Goal: Task Accomplishment & Management: Manage account settings

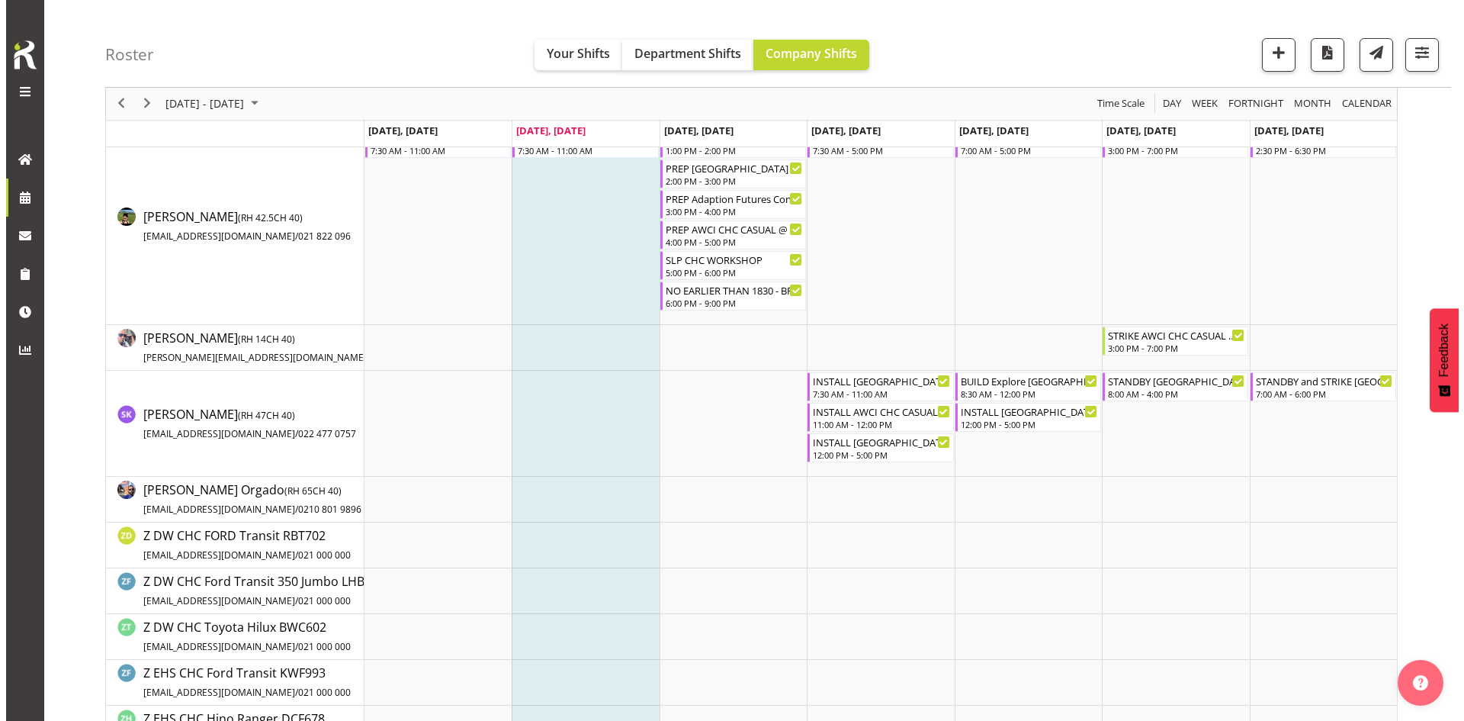
scroll to position [534, 0]
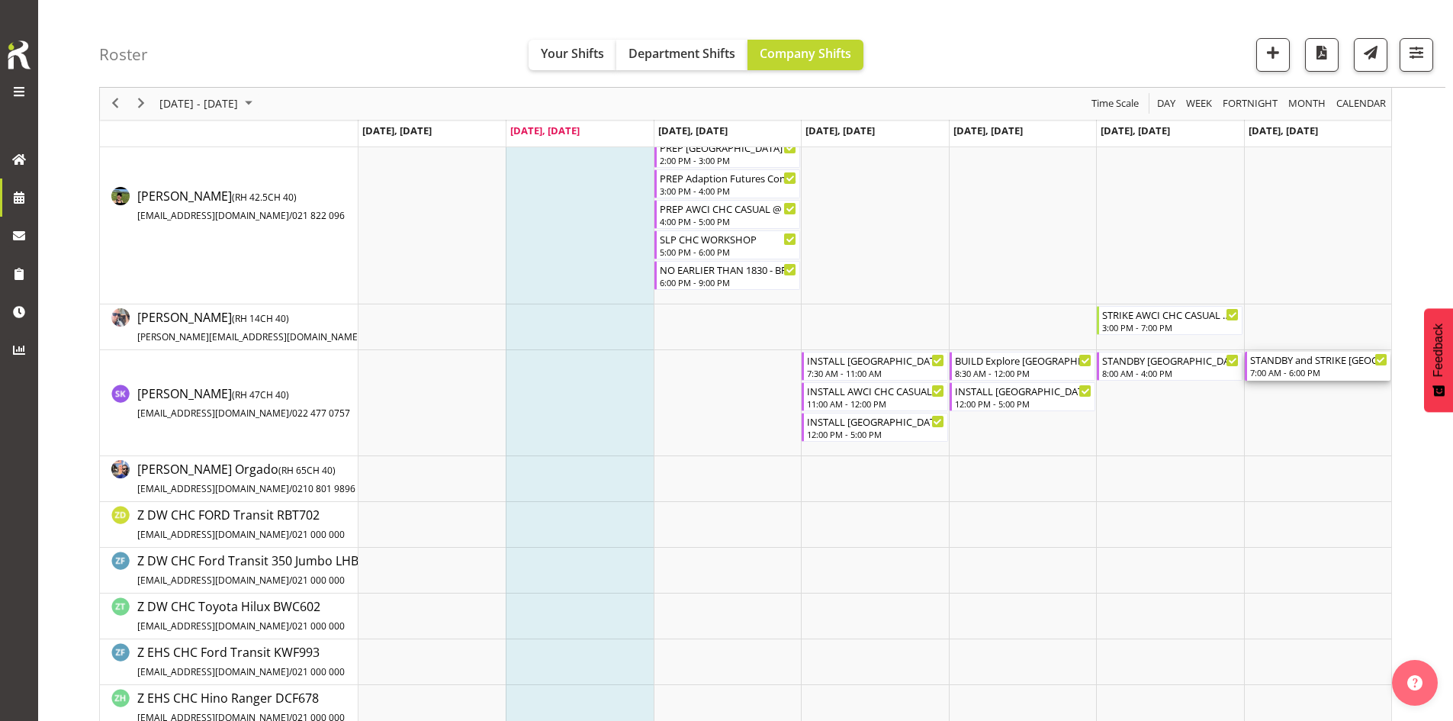
click at [1309, 370] on div "7:00 AM - 6:00 PM" at bounding box center [1318, 372] width 137 height 12
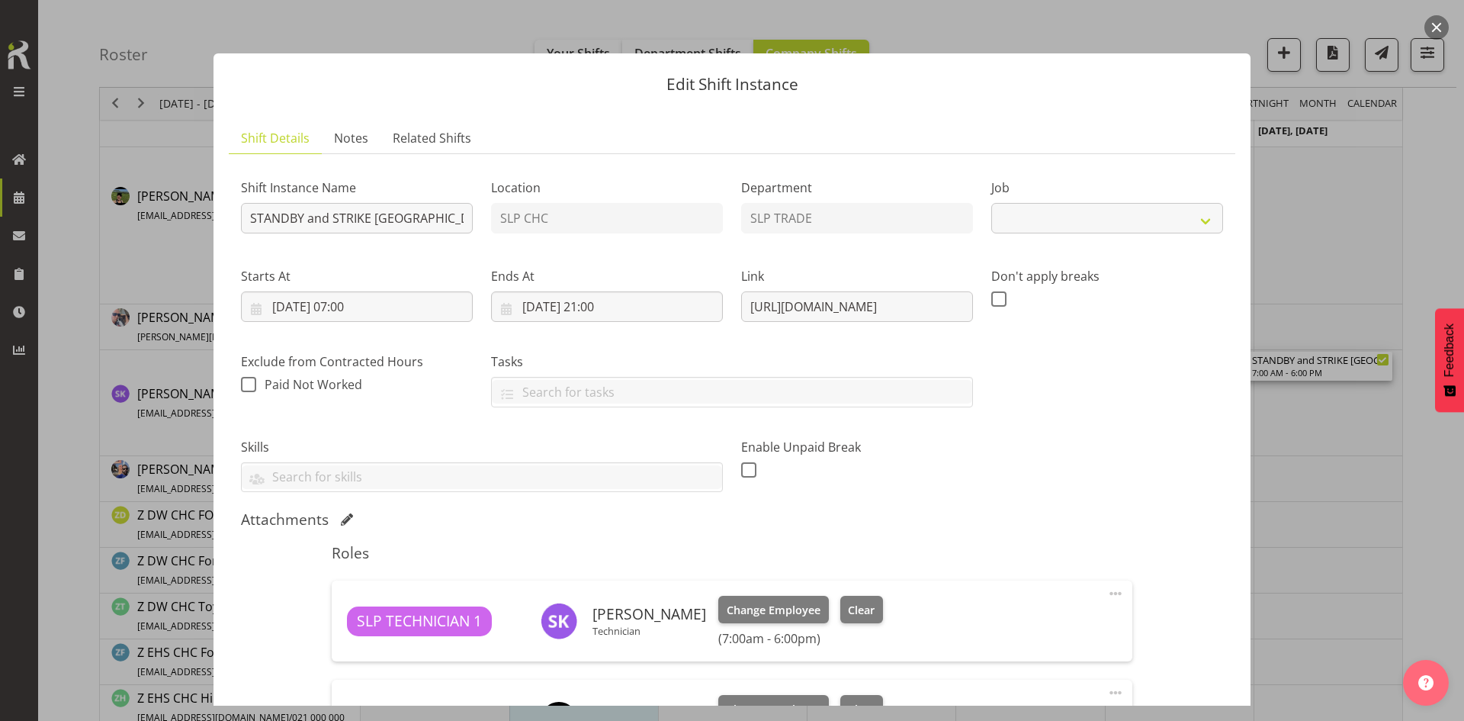
select select "9228"
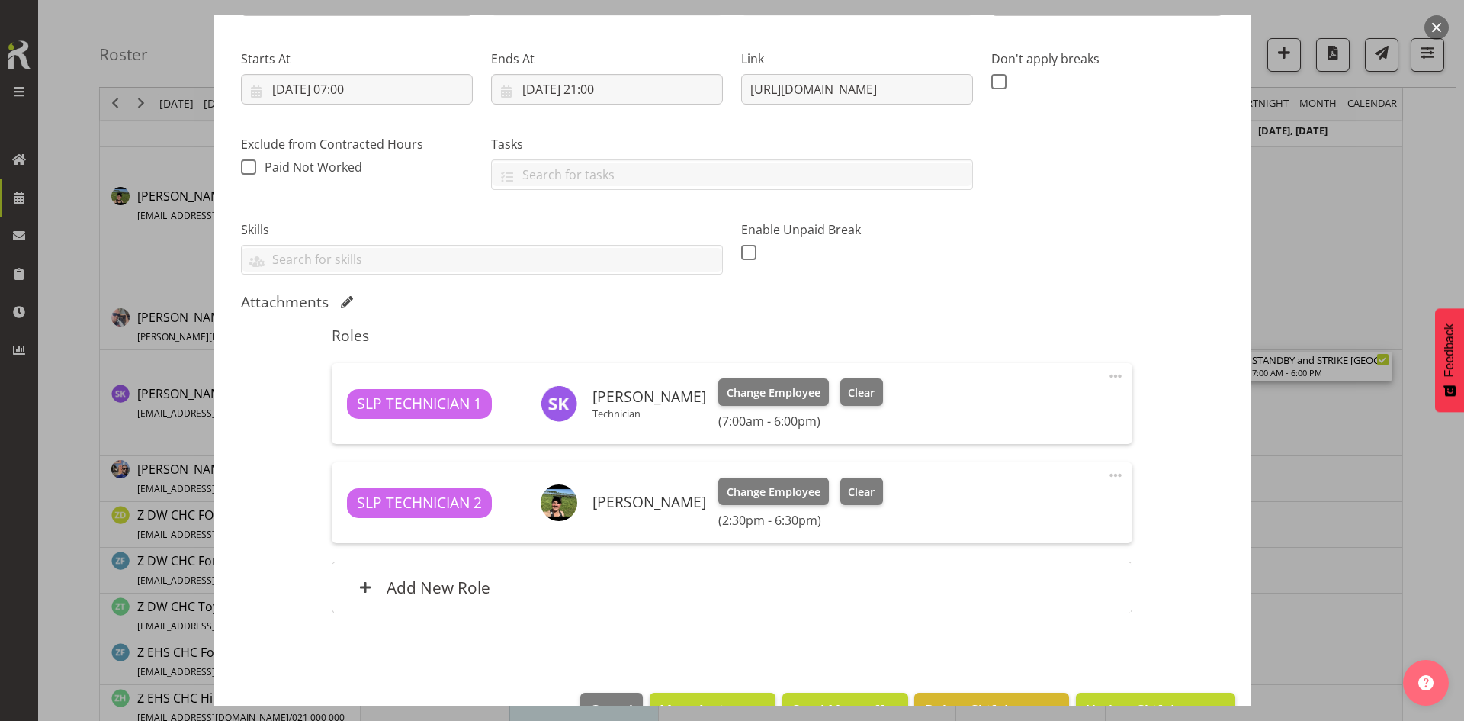
scroll to position [261, 0]
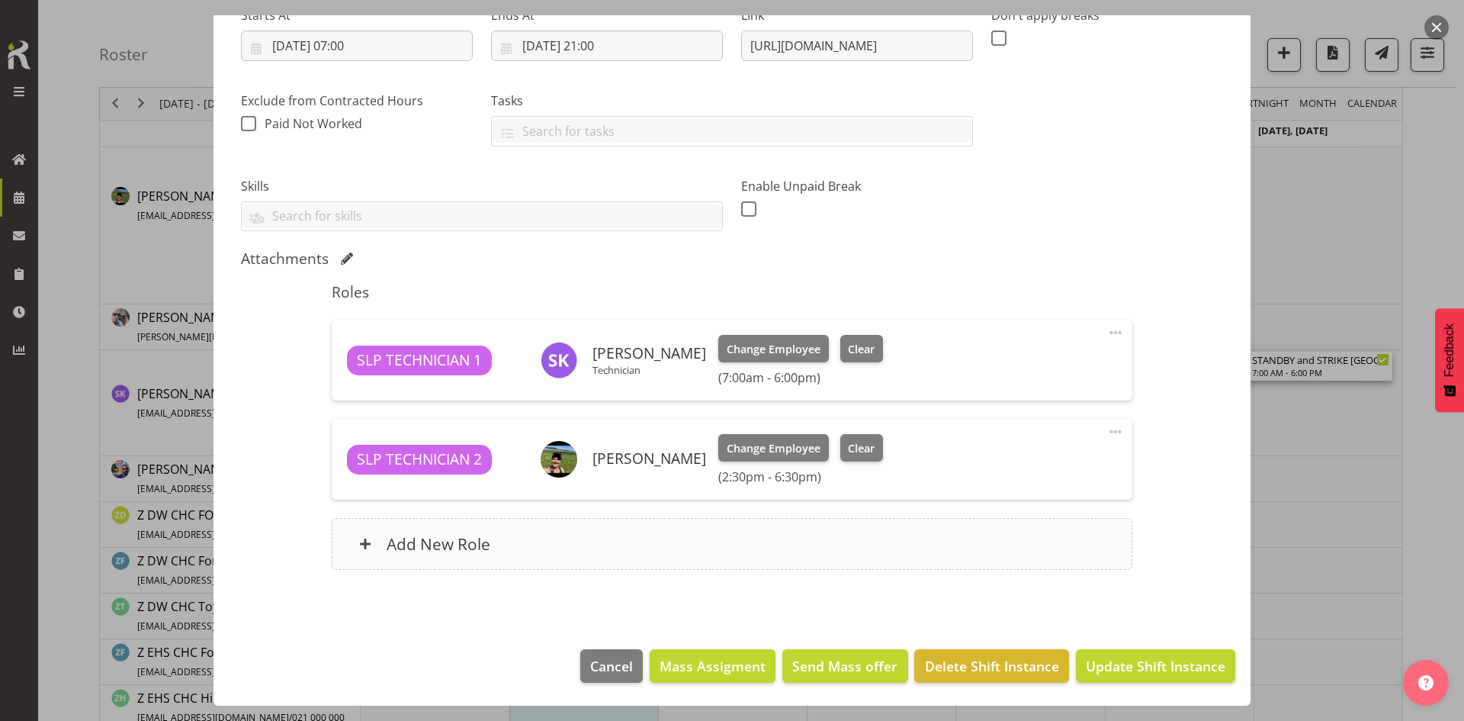
click at [683, 549] on div "Add New Role" at bounding box center [732, 544] width 800 height 52
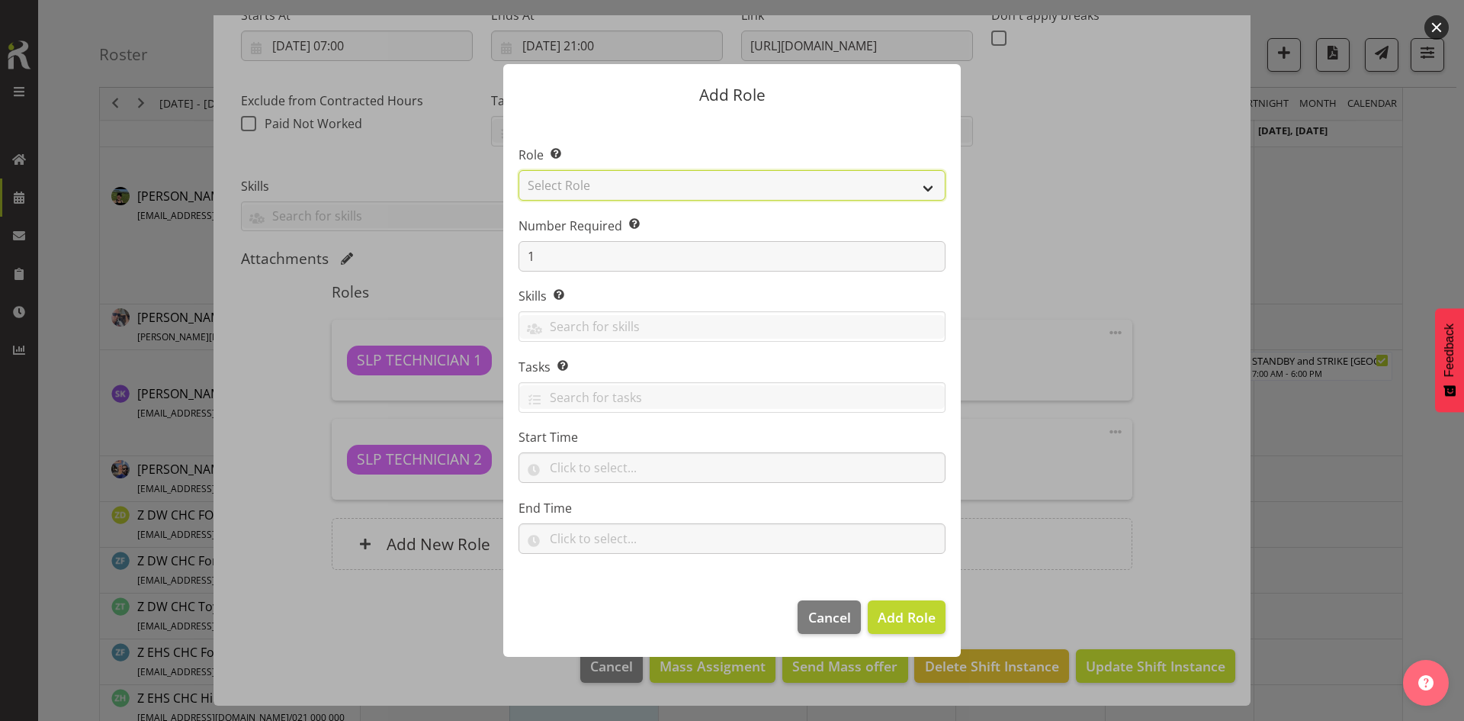
click at [911, 185] on select "Select Role ACCOUNT MANAGER ACCOUNT MANAGER DW ACCOUNTS [PERSON_NAME] VEHICLES …" at bounding box center [732, 185] width 427 height 31
select select "125"
click at [519, 170] on select "Select Role ACCOUNT MANAGER ACCOUNT MANAGER DW ACCOUNTS [PERSON_NAME] VEHICLES …" at bounding box center [732, 185] width 427 height 31
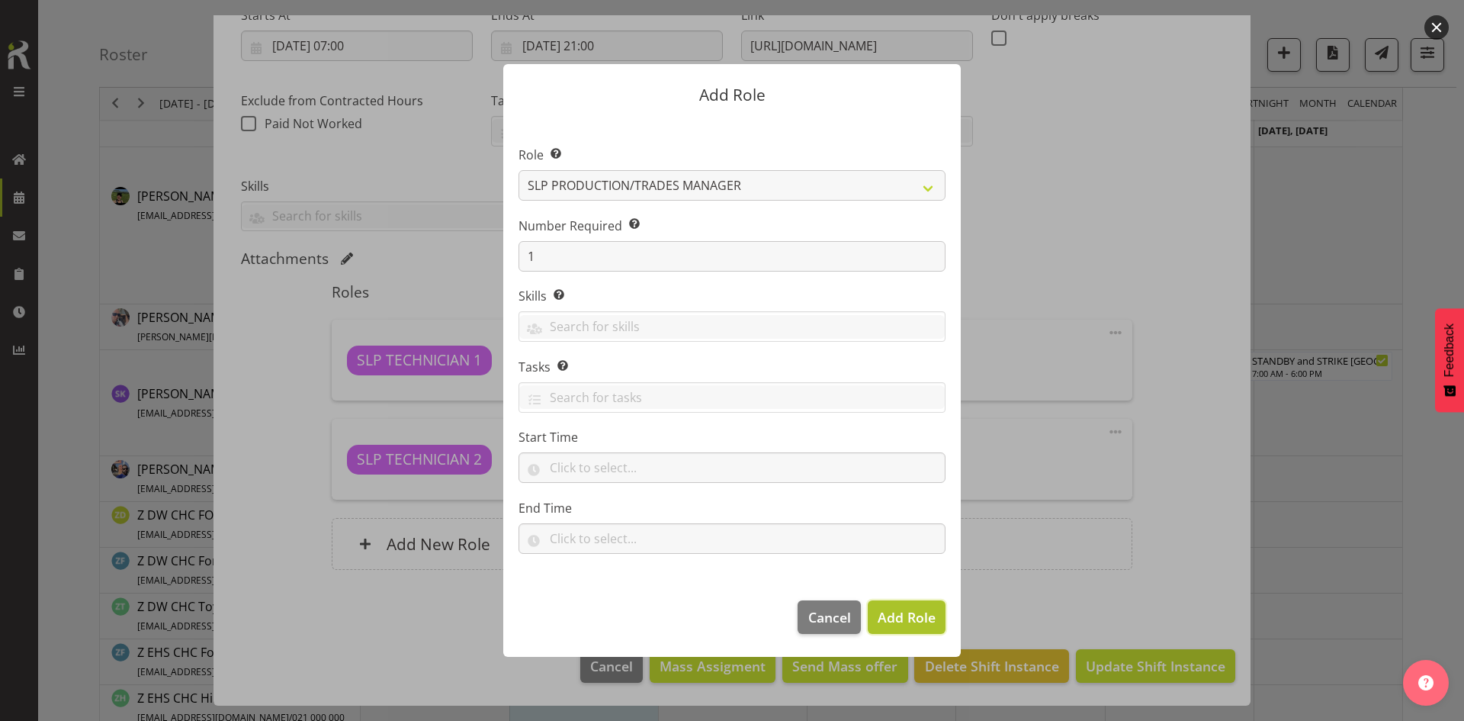
click at [906, 603] on button "Add Role" at bounding box center [907, 617] width 78 height 34
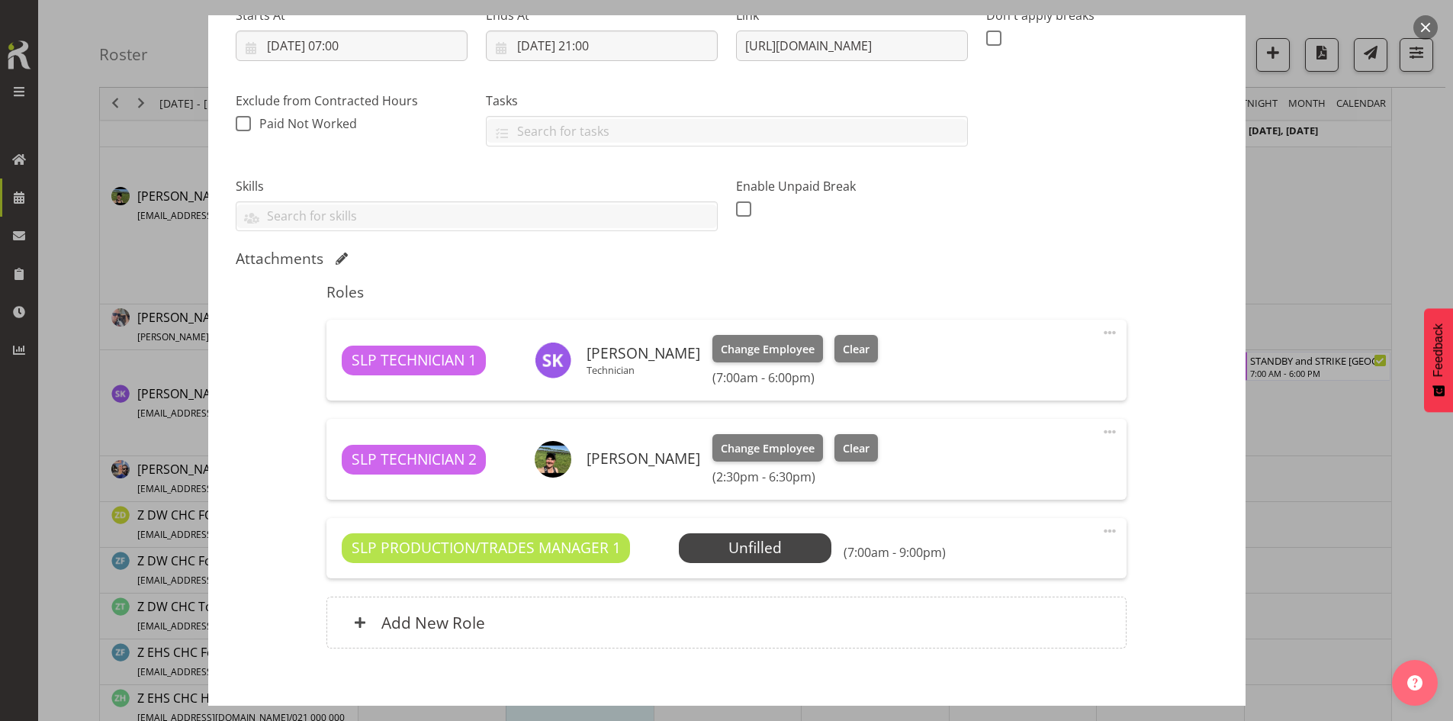
click at [1101, 522] on span at bounding box center [1110, 531] width 18 height 18
click at [1042, 557] on link "Edit" at bounding box center [1045, 564] width 146 height 27
select select "9"
select select "2025"
select select "21"
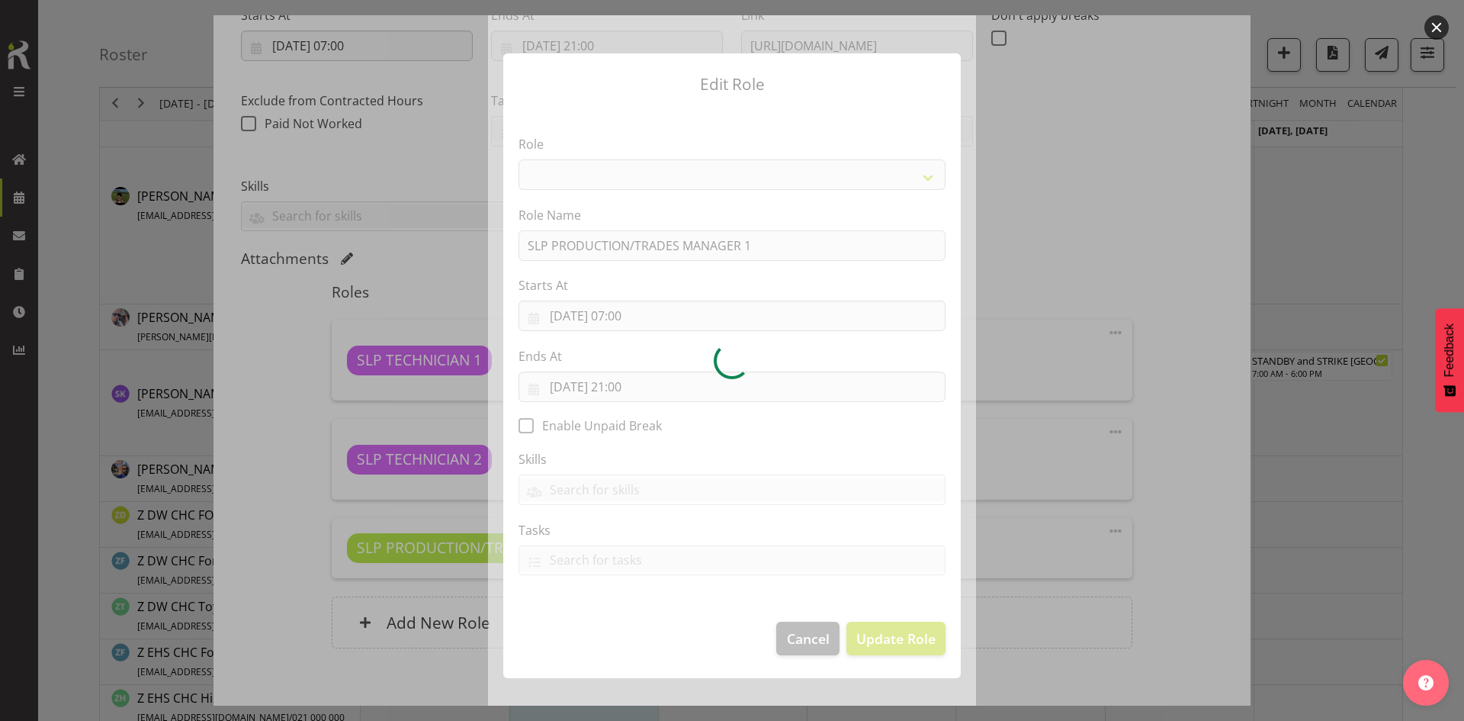
select select "125"
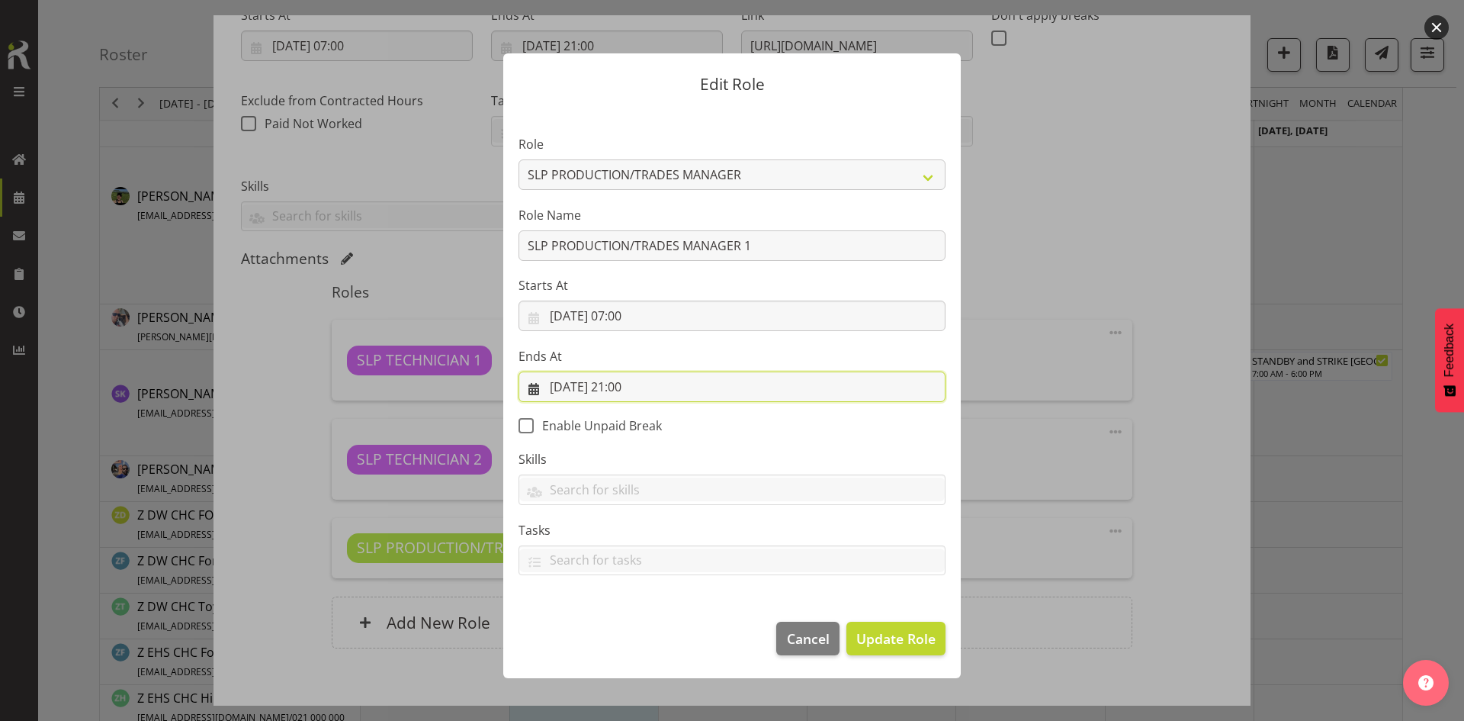
click at [673, 378] on input "[DATE] 21:00" at bounding box center [732, 386] width 427 height 31
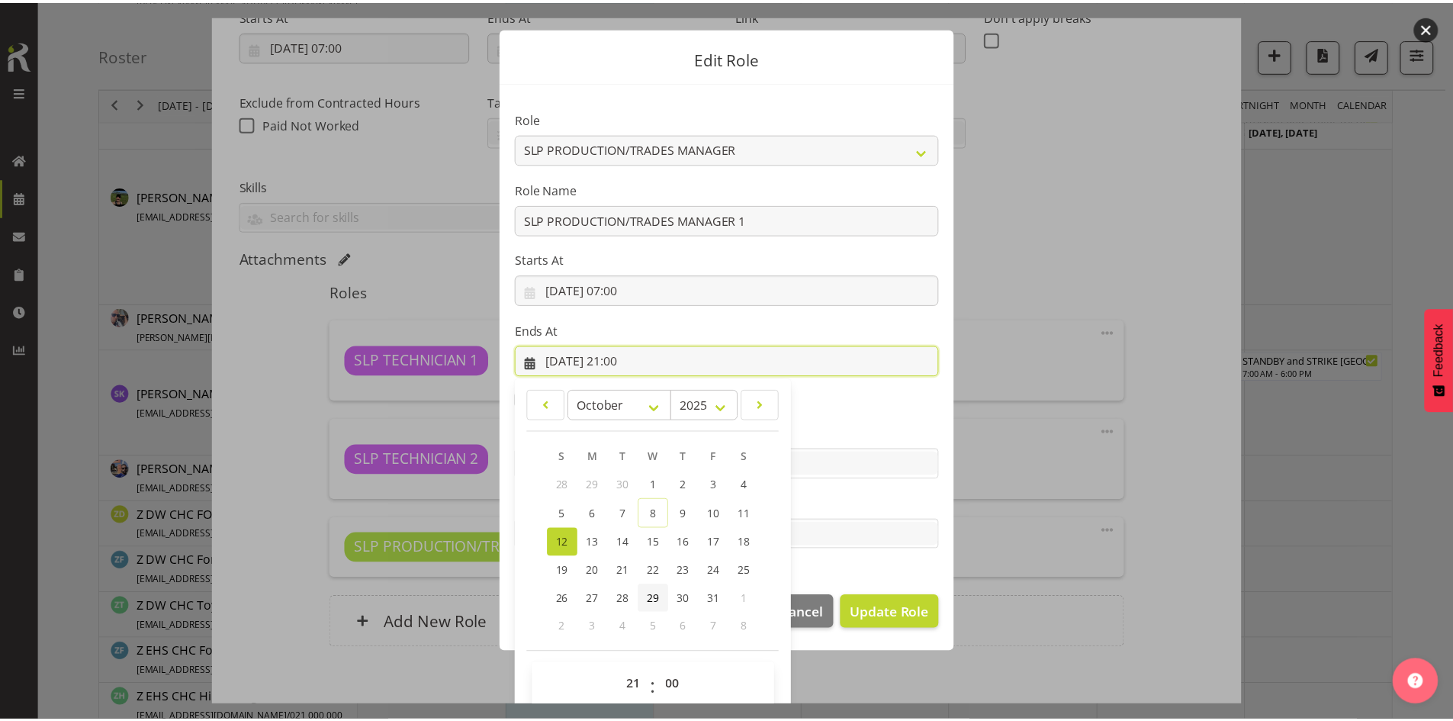
scroll to position [45, 0]
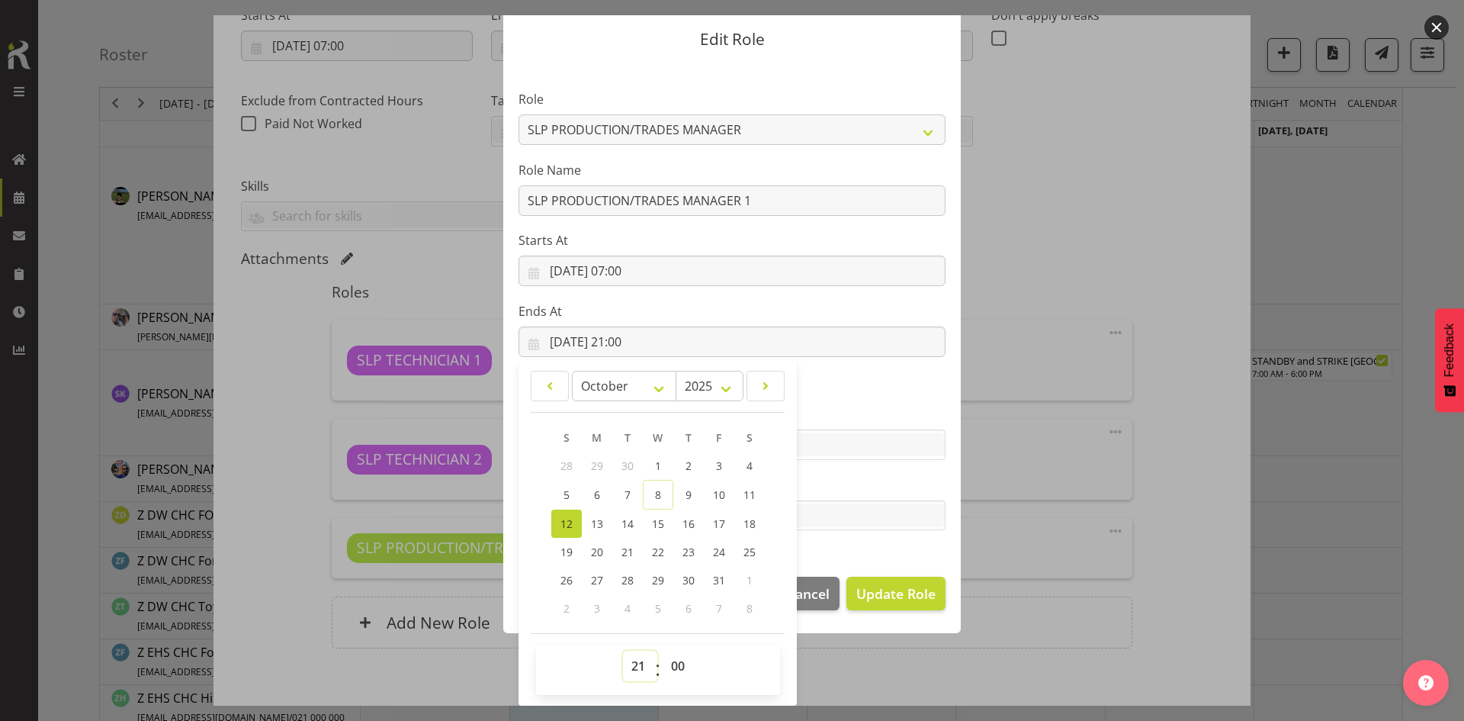
click at [632, 666] on select "00 01 02 03 04 05 06 07 08 09 10 11 12 13 14 15 16 17 18 19 20 21 22 23" at bounding box center [640, 666] width 34 height 31
select select "13"
click at [623, 651] on select "00 01 02 03 04 05 06 07 08 09 10 11 12 13 14 15 16 17 18 19 20 21 22 23" at bounding box center [640, 666] width 34 height 31
type input "[DATE] 13:00"
click at [631, 671] on select "00 01 02 03 04 05 06 07 08 09 10 11 12 13 14 15 16 17 18 19 20 21 22 23" at bounding box center [640, 666] width 34 height 31
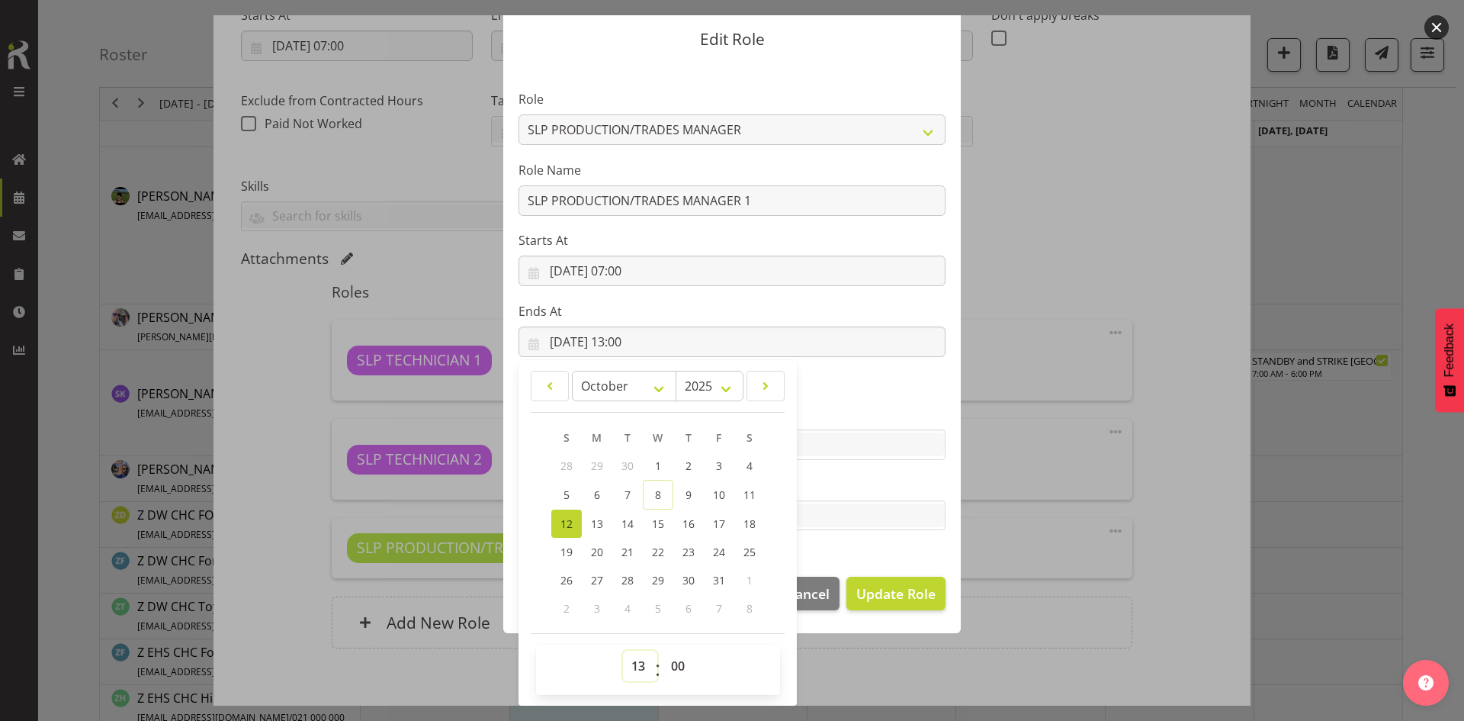
select select "12"
click at [623, 651] on select "00 01 02 03 04 05 06 07 08 09 10 11 12 13 14 15 16 17 18 19 20 21 22 23" at bounding box center [640, 666] width 34 height 31
type input "[DATE] 12:00"
click at [882, 593] on span "Update Role" at bounding box center [896, 593] width 79 height 20
select select
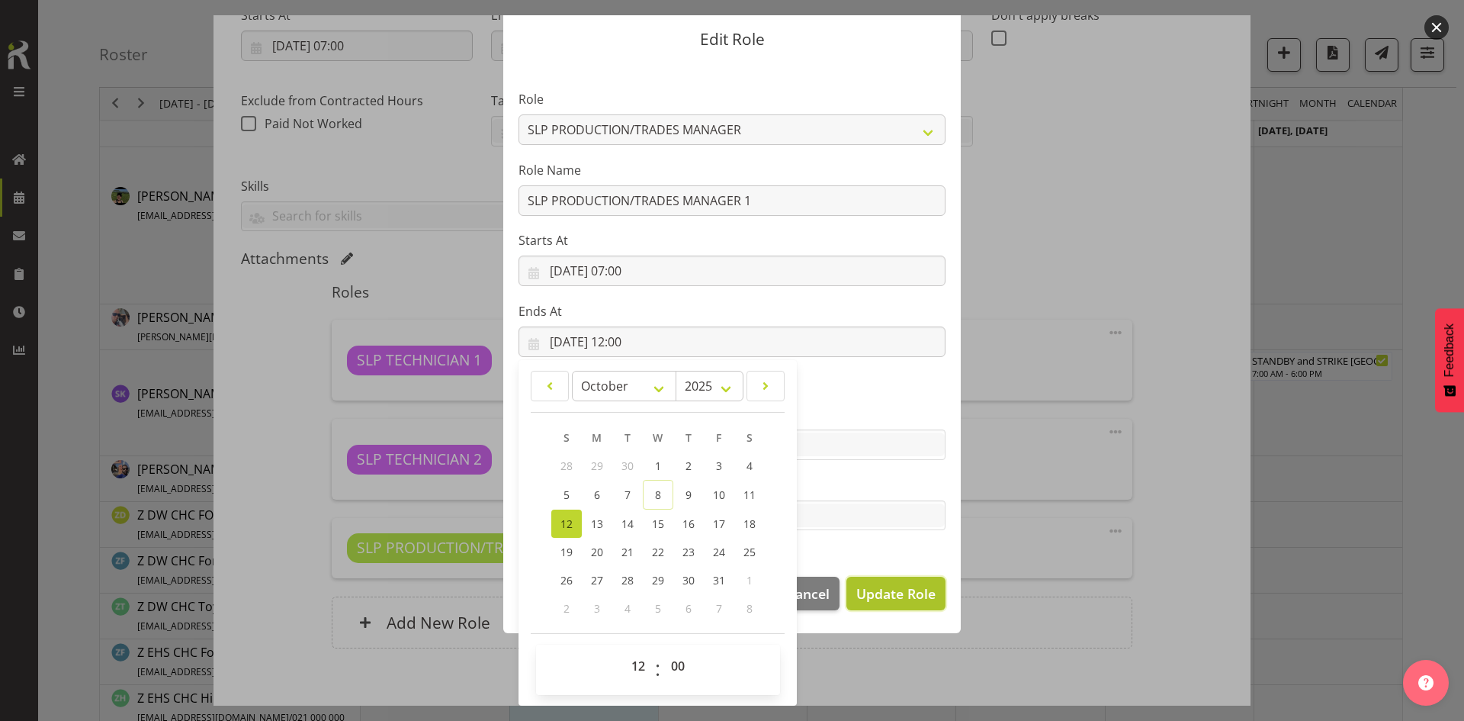
select select
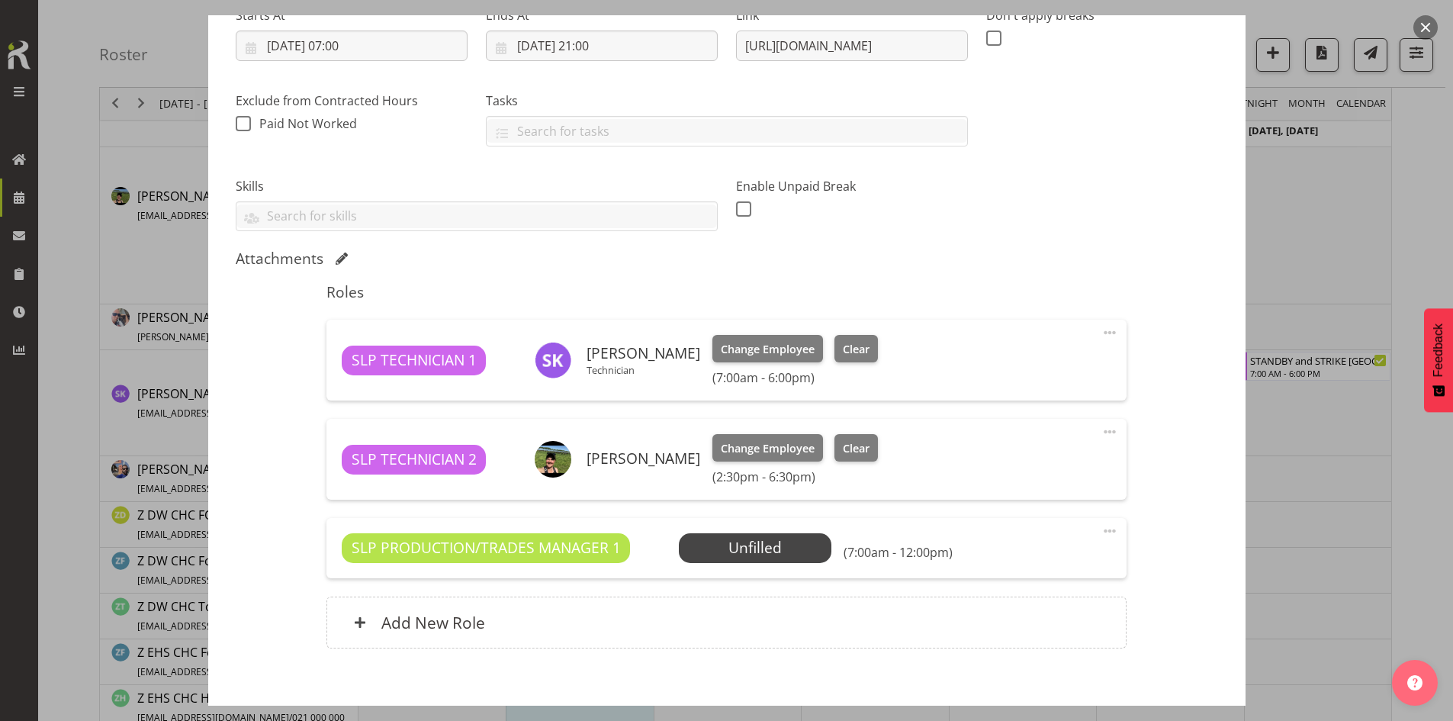
scroll to position [43, 0]
click at [792, 542] on span "Select Employee" at bounding box center [756, 548] width 114 height 22
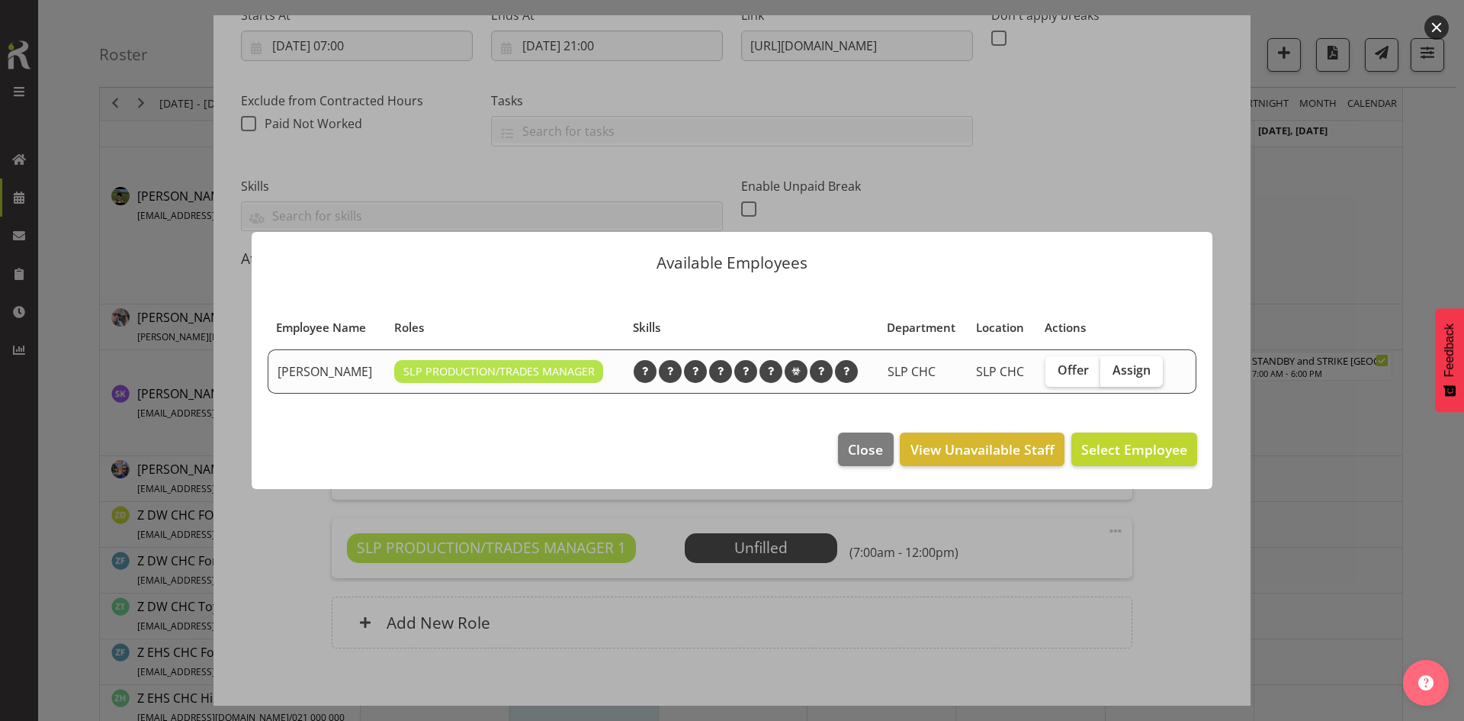
click at [1136, 371] on span "Assign" at bounding box center [1132, 369] width 38 height 15
click at [1111, 371] on input "Assign" at bounding box center [1106, 370] width 10 height 10
checkbox input "true"
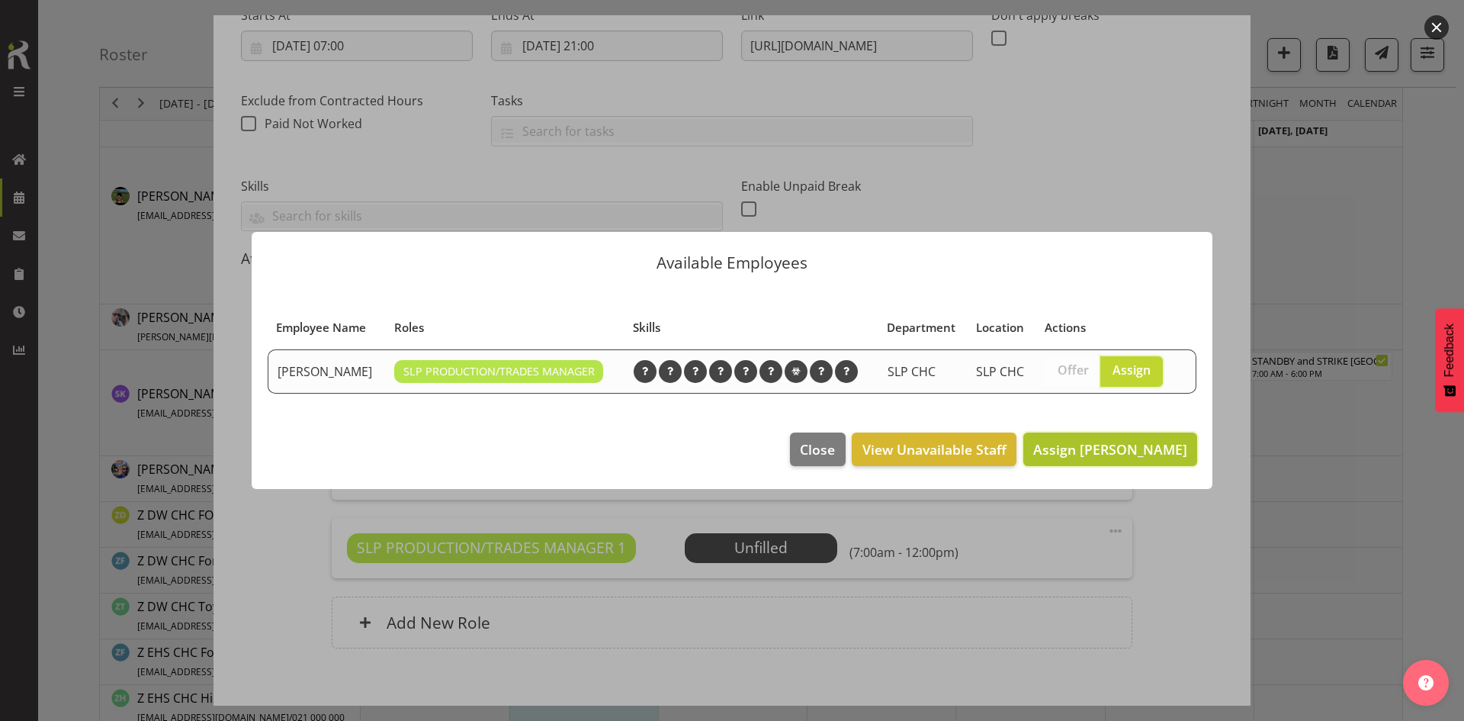
click at [1122, 438] on button "Assign [PERSON_NAME]" at bounding box center [1111, 449] width 174 height 34
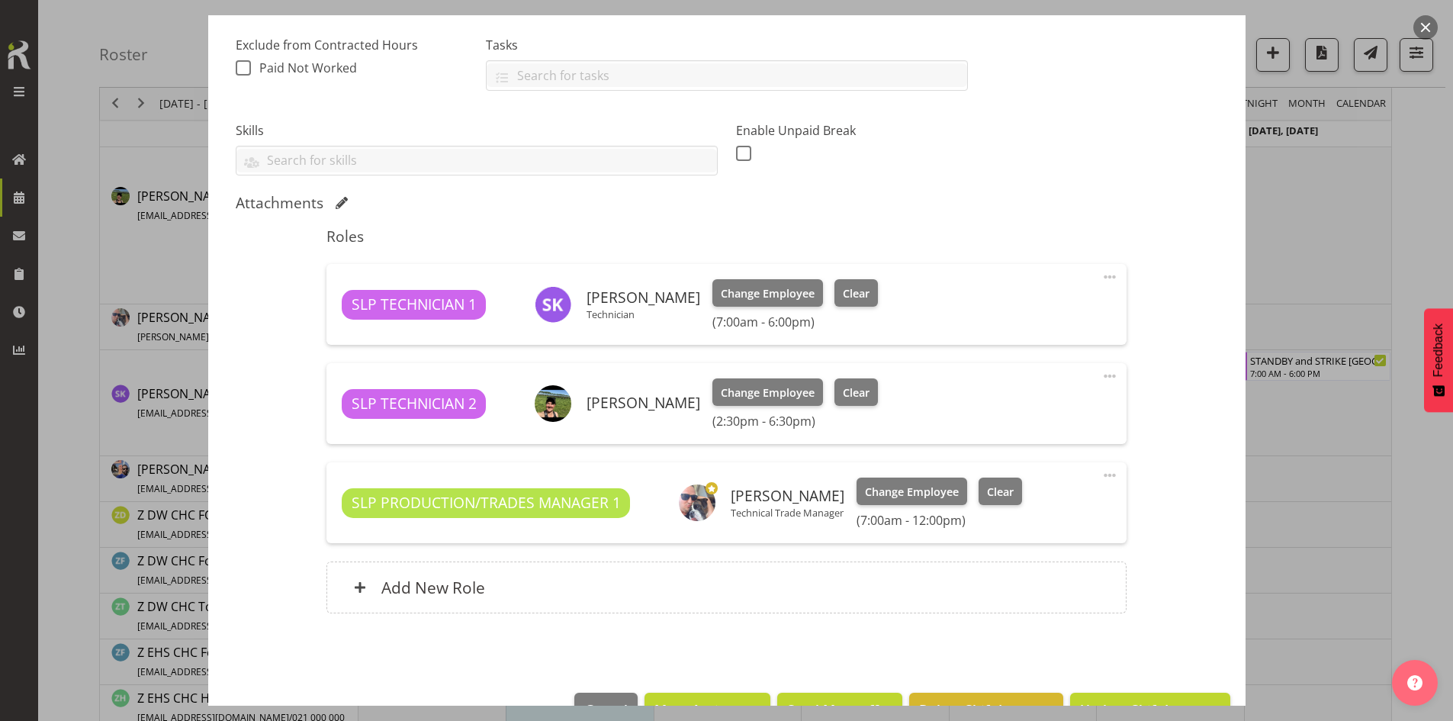
scroll to position [360, 0]
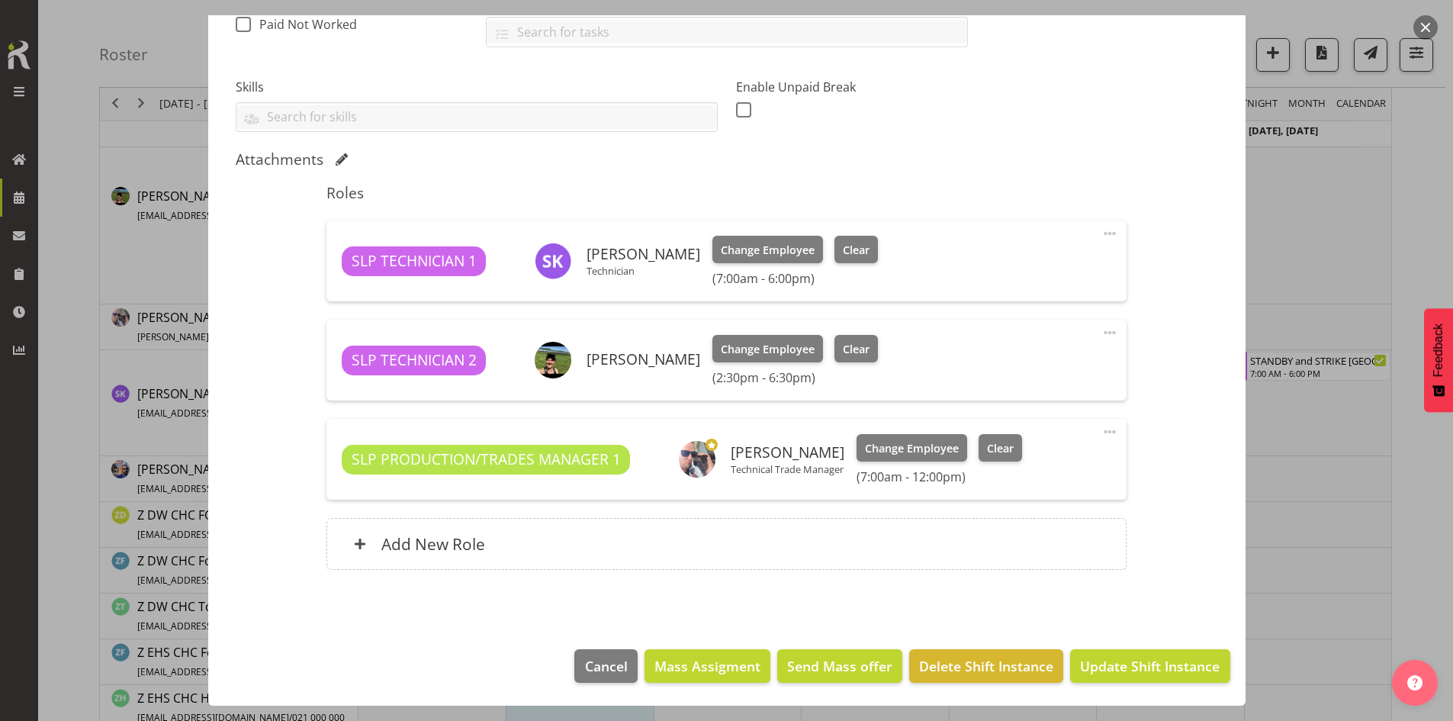
click at [1101, 231] on span at bounding box center [1110, 233] width 18 height 18
click at [992, 262] on link "Edit" at bounding box center [1045, 266] width 146 height 27
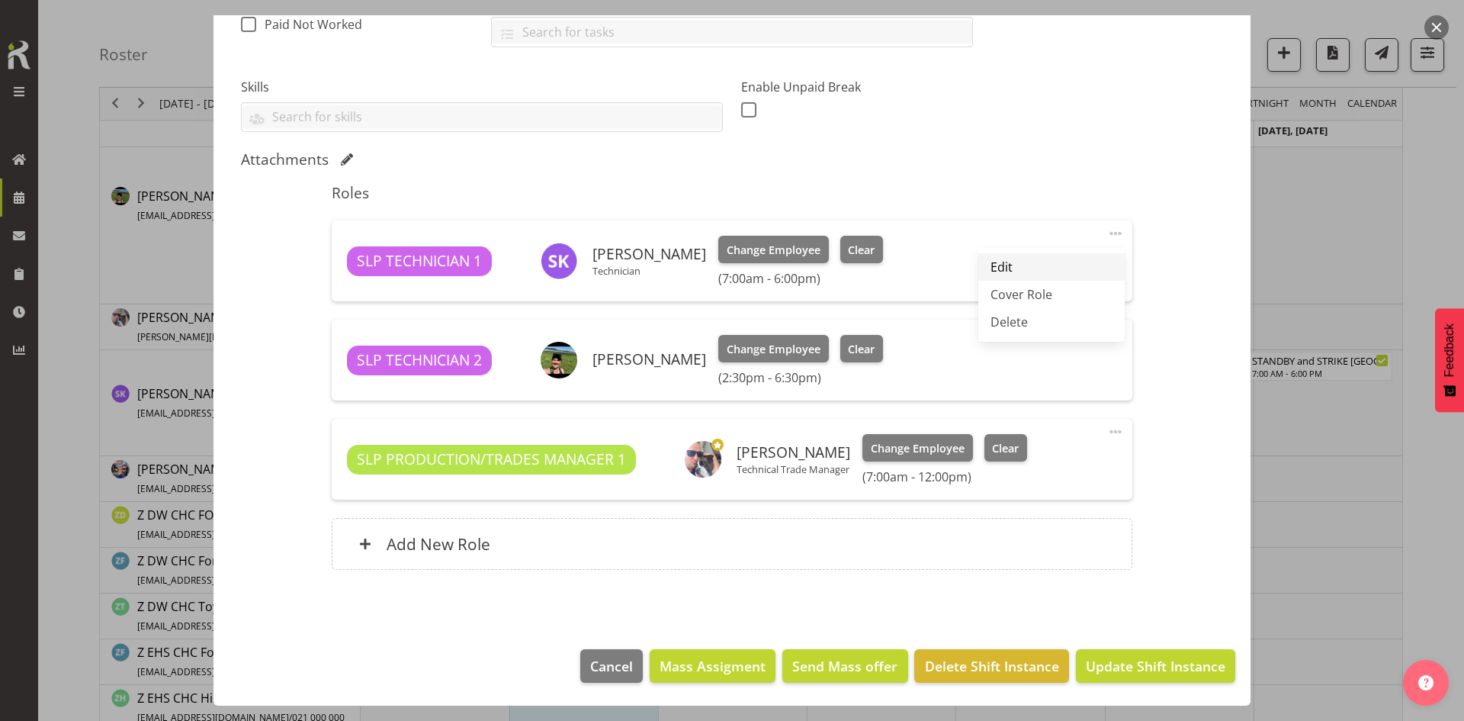
select select "9"
select select "2025"
select select "7"
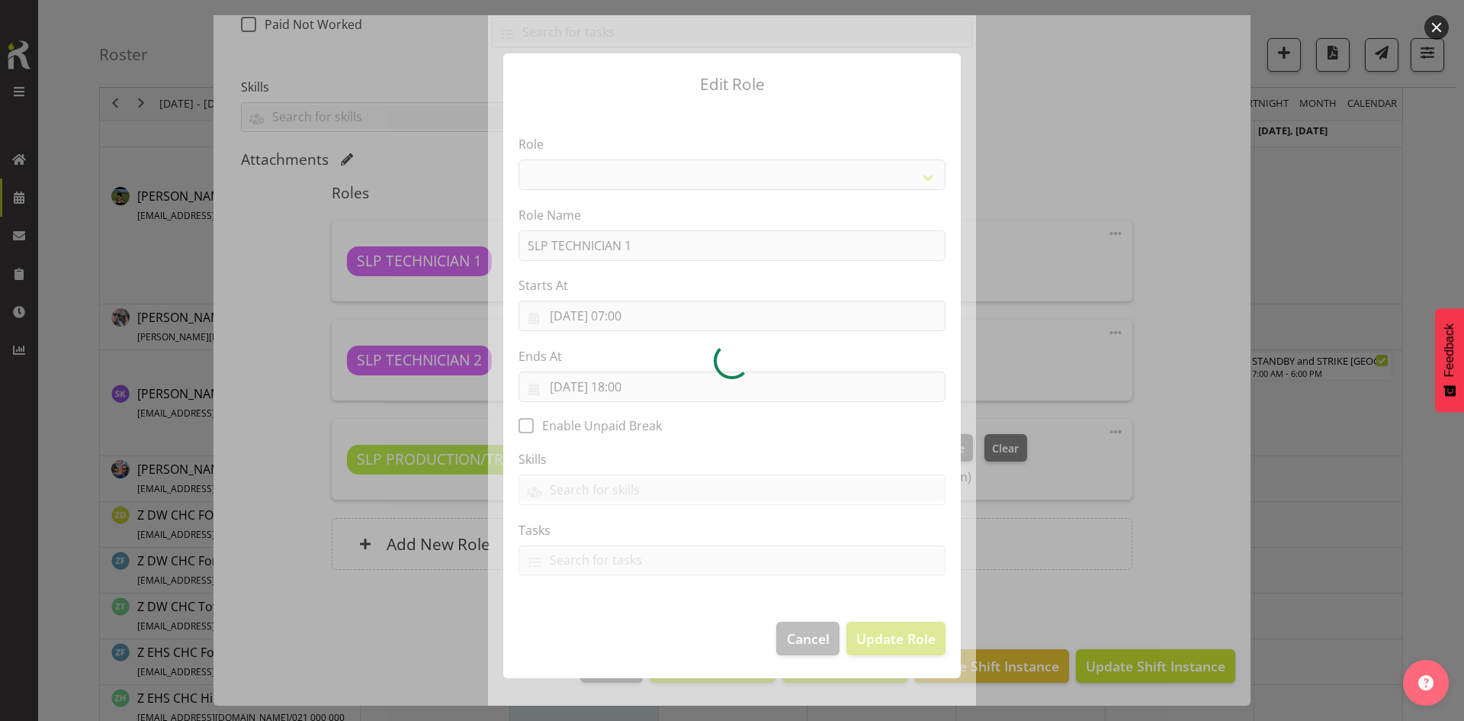
select select "123"
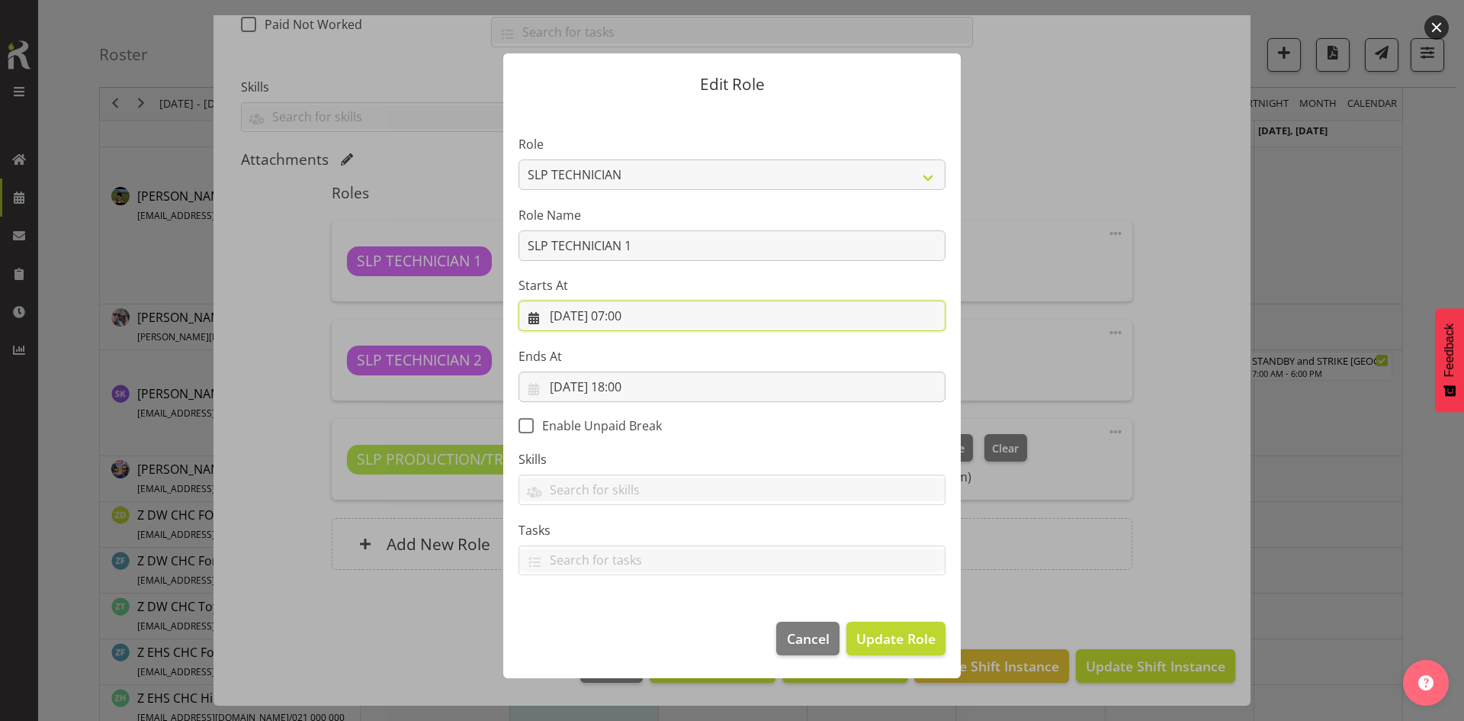
click at [670, 311] on input "[DATE] 07:00" at bounding box center [732, 316] width 427 height 31
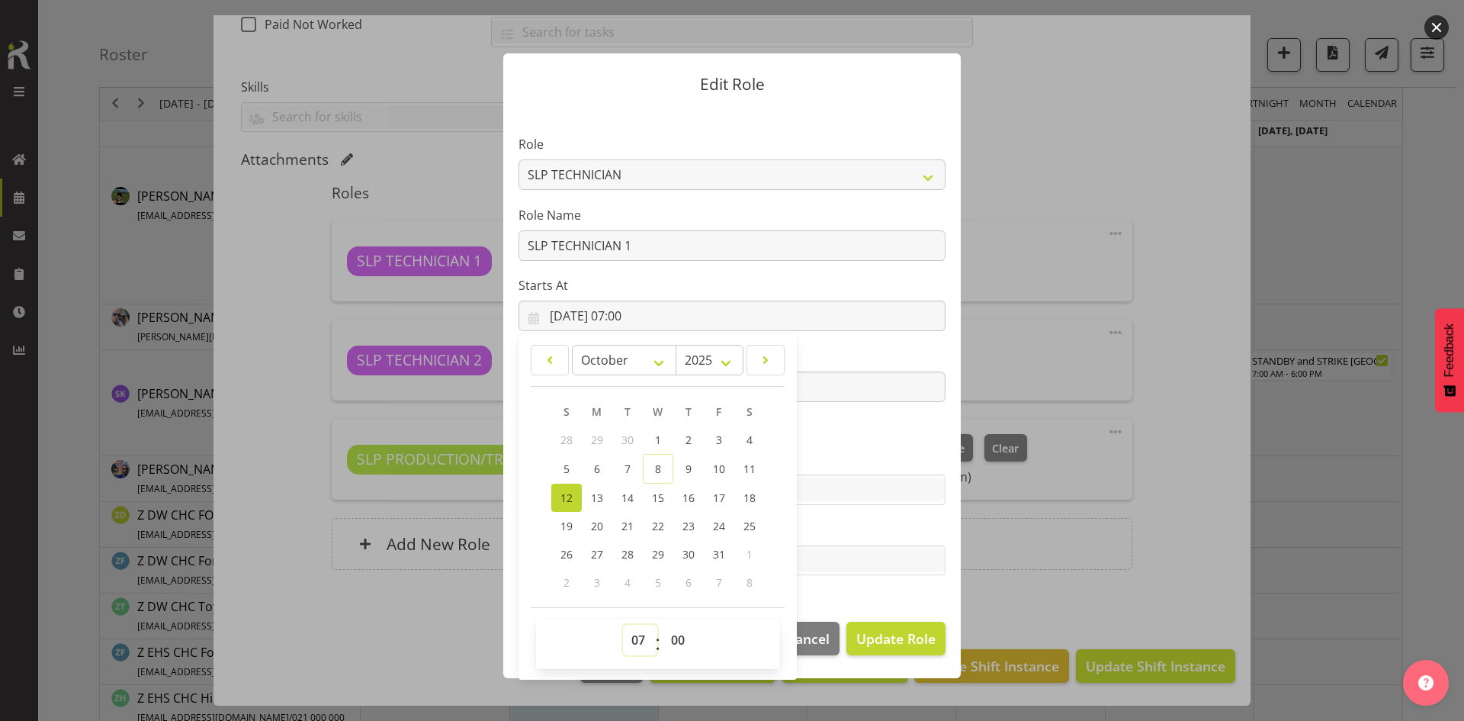
click at [631, 631] on select "00 01 02 03 04 05 06 07 08 09 10 11 12 13 14 15 16 17 18 19 20 21 22 23" at bounding box center [640, 640] width 34 height 31
select select "12"
click at [623, 625] on select "00 01 02 03 04 05 06 07 08 09 10 11 12 13 14 15 16 17 18 19 20 21 22 23" at bounding box center [640, 640] width 34 height 31
type input "[DATE] 12:00"
click at [880, 640] on span "Update Role" at bounding box center [896, 638] width 79 height 20
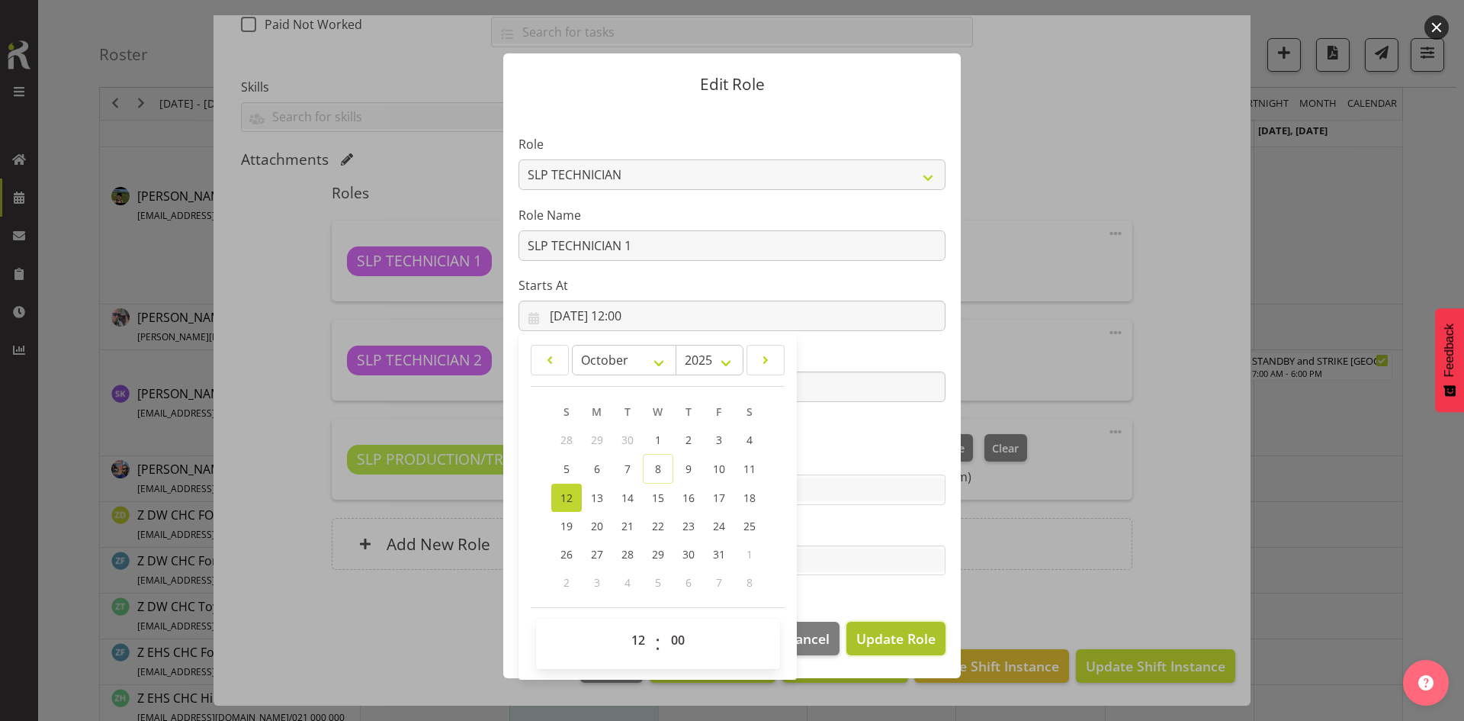
select select
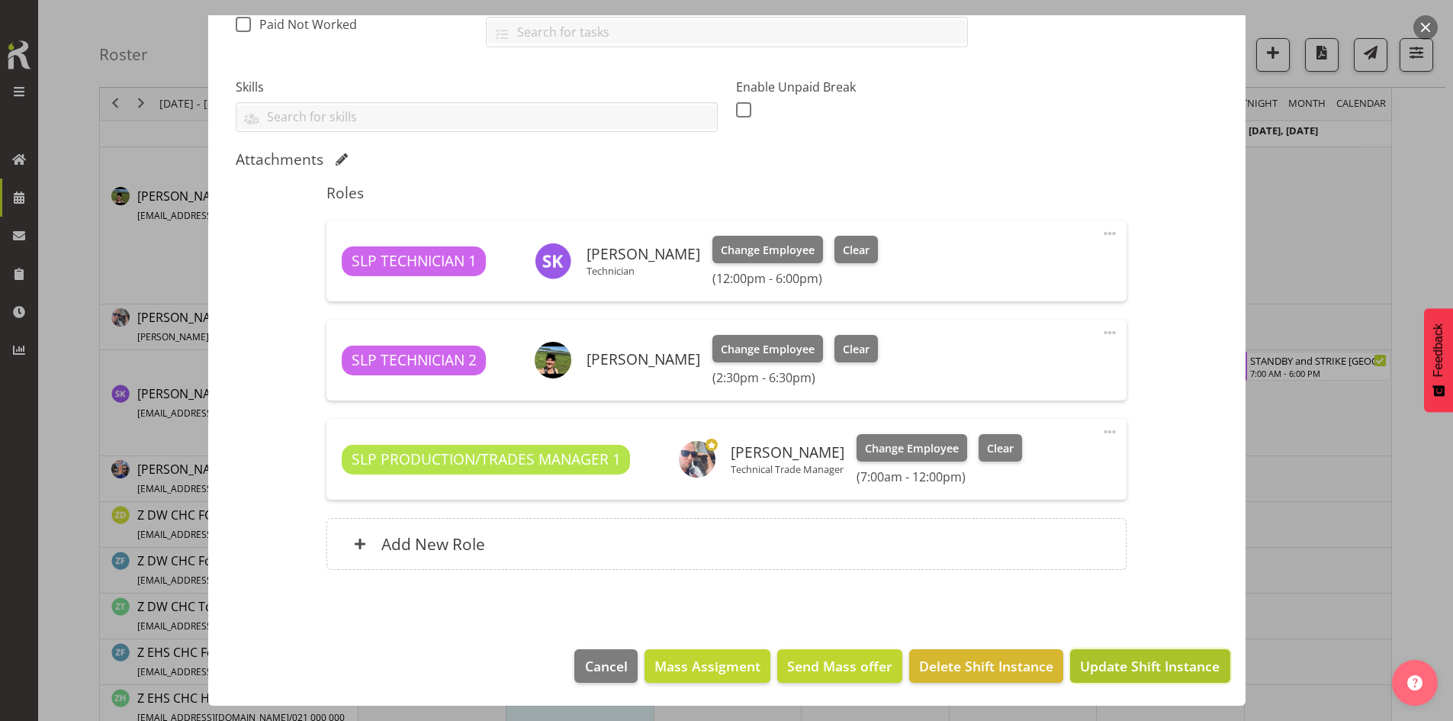
click at [1121, 667] on span "Update Shift Instance" at bounding box center [1150, 666] width 140 height 20
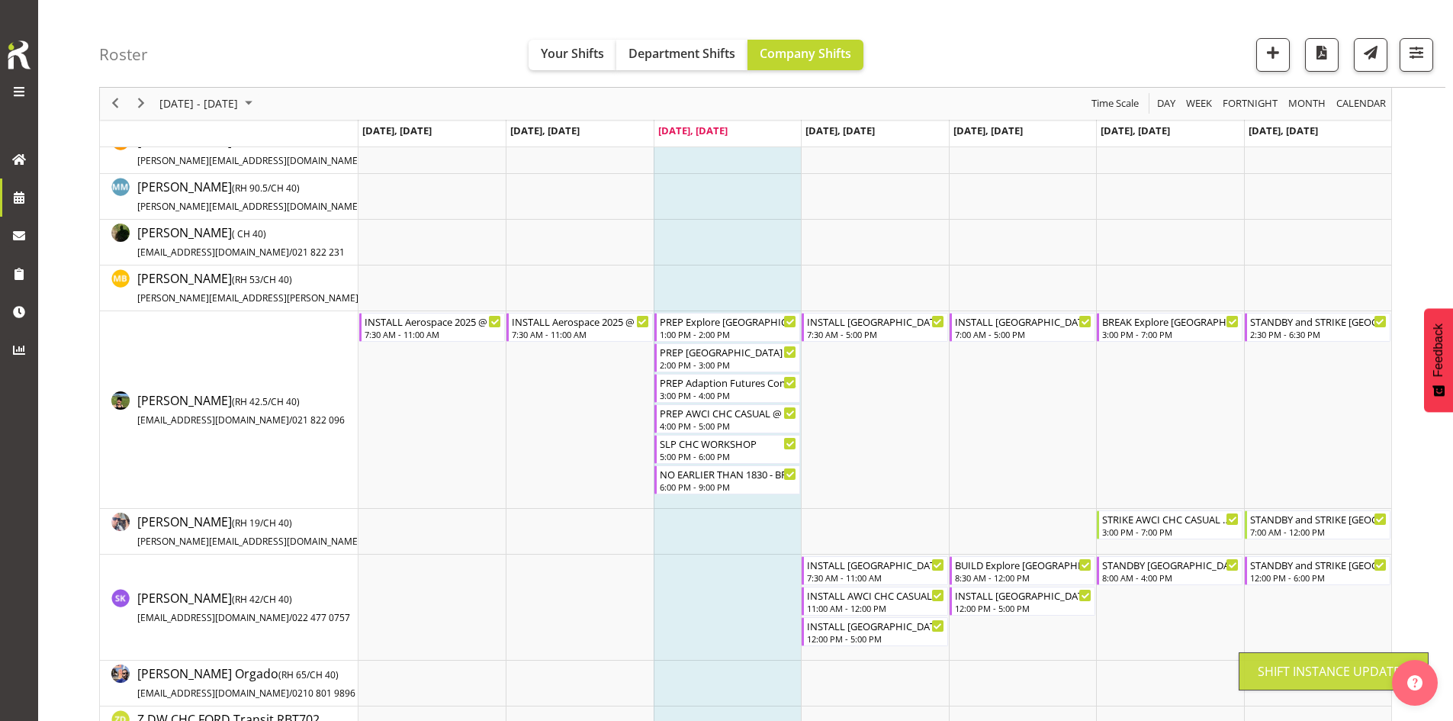
scroll to position [0, 0]
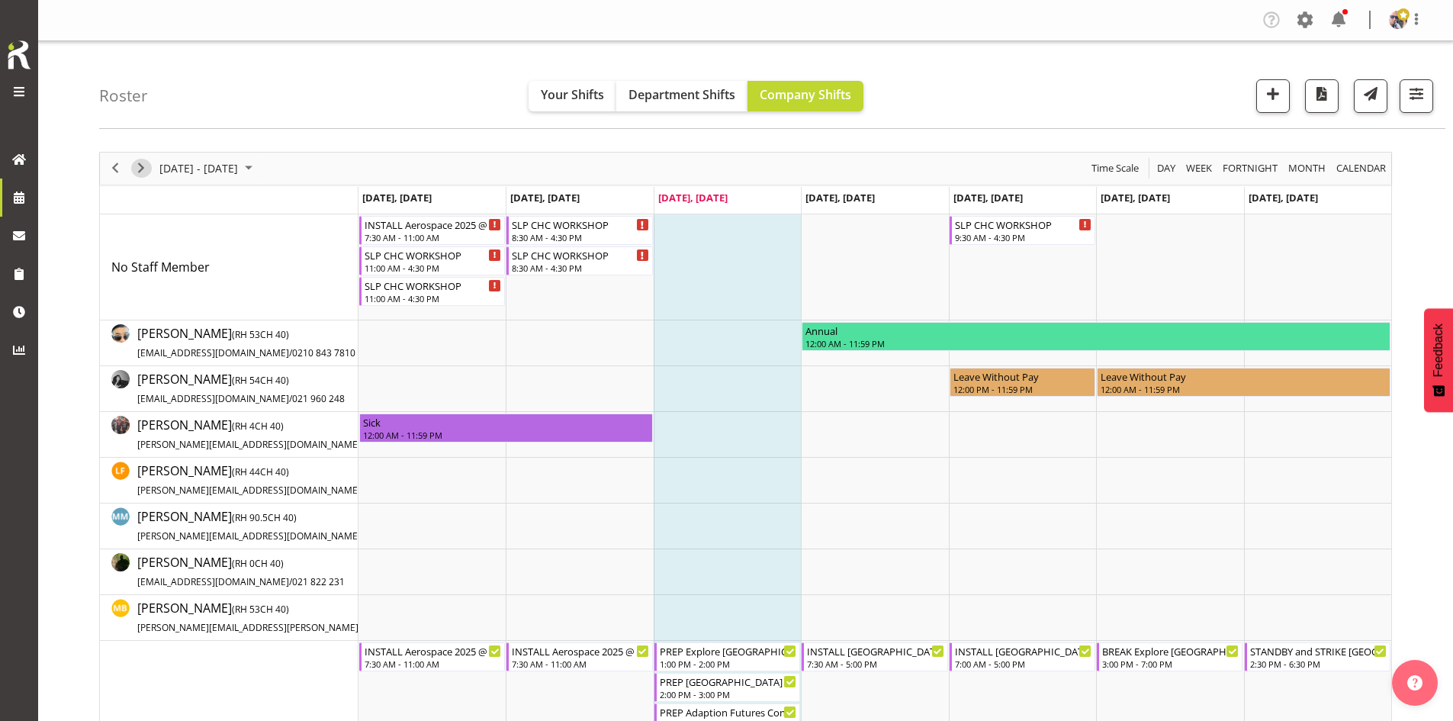
click at [144, 159] on span "Next" at bounding box center [141, 168] width 18 height 19
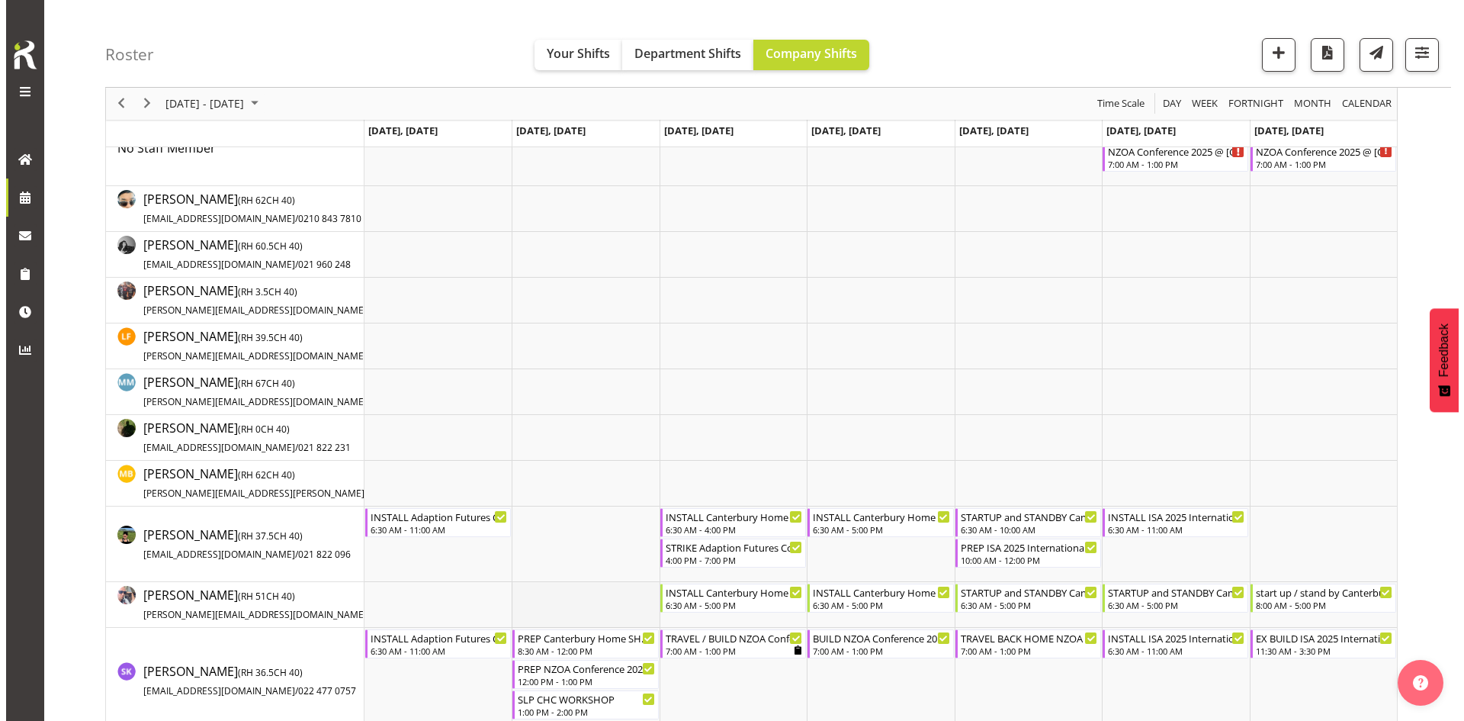
scroll to position [229, 0]
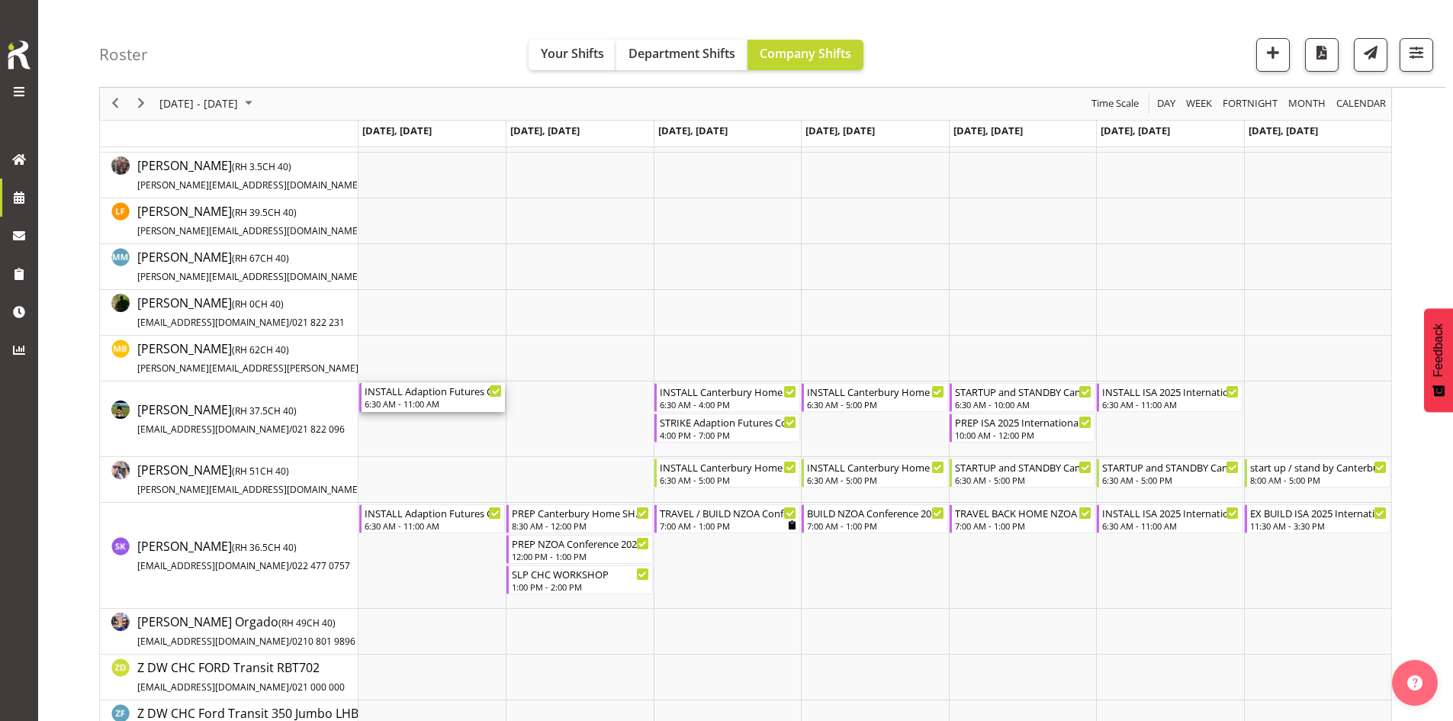
click at [442, 385] on div "INSTALL Adaption Futures Conference 25 @ onsite @ 0700" at bounding box center [433, 390] width 137 height 15
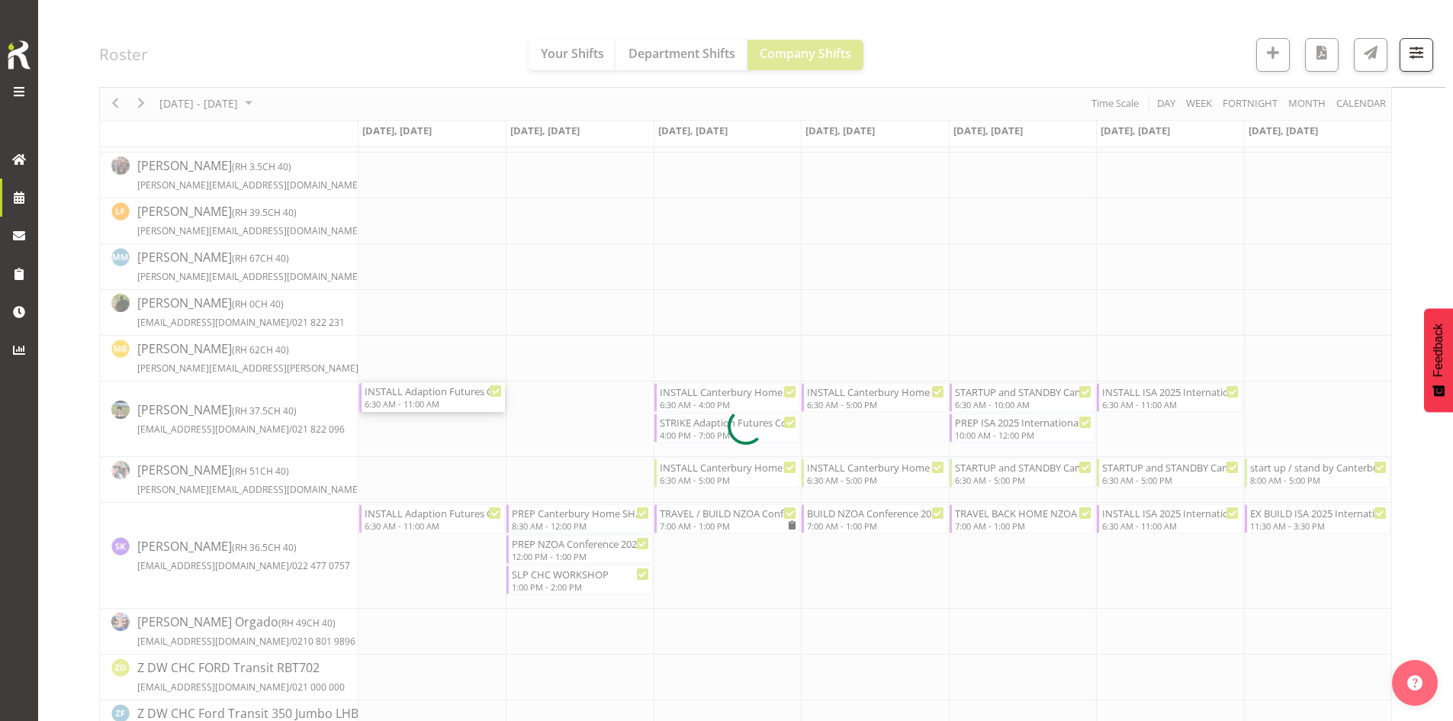
select select
select select "9"
select select "2025"
select select "6"
select select "30"
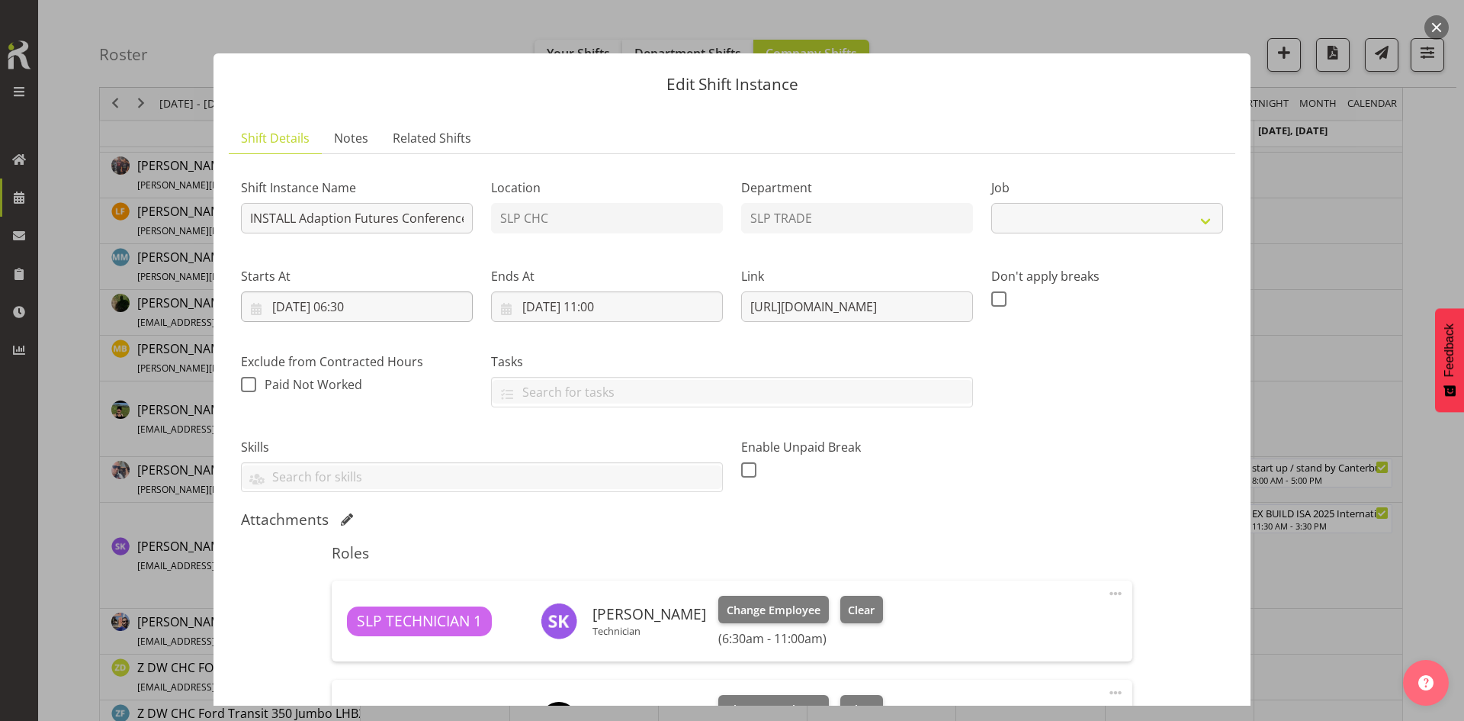
select select "10232"
click at [400, 299] on input "[DATE] 06:30" at bounding box center [357, 306] width 232 height 31
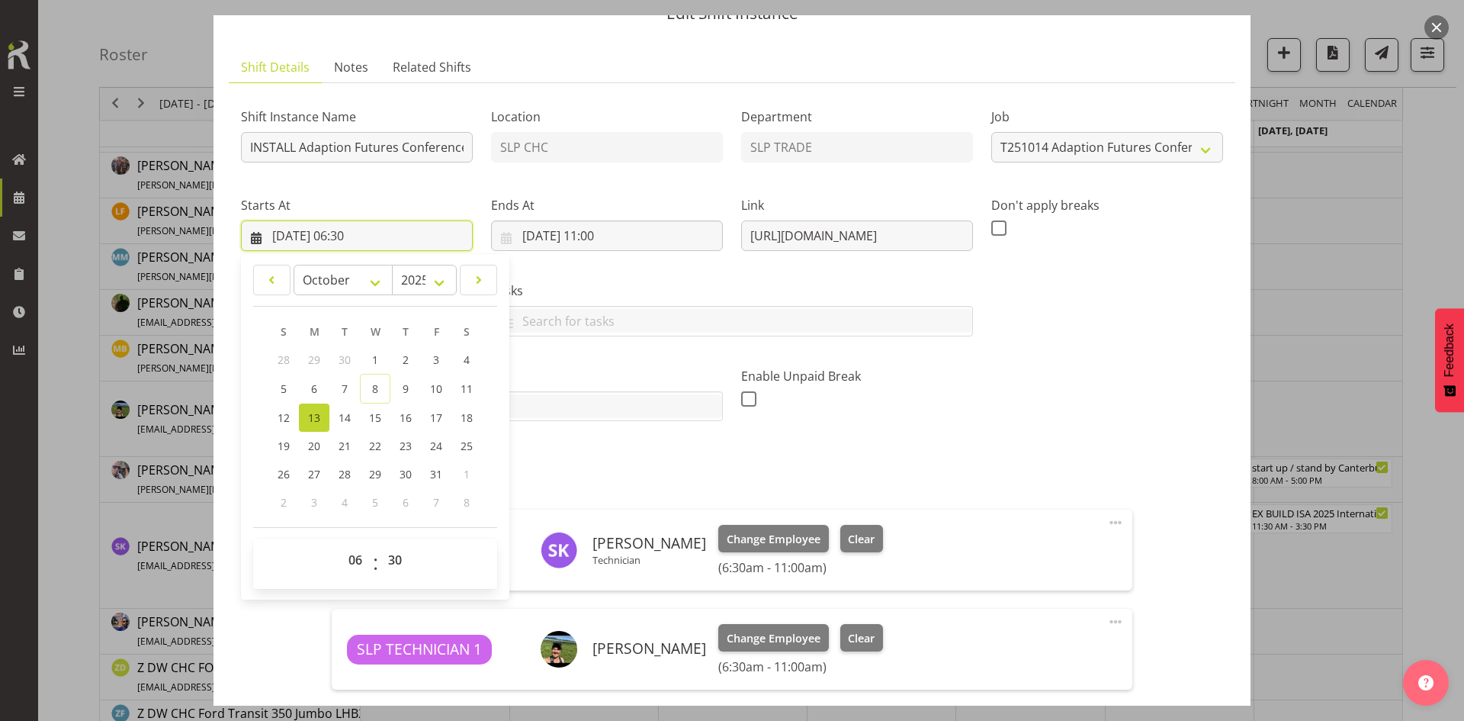
scroll to position [153, 0]
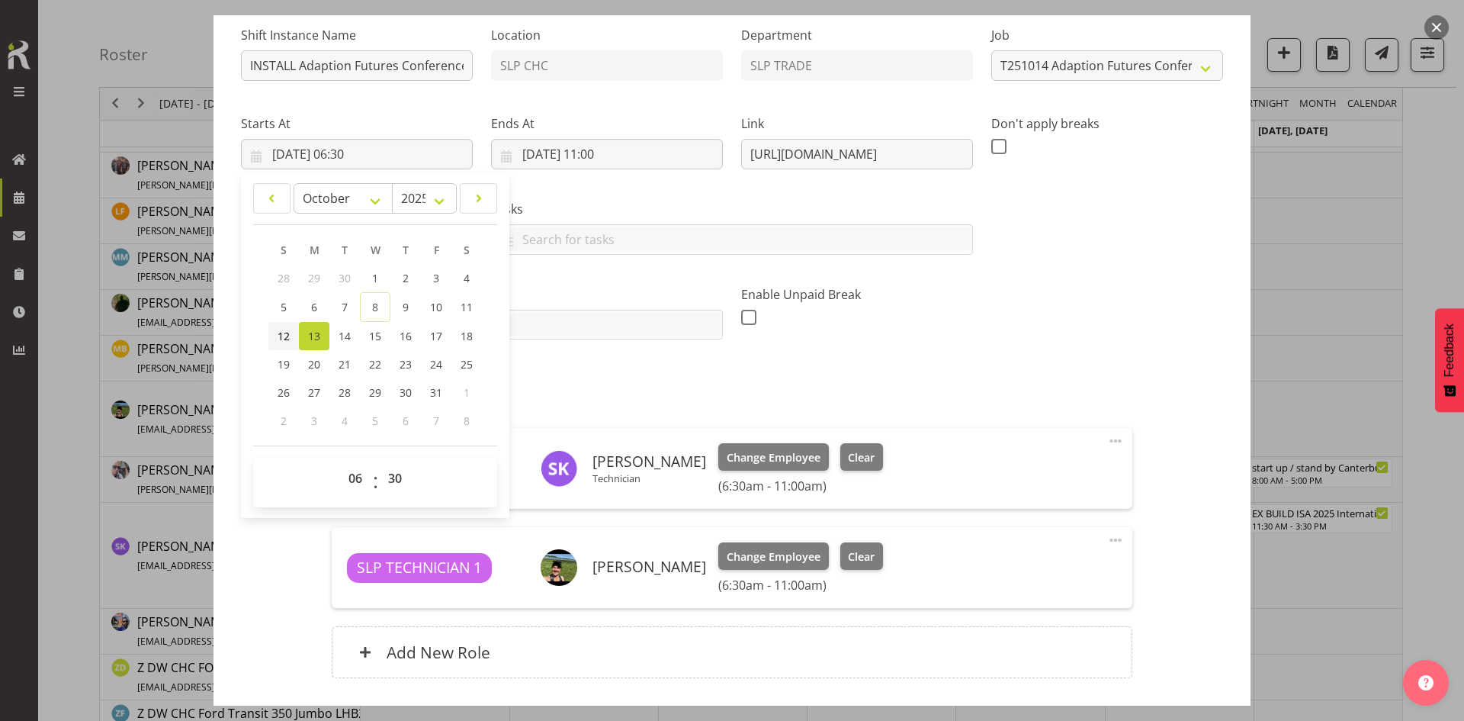
click at [282, 337] on span "12" at bounding box center [284, 336] width 12 height 14
type input "[DATE] 06:30"
click at [594, 160] on input "[DATE] 11:00" at bounding box center [607, 154] width 232 height 31
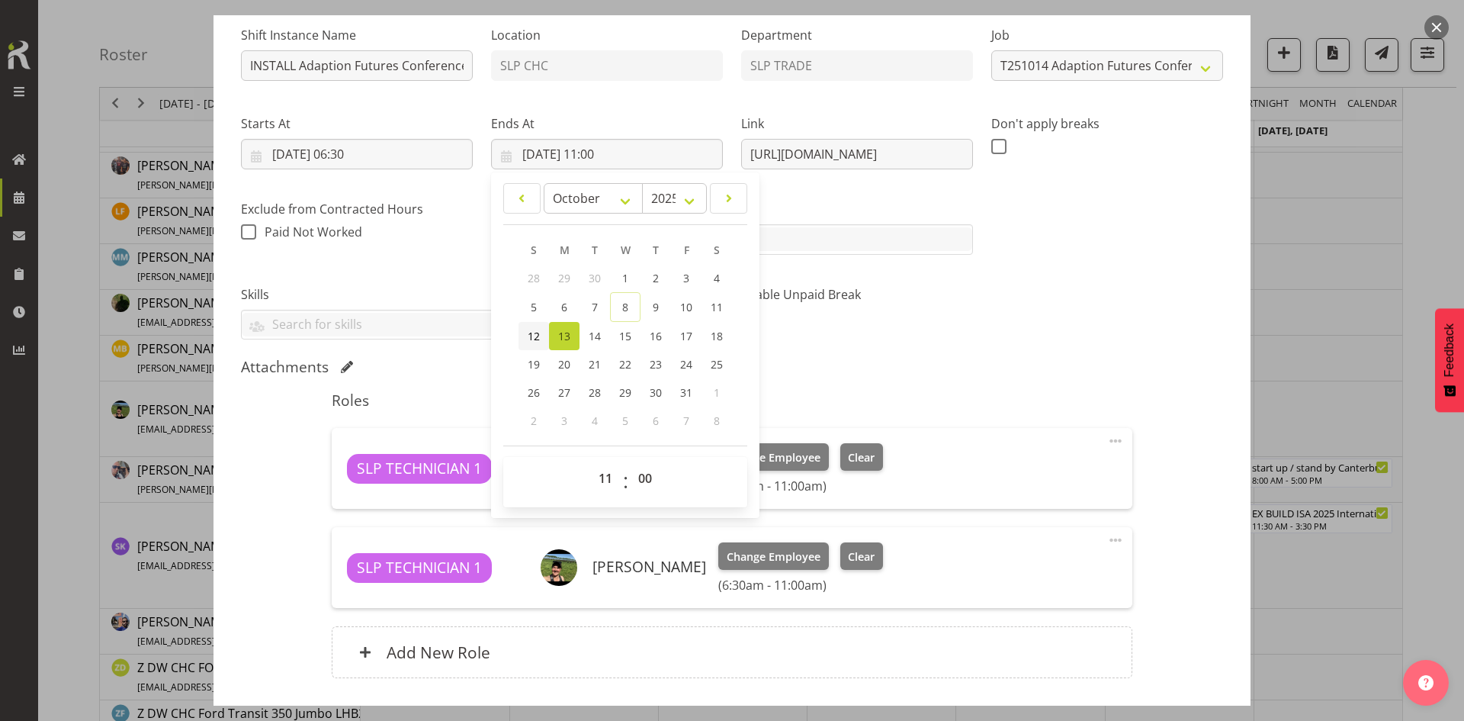
click at [542, 328] on link "12" at bounding box center [534, 336] width 31 height 28
type input "[DATE] 11:00"
click at [901, 368] on div "Attachments" at bounding box center [732, 367] width 982 height 18
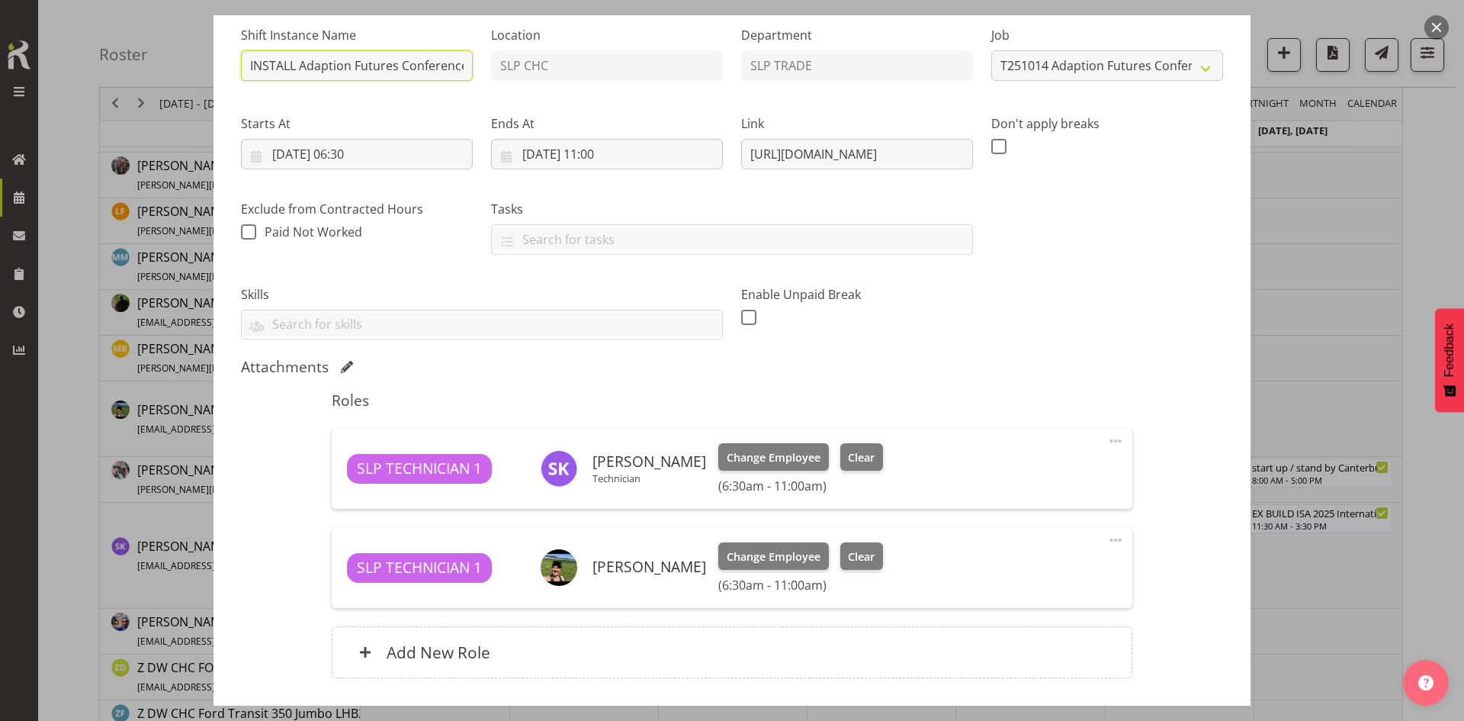
click at [425, 62] on input "INSTALL Adaption Futures Conference 25 @ onsite @ 0700" at bounding box center [357, 65] width 232 height 31
click at [647, 164] on input "[DATE] 11:00" at bounding box center [607, 154] width 232 height 31
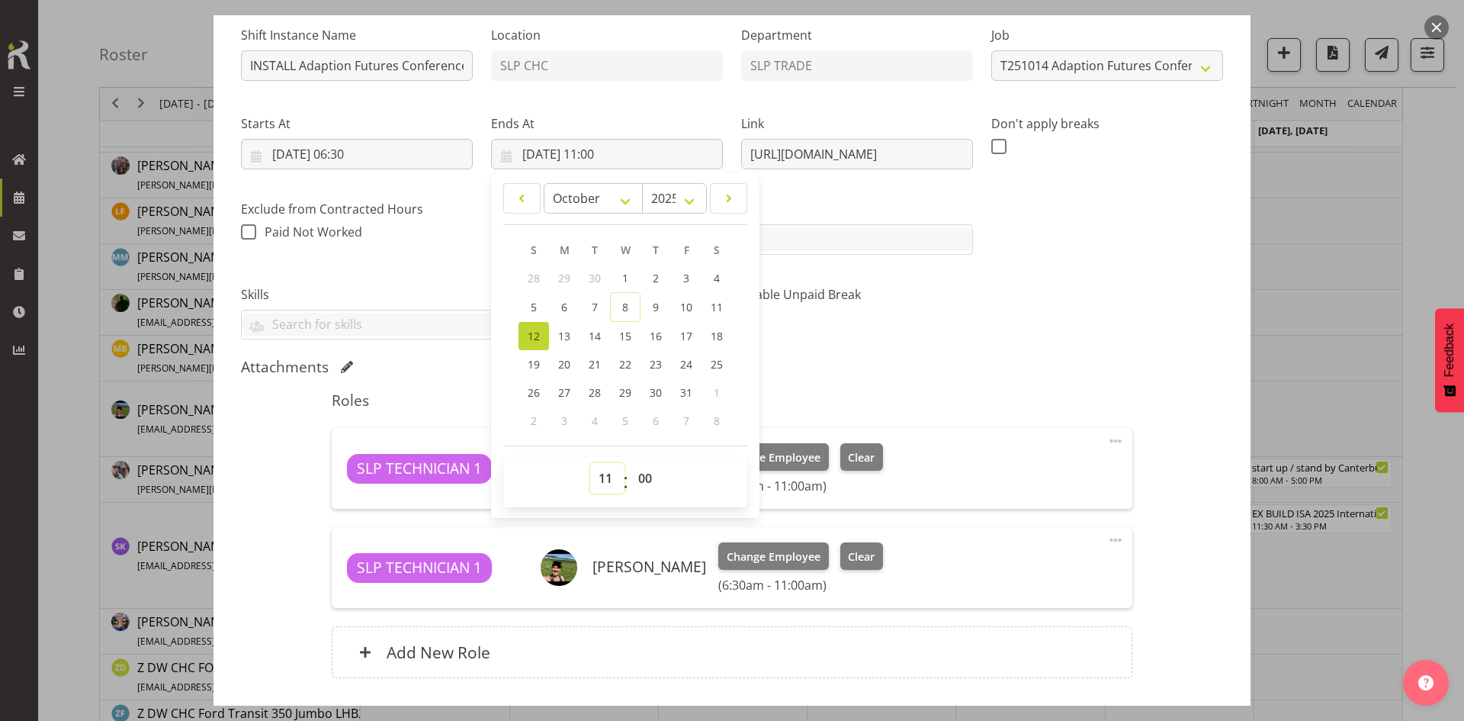
click at [609, 491] on select "00 01 02 03 04 05 06 07 08 09 10 11 12 13 14 15 16 17 18 19 20 21 22 23" at bounding box center [607, 478] width 34 height 31
click at [1030, 328] on div "Shift Instance Name INSTALL Adaption Futures Conference 25 @ onsite @ 0700 Loca…" at bounding box center [732, 177] width 1001 height 345
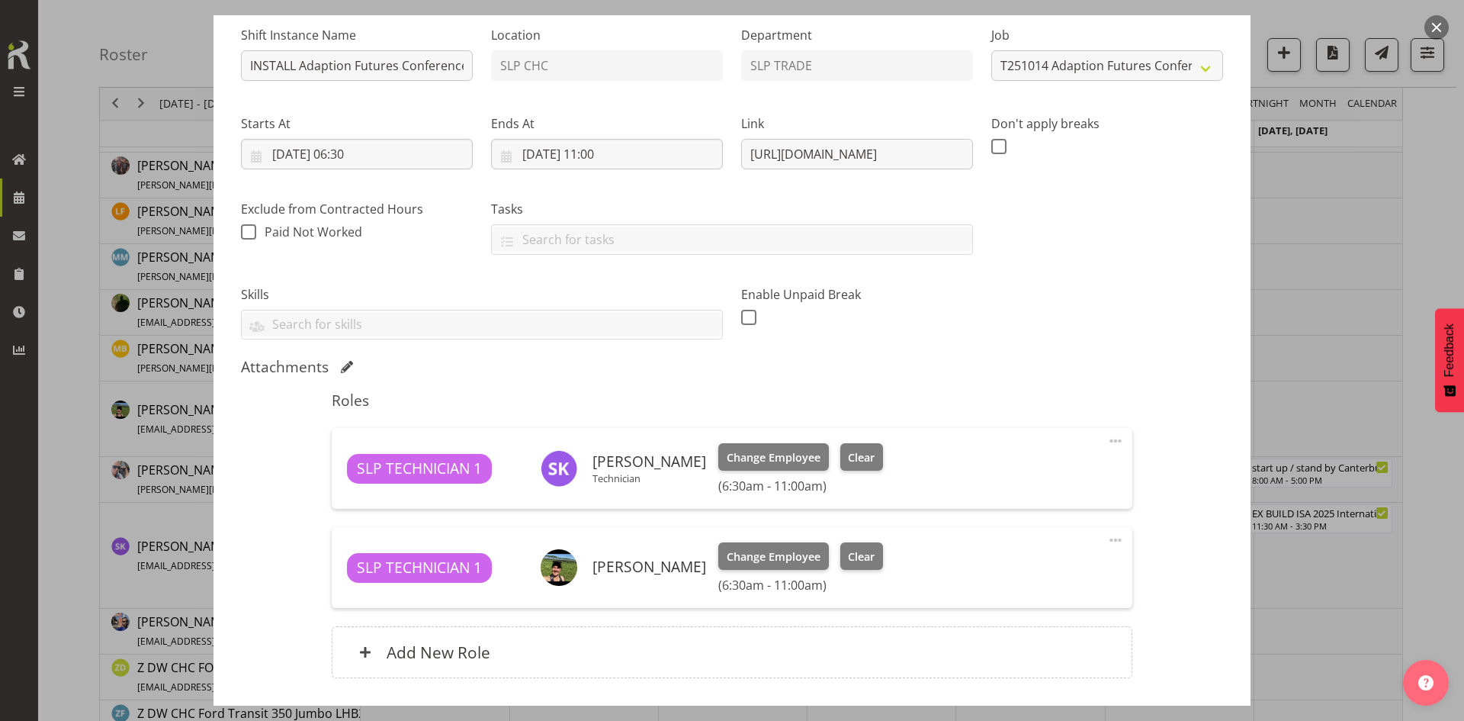
scroll to position [261, 0]
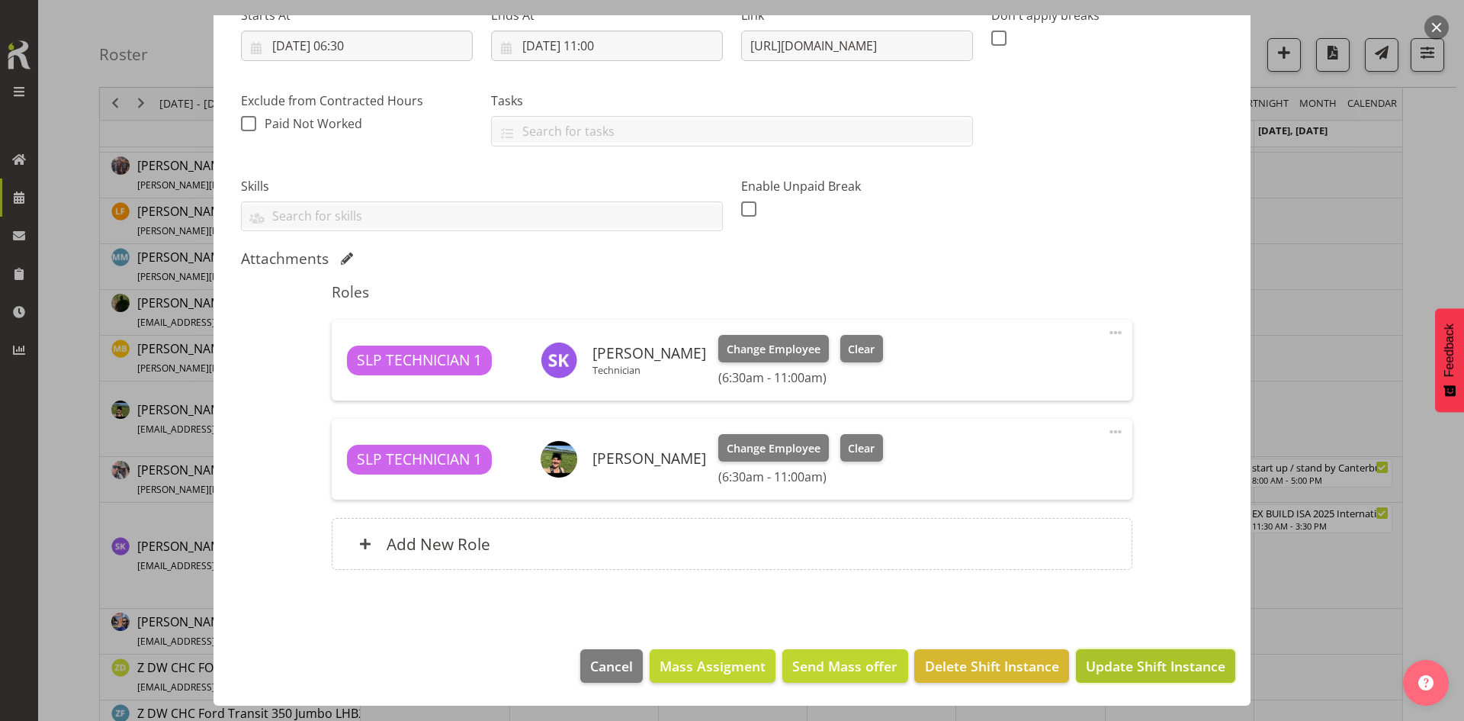
click at [1133, 657] on span "Update Shift Instance" at bounding box center [1156, 666] width 140 height 20
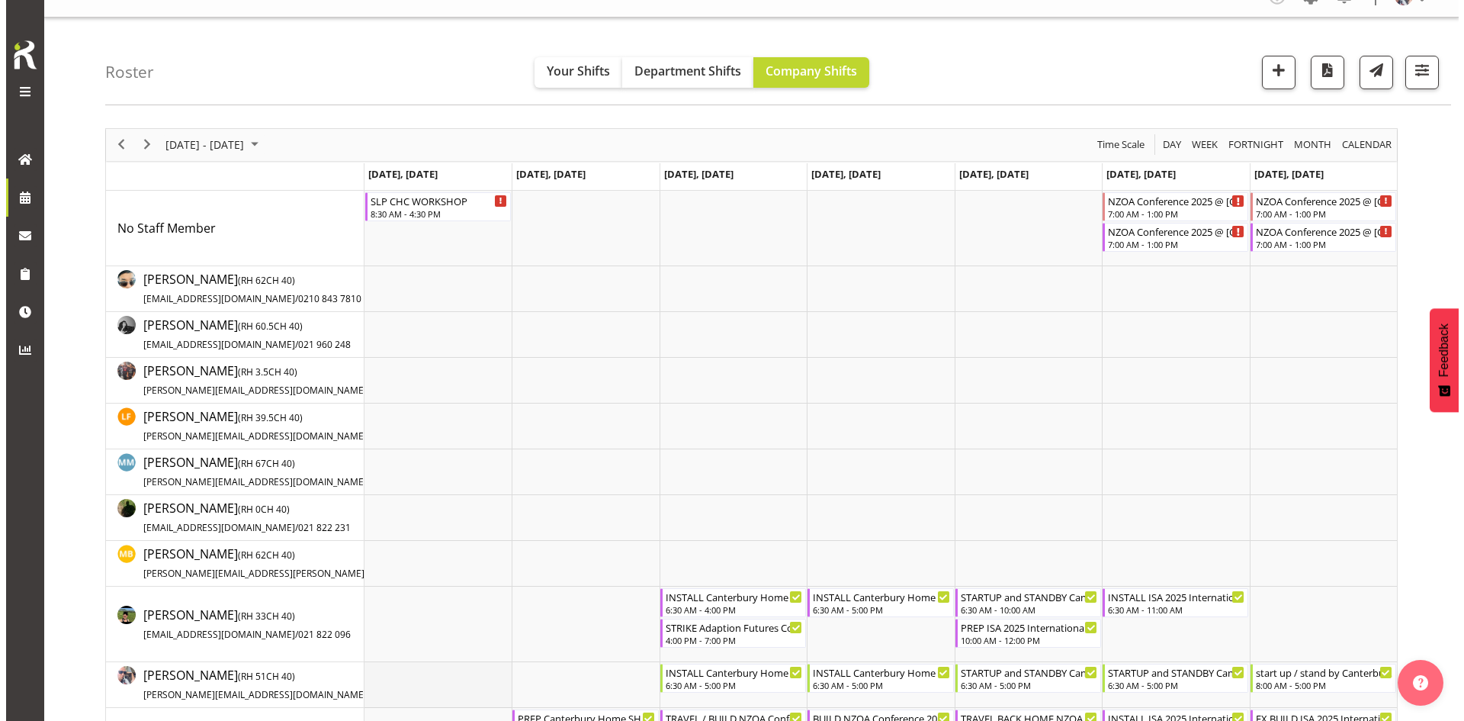
scroll to position [0, 0]
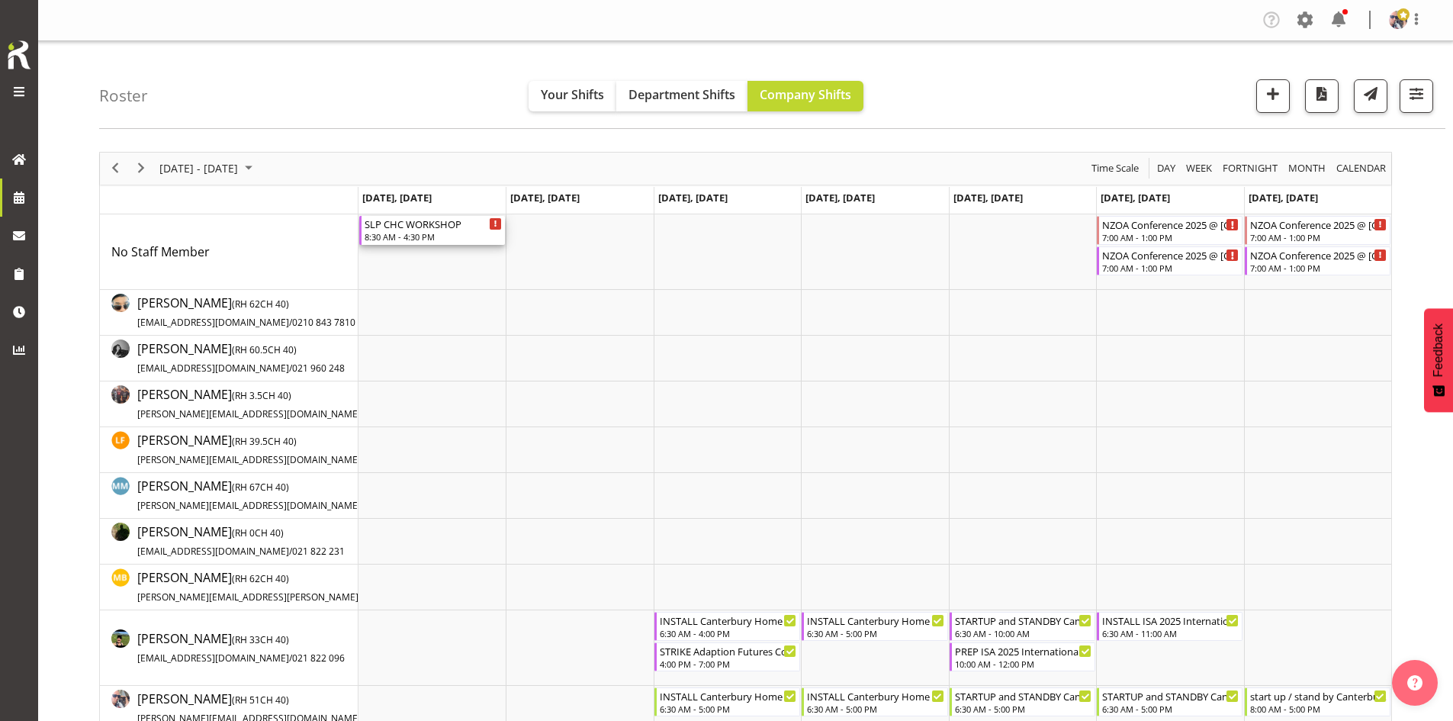
click at [419, 220] on div "SLP CHC WORKSHOP" at bounding box center [433, 223] width 137 height 15
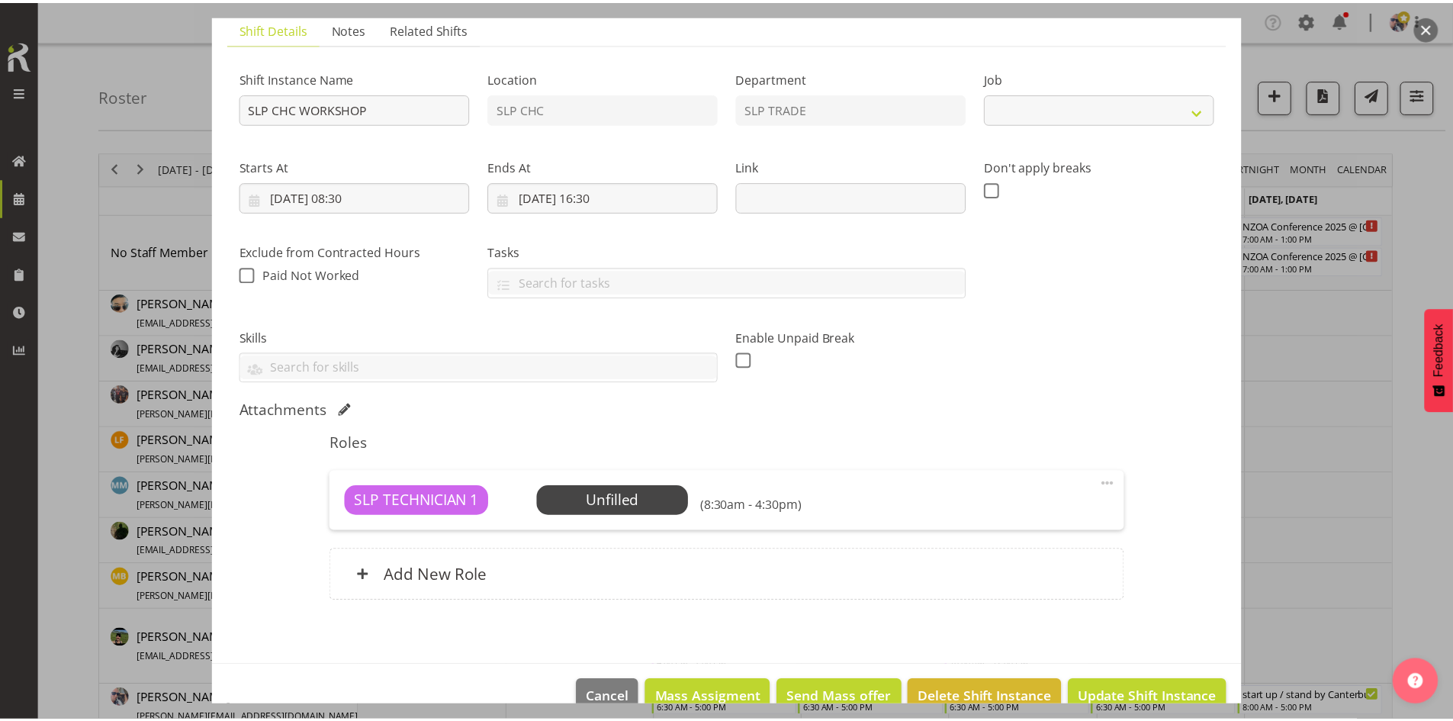
scroll to position [141, 0]
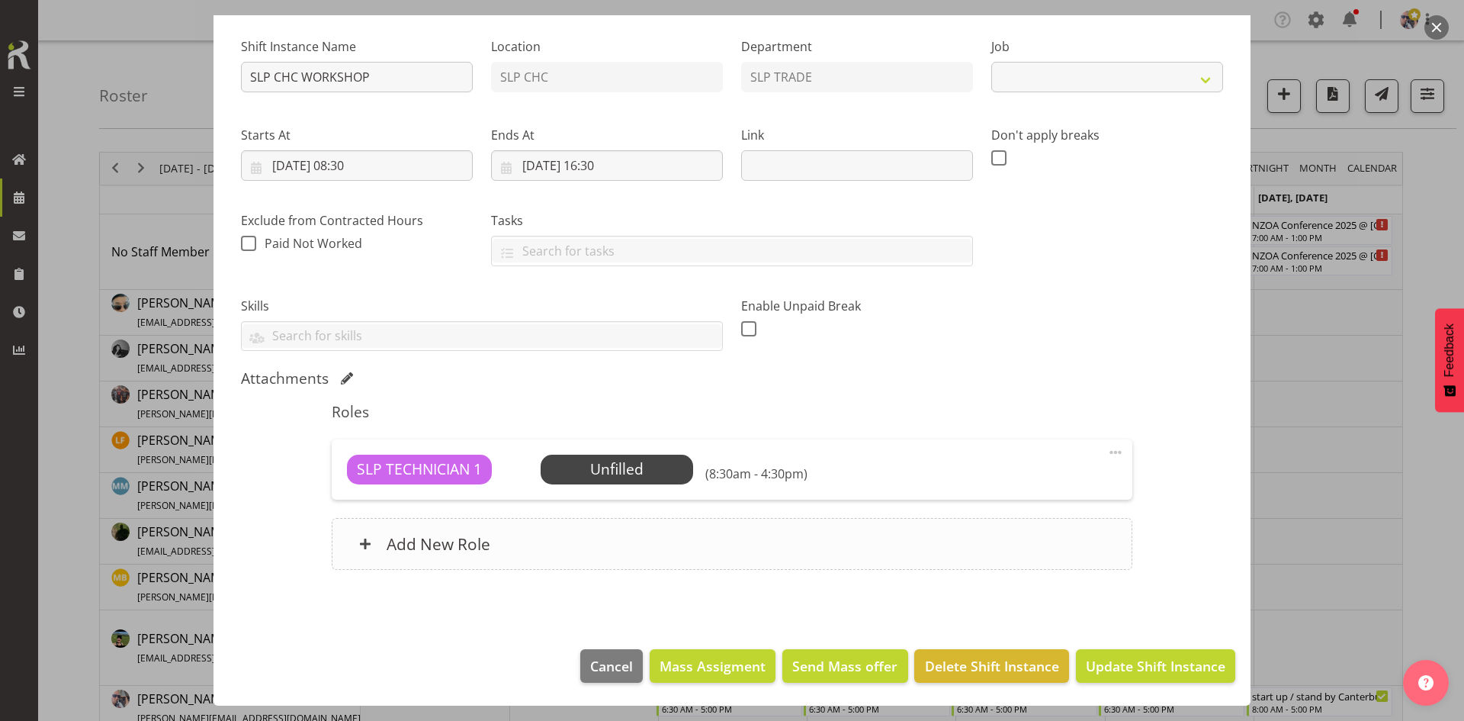
click at [516, 518] on div "Add New Role" at bounding box center [732, 544] width 800 height 52
select select "45"
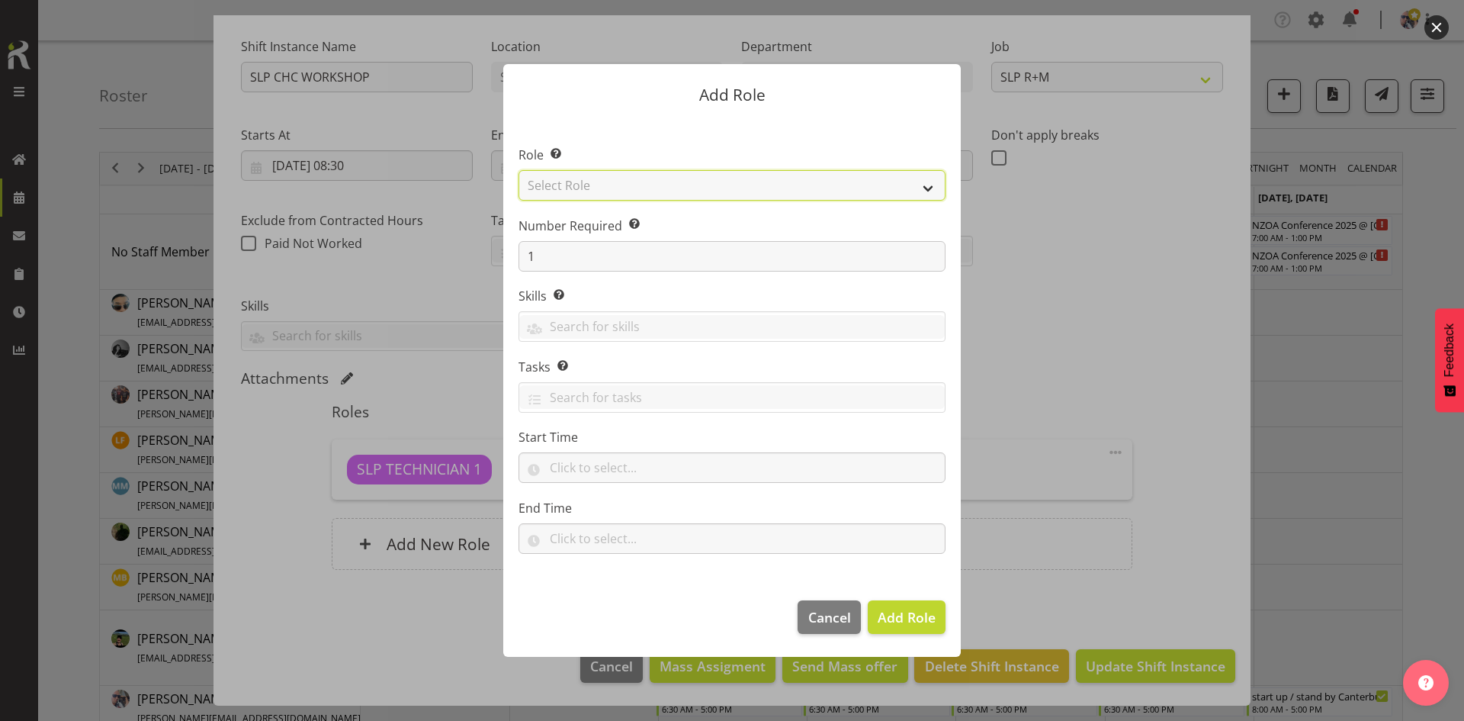
click at [754, 186] on select "Select Role ACCOUNT MANAGER ACCOUNT MANAGER DW ACCOUNTS [PERSON_NAME] VEHICLES …" at bounding box center [732, 185] width 427 height 31
select select "123"
click at [519, 170] on select "Select Role ACCOUNT MANAGER ACCOUNT MANAGER DW ACCOUNTS [PERSON_NAME] VEHICLES …" at bounding box center [732, 185] width 427 height 31
click at [885, 626] on span "Add Role" at bounding box center [907, 617] width 58 height 20
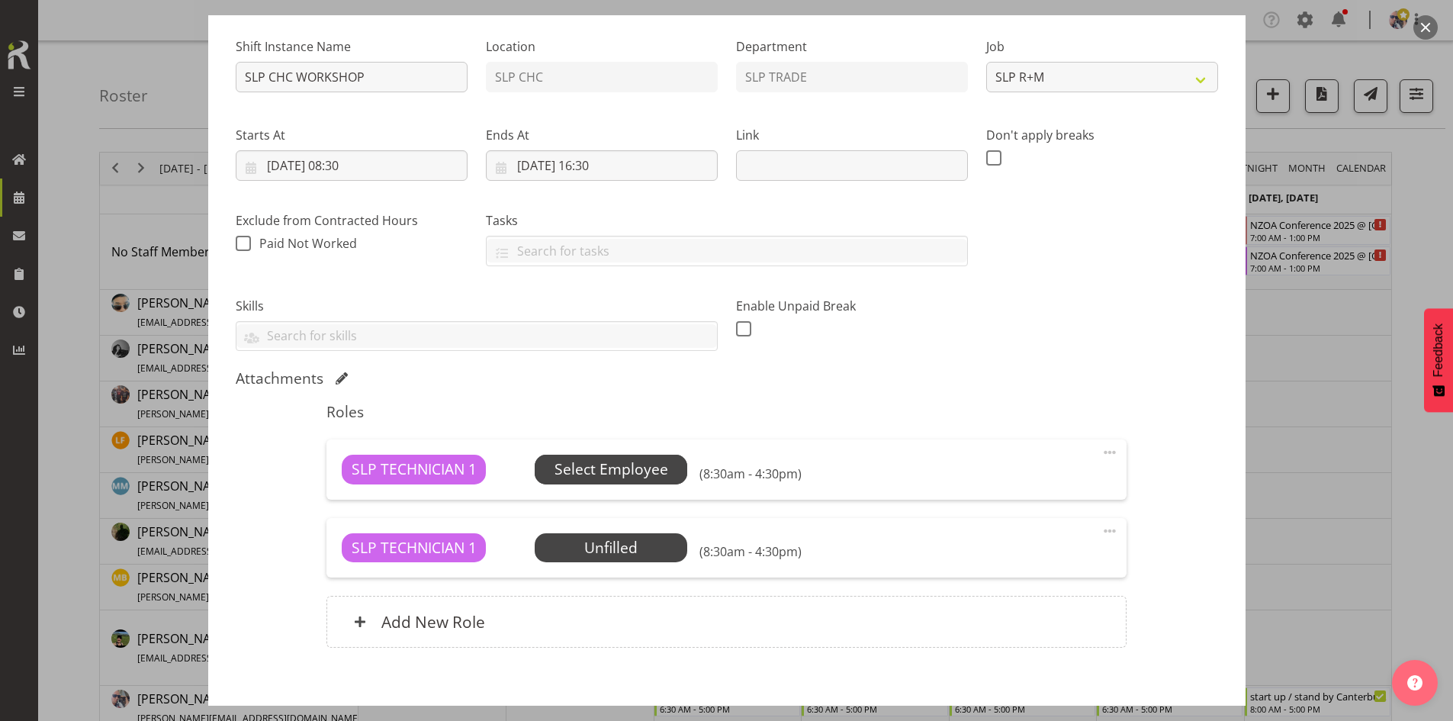
click at [620, 468] on span "Select Employee" at bounding box center [611, 469] width 114 height 22
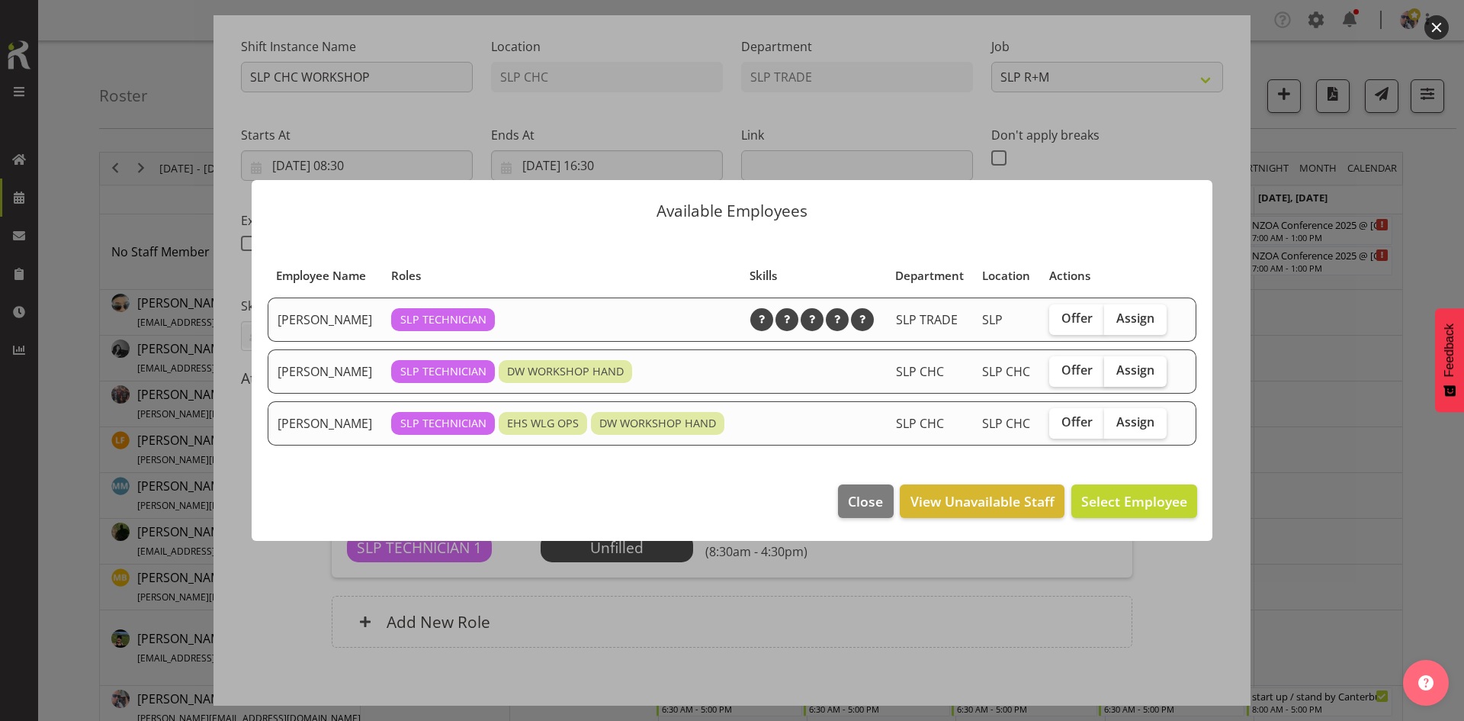
click at [1140, 370] on span "Assign" at bounding box center [1136, 369] width 38 height 15
click at [1114, 370] on input "Assign" at bounding box center [1109, 370] width 10 height 10
checkbox input "true"
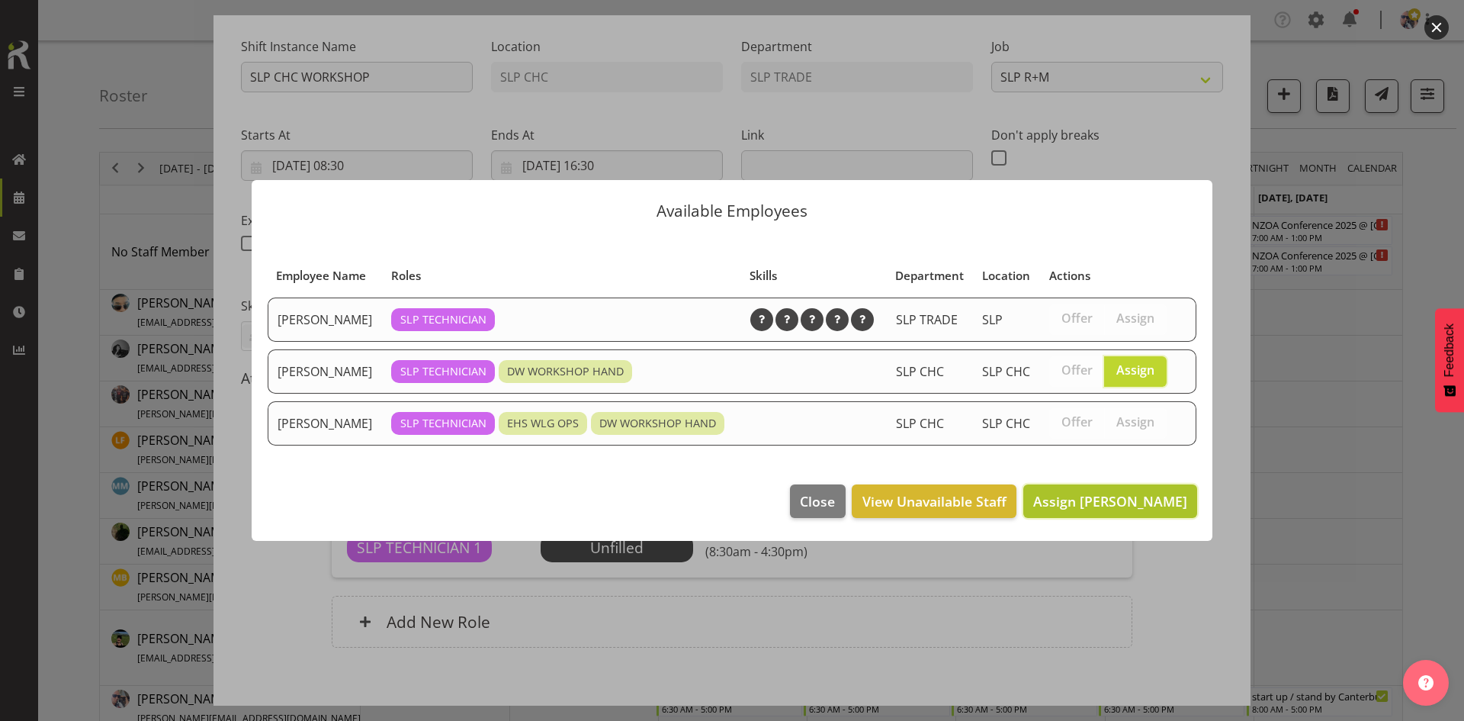
click at [1107, 503] on span "Assign [PERSON_NAME]" at bounding box center [1110, 501] width 154 height 18
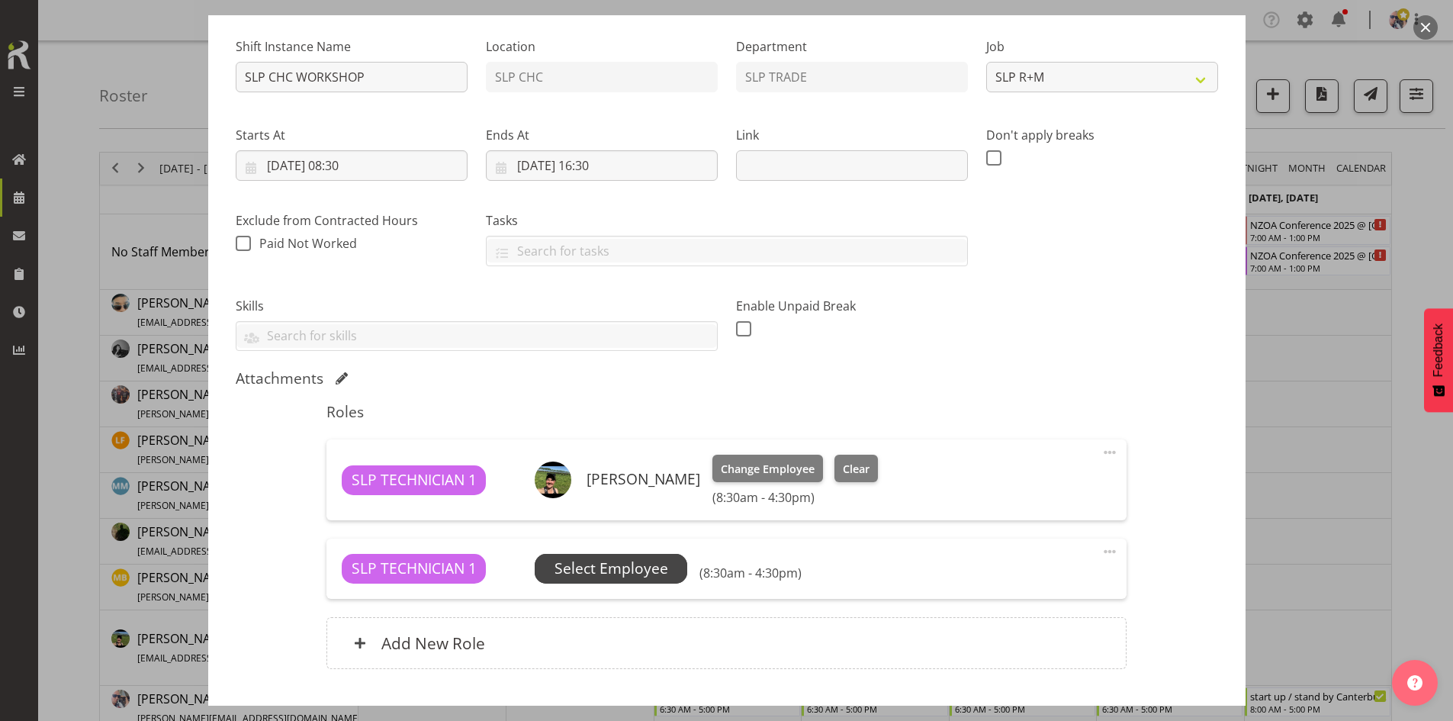
click at [589, 561] on span "Select Employee" at bounding box center [611, 569] width 114 height 22
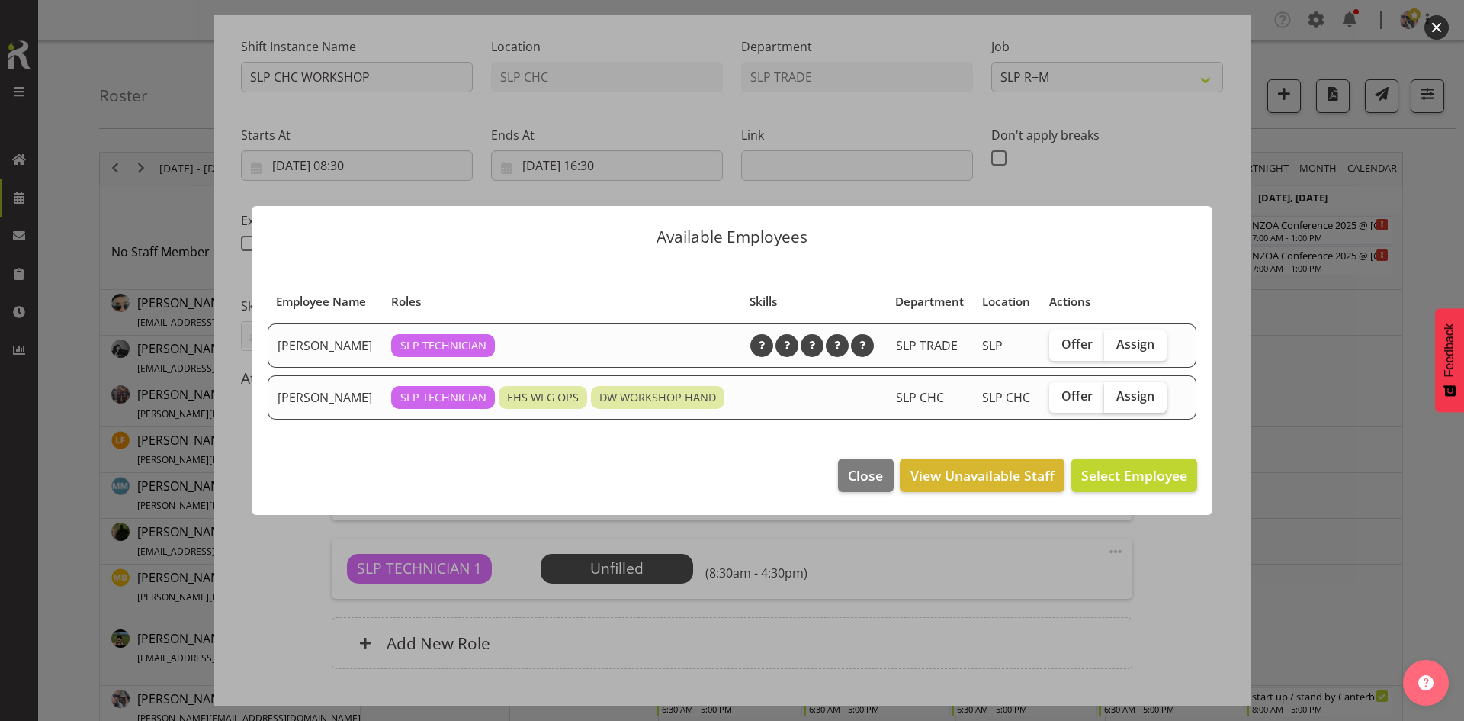
click at [1146, 412] on label "Assign" at bounding box center [1135, 397] width 63 height 31
click at [1114, 401] on input "Assign" at bounding box center [1109, 396] width 10 height 10
checkbox input "true"
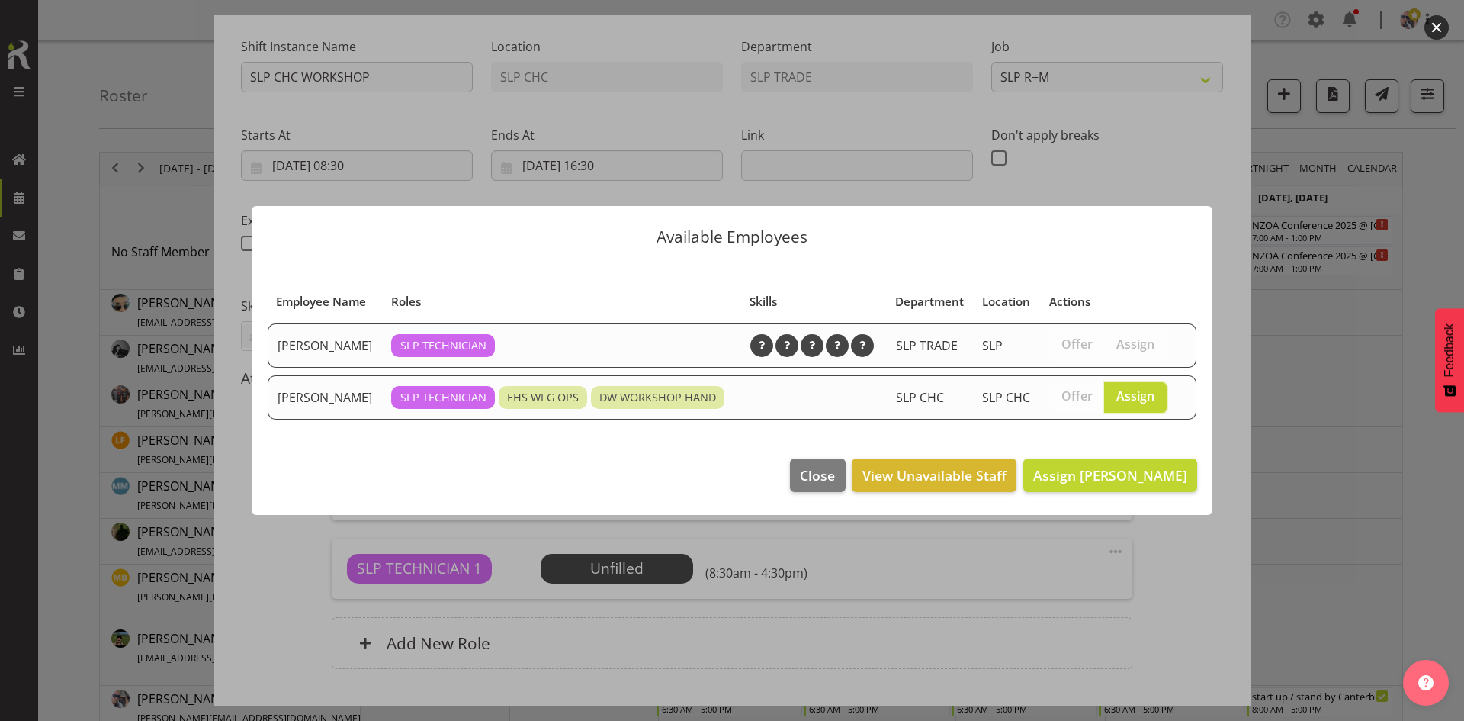
click at [1133, 453] on footer "Close View Unavailable Staff Assign [PERSON_NAME]" at bounding box center [732, 479] width 961 height 72
click at [1117, 482] on span "Assign [PERSON_NAME]" at bounding box center [1110, 475] width 154 height 18
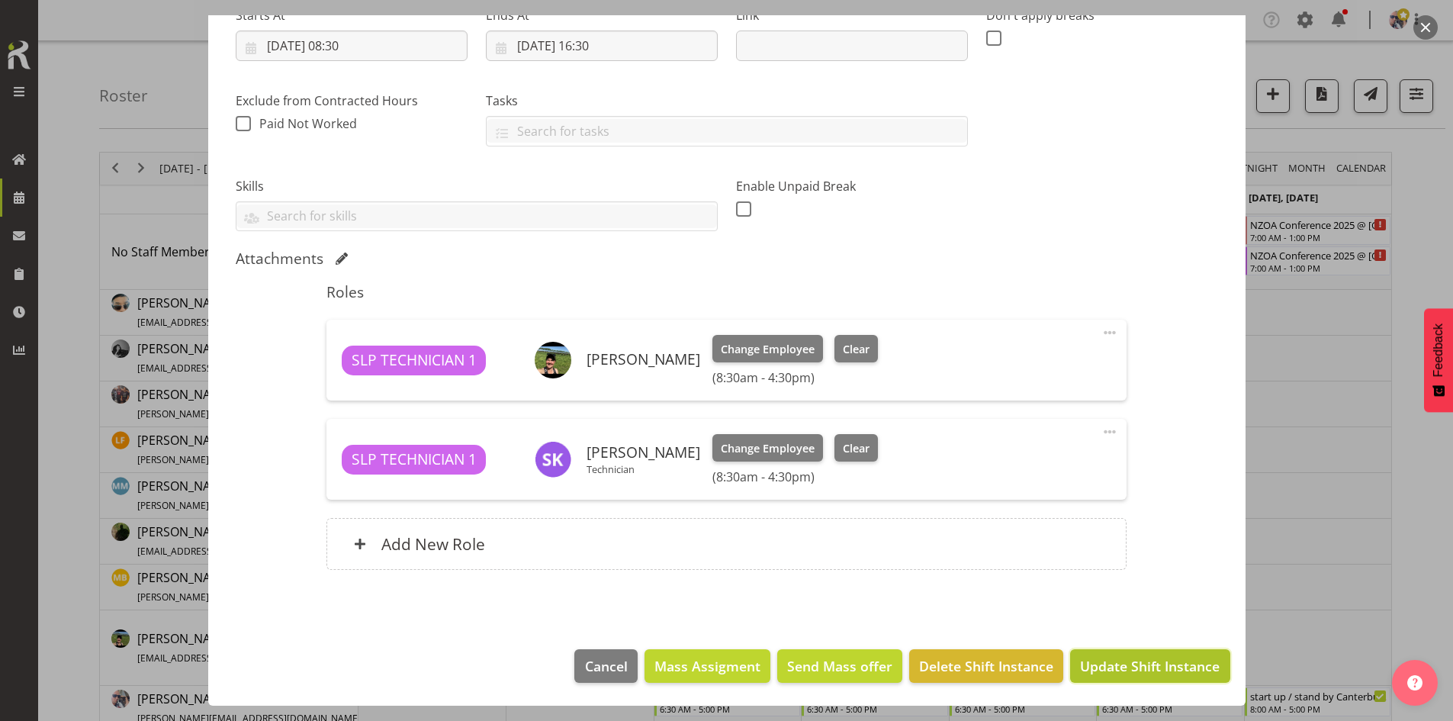
click at [1142, 668] on span "Update Shift Instance" at bounding box center [1150, 666] width 140 height 20
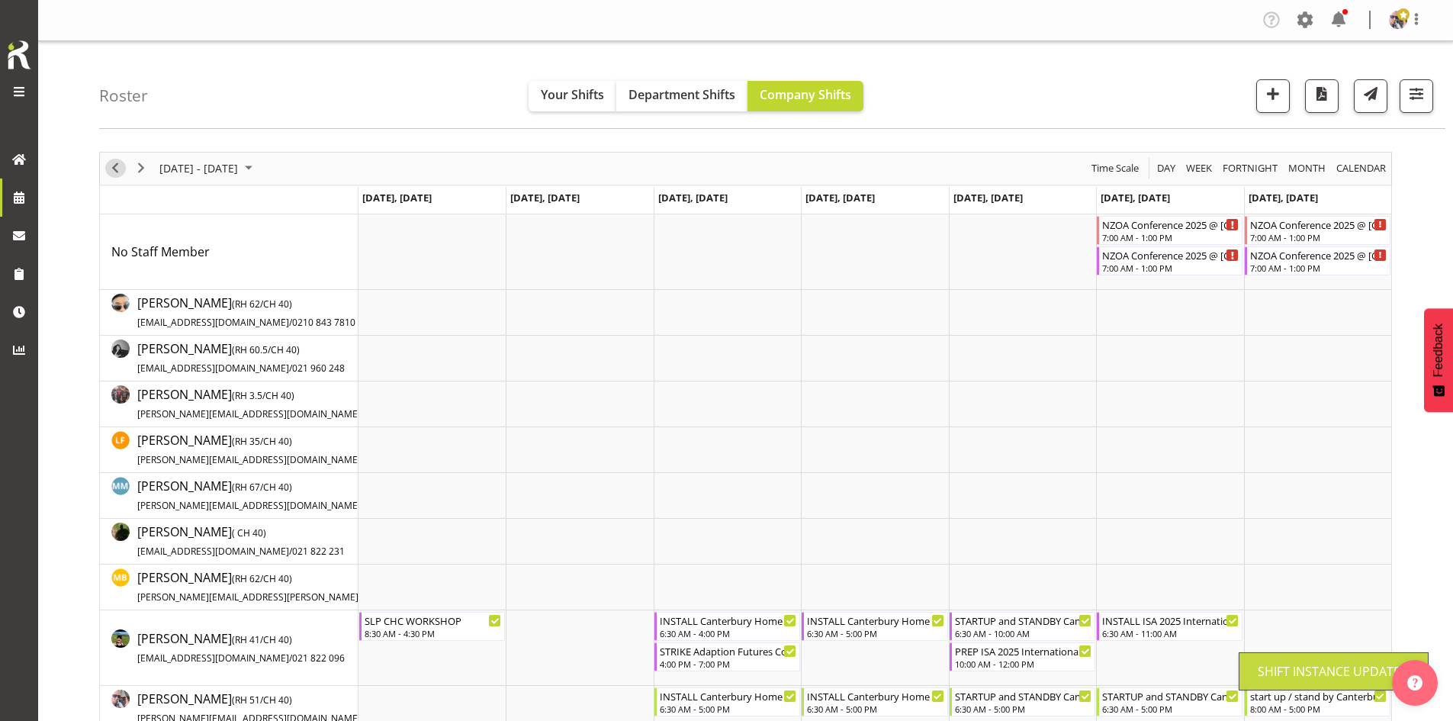
click at [118, 171] on span "Previous" at bounding box center [115, 168] width 18 height 19
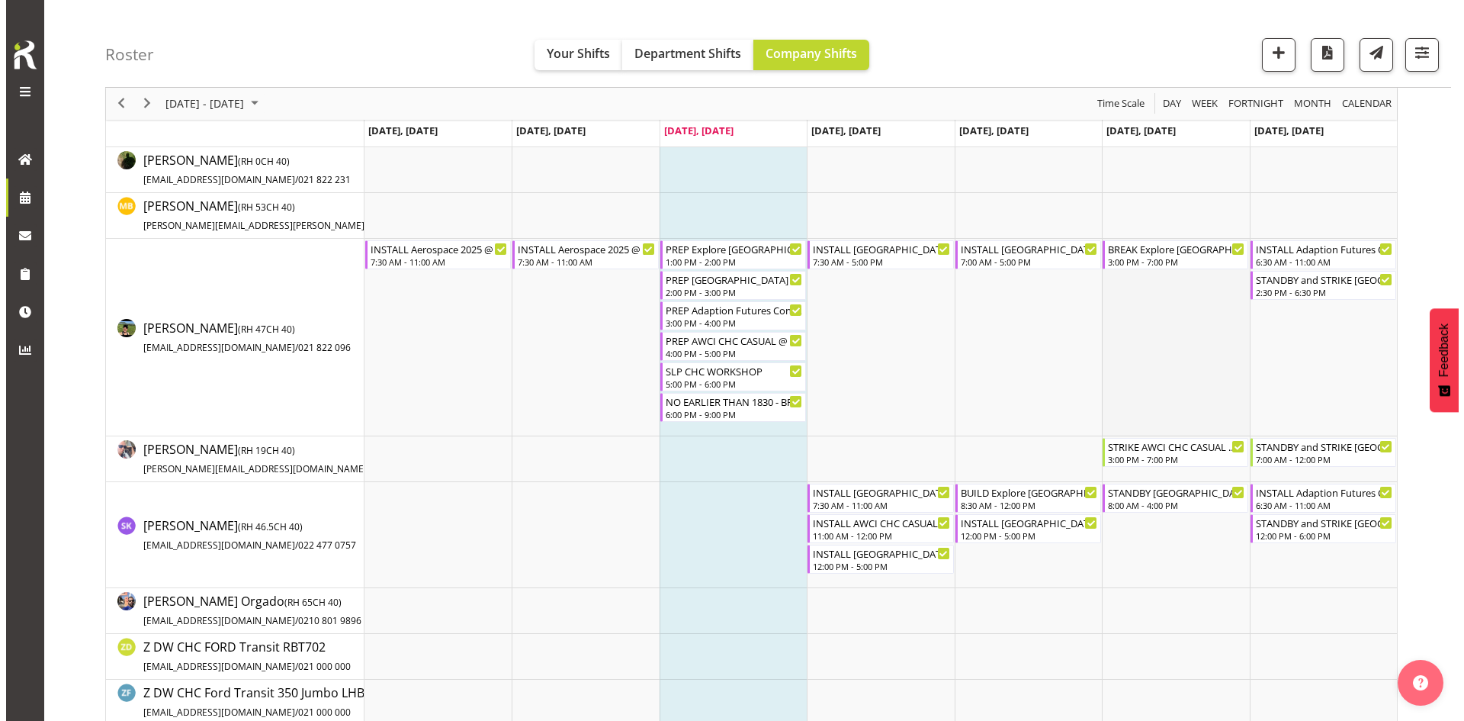
scroll to position [458, 0]
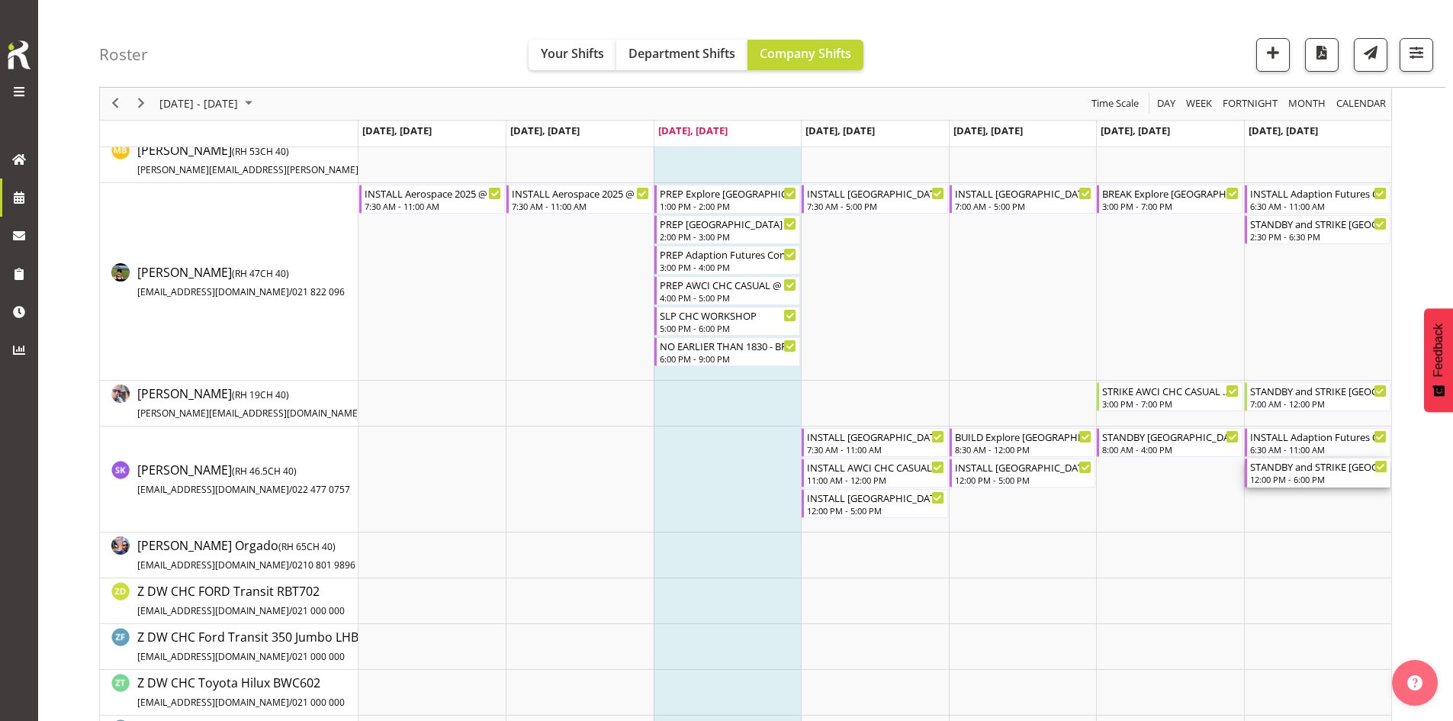
click at [1283, 475] on div "12:00 PM - 6:00 PM" at bounding box center [1318, 479] width 137 height 12
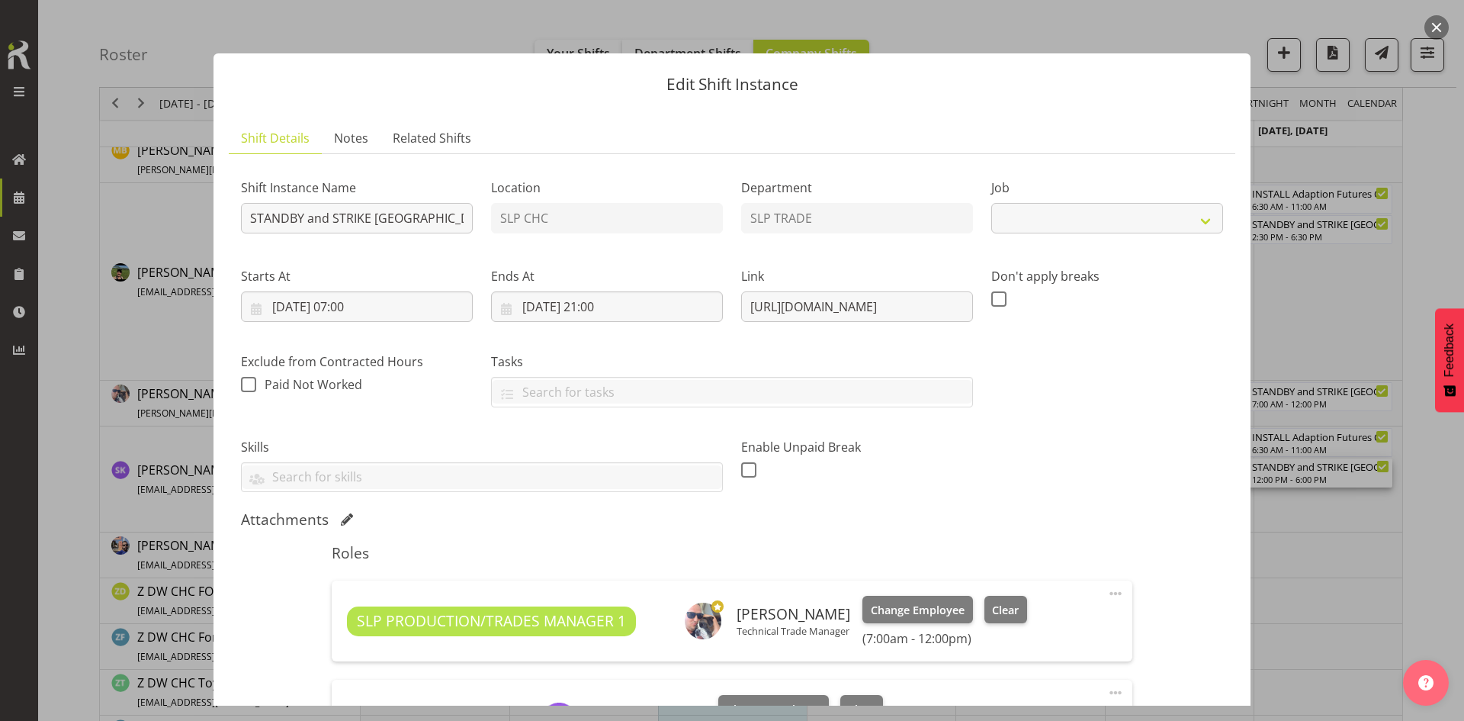
select select "9228"
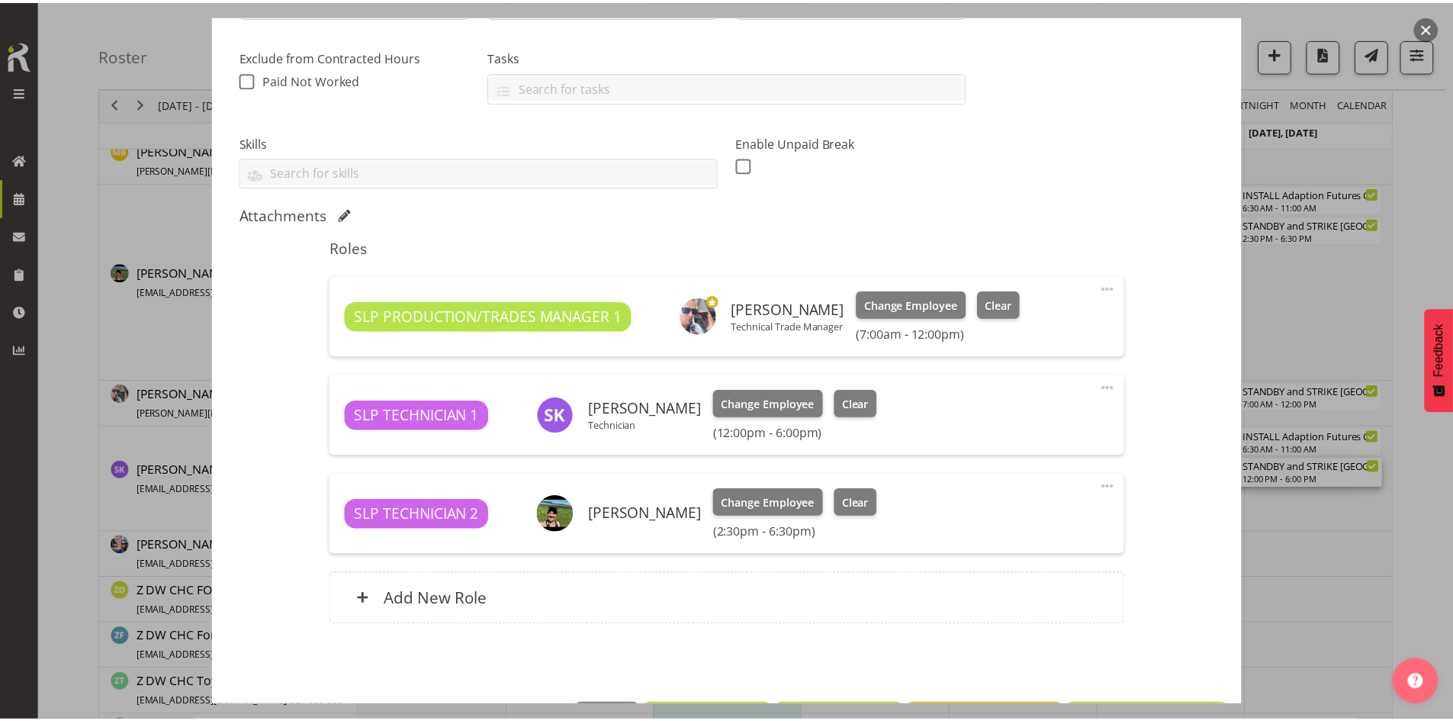
scroll to position [360, 0]
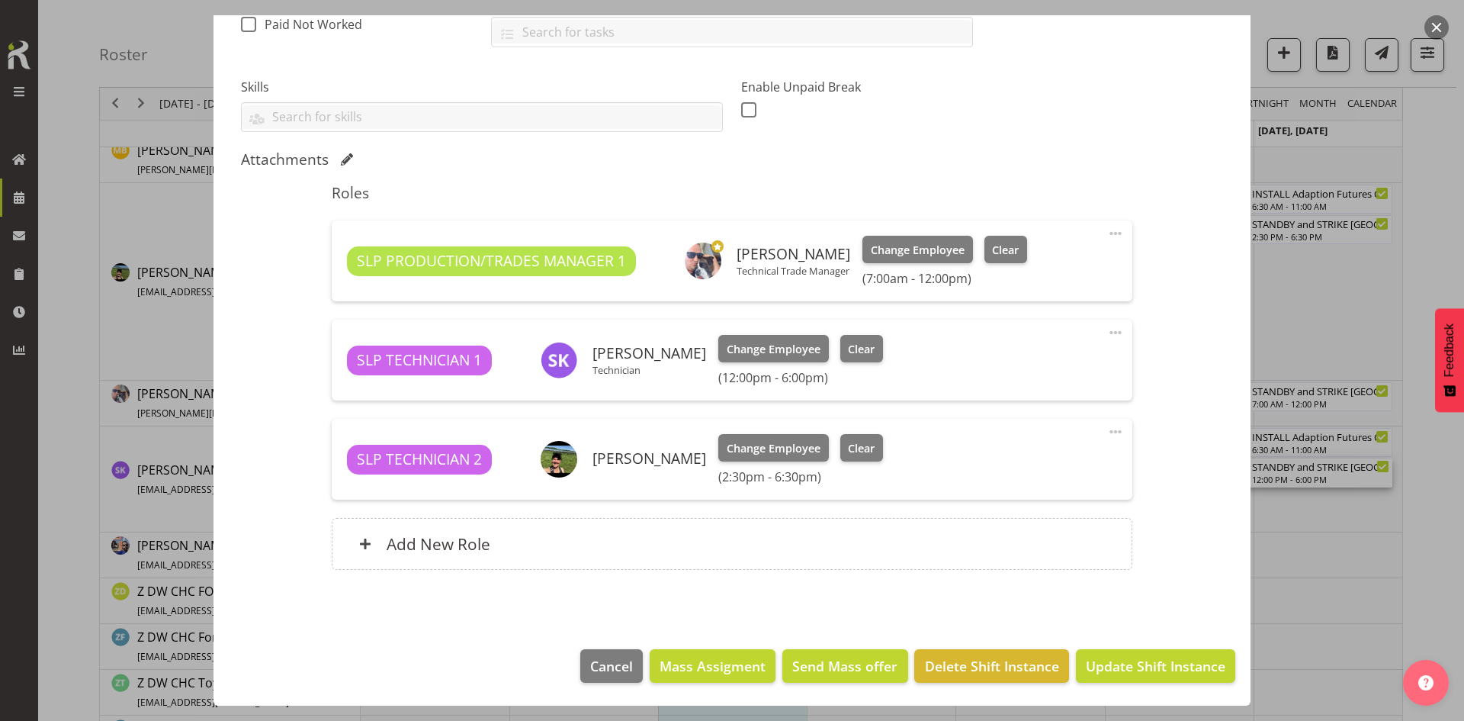
click at [1107, 333] on span at bounding box center [1116, 332] width 18 height 18
click at [1045, 355] on link "Edit" at bounding box center [1052, 365] width 146 height 27
select select "9"
select select "2025"
select select "12"
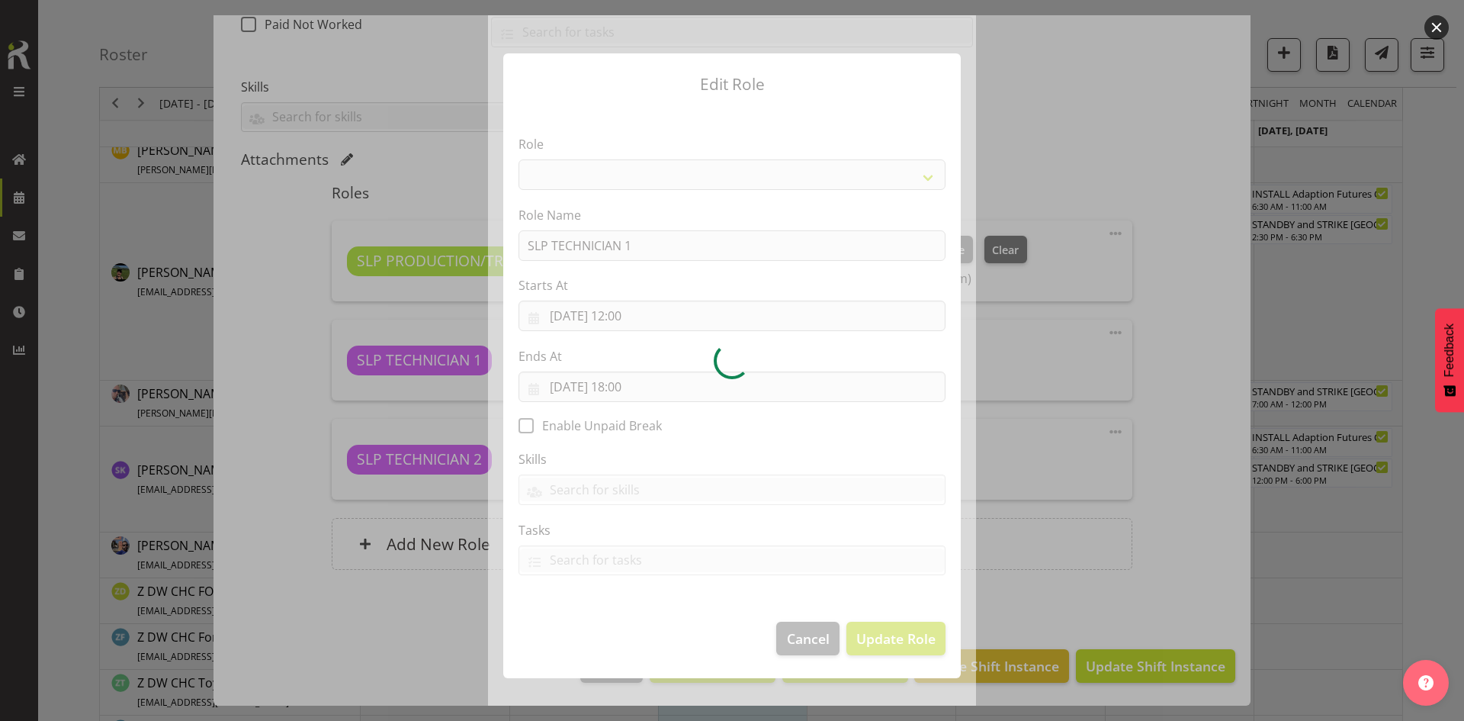
select select "123"
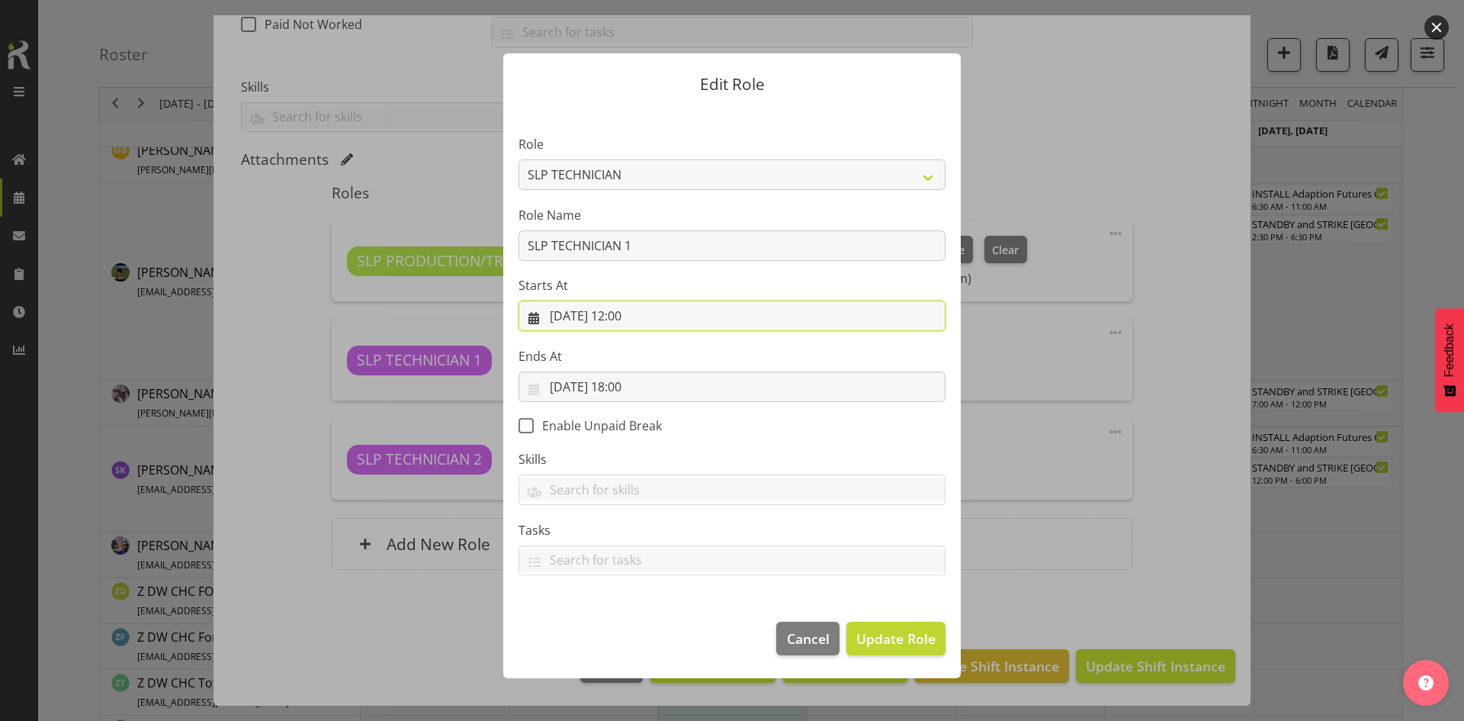
click at [670, 321] on input "[DATE] 12:00" at bounding box center [732, 316] width 427 height 31
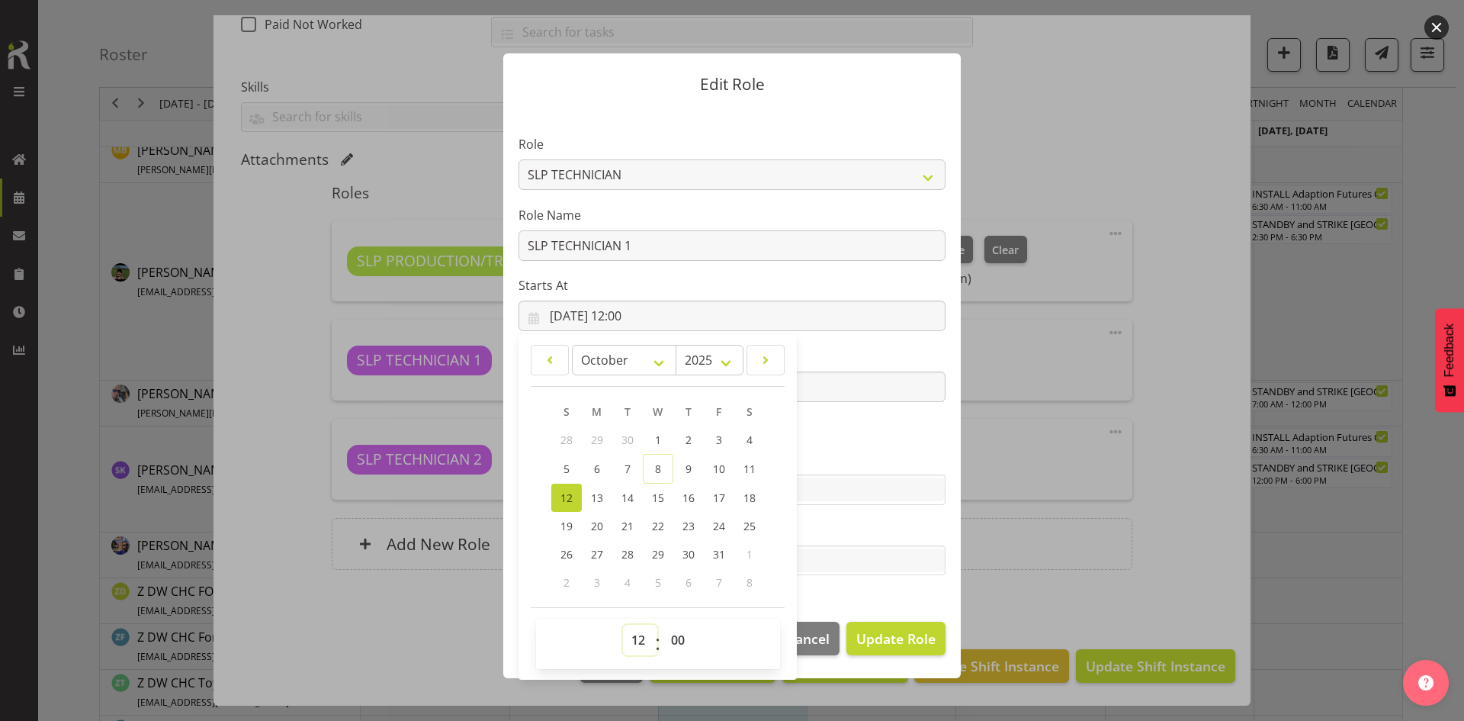
click at [639, 636] on select "00 01 02 03 04 05 06 07 08 09 10 11 12 13 14 15 16 17 18 19 20 21 22 23" at bounding box center [640, 640] width 34 height 31
select select "11"
click at [623, 625] on select "00 01 02 03 04 05 06 07 08 09 10 11 12 13 14 15 16 17 18 19 20 21 22 23" at bounding box center [640, 640] width 34 height 31
type input "[DATE] 11:00"
drag, startPoint x: 892, startPoint y: 630, endPoint x: 897, endPoint y: 623, distance: 8.2
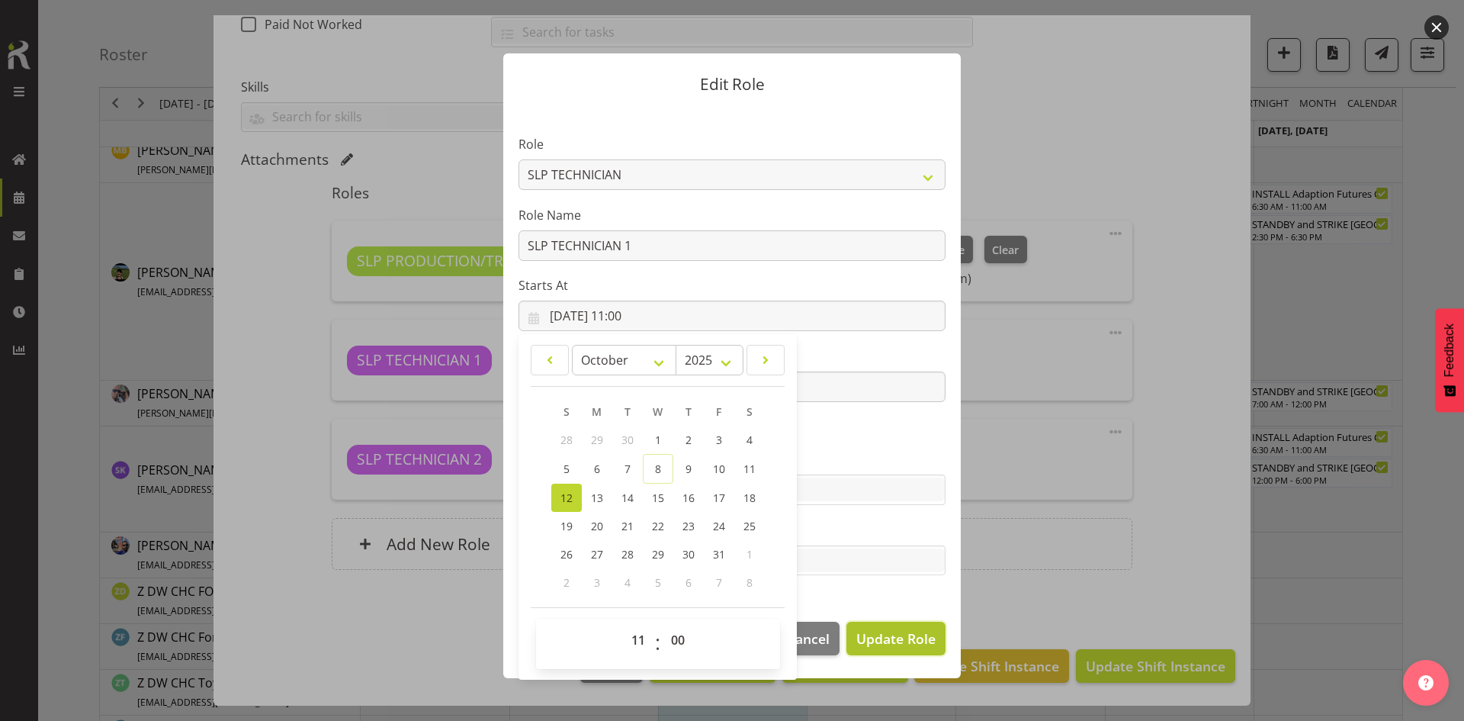
click at [895, 627] on button "Update Role" at bounding box center [896, 639] width 99 height 34
select select
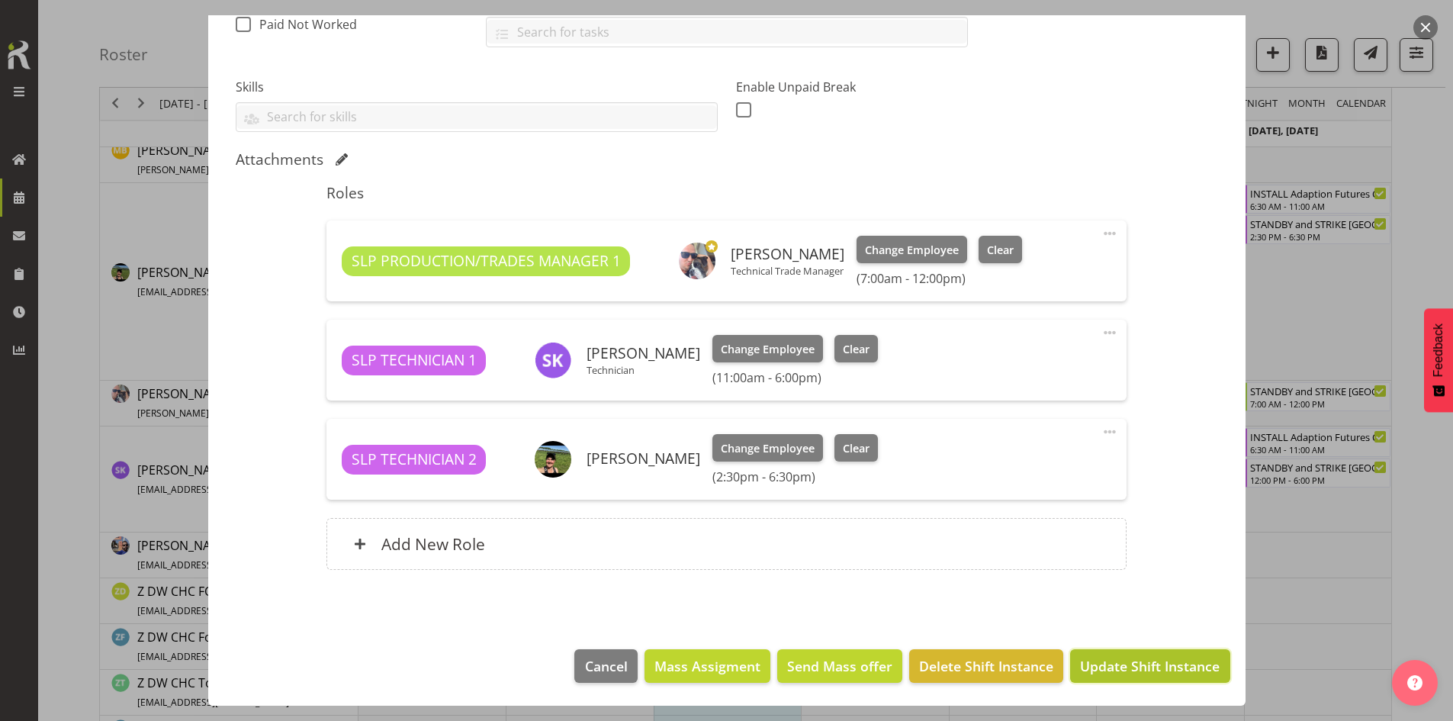
click at [1106, 655] on button "Update Shift Instance" at bounding box center [1149, 666] width 159 height 34
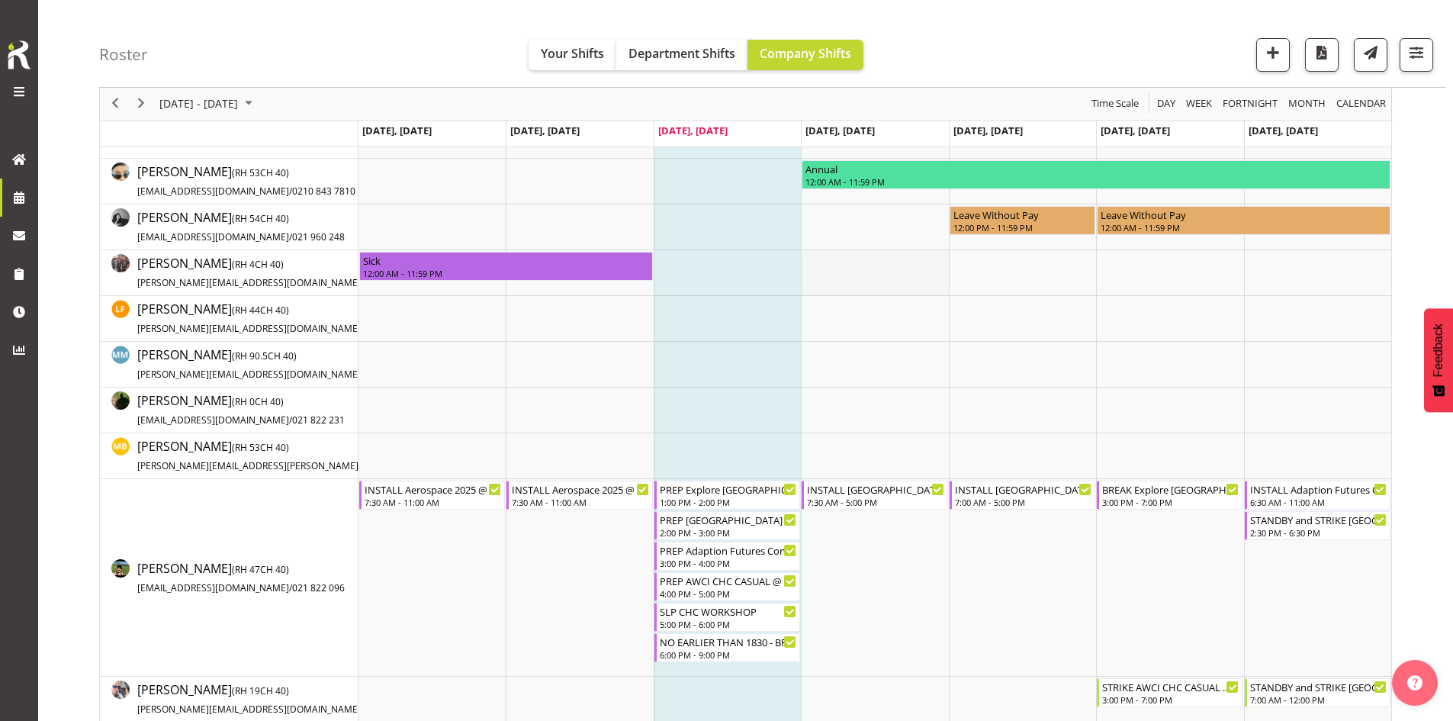
scroll to position [305, 0]
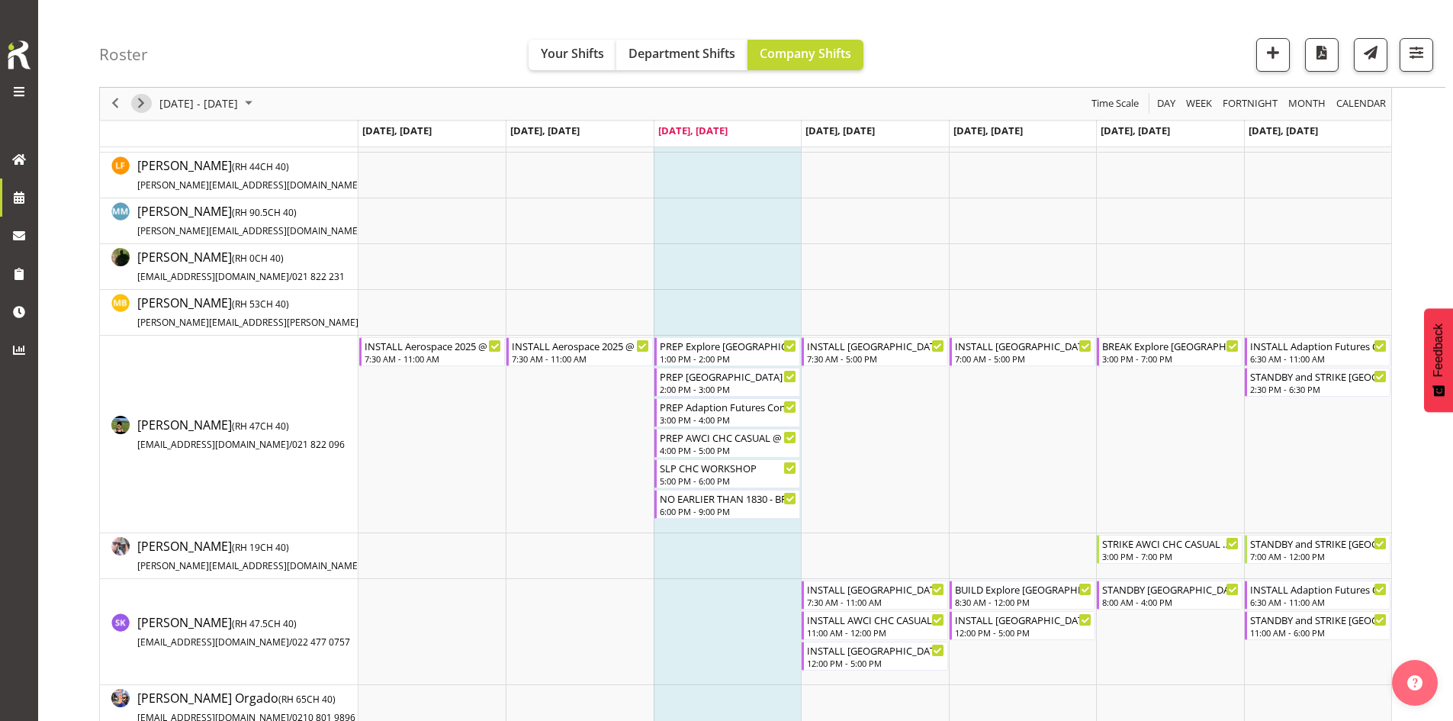
click at [143, 98] on span "Next" at bounding box center [141, 104] width 18 height 19
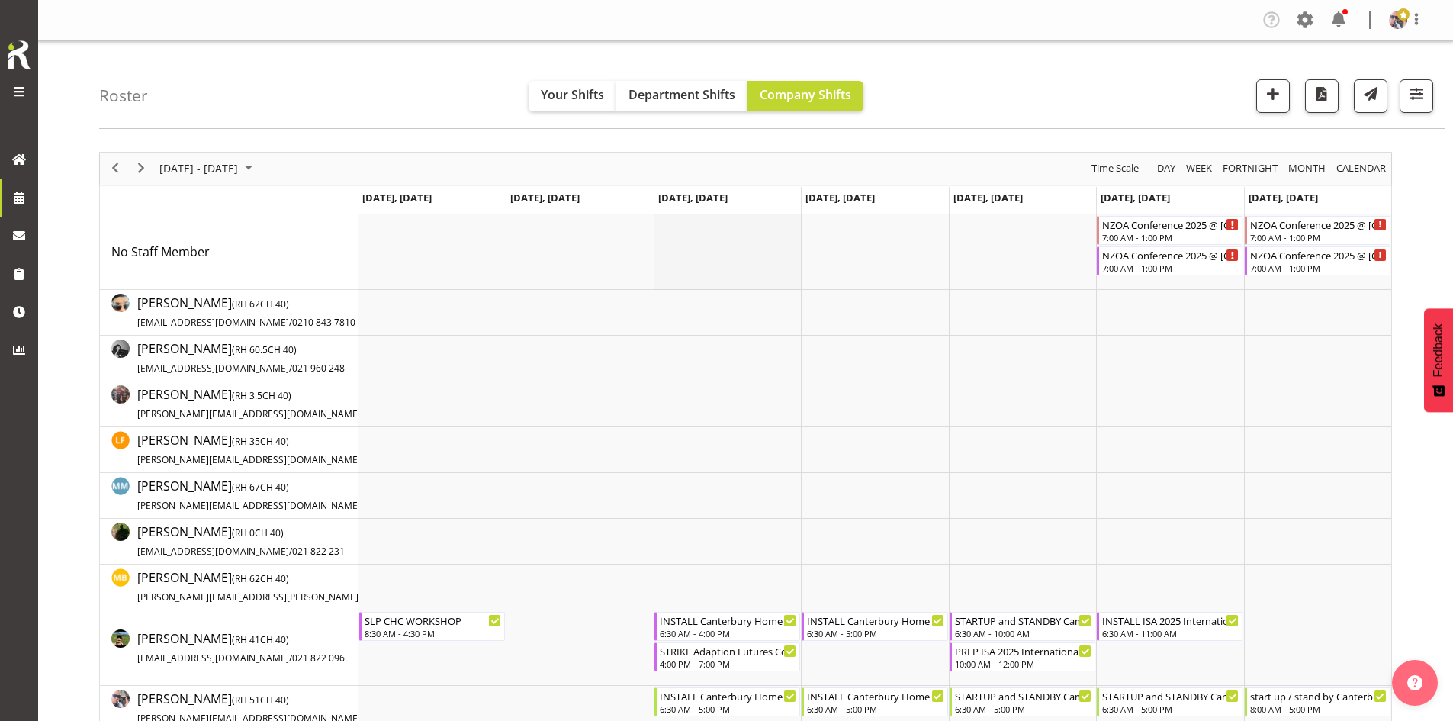
scroll to position [153, 0]
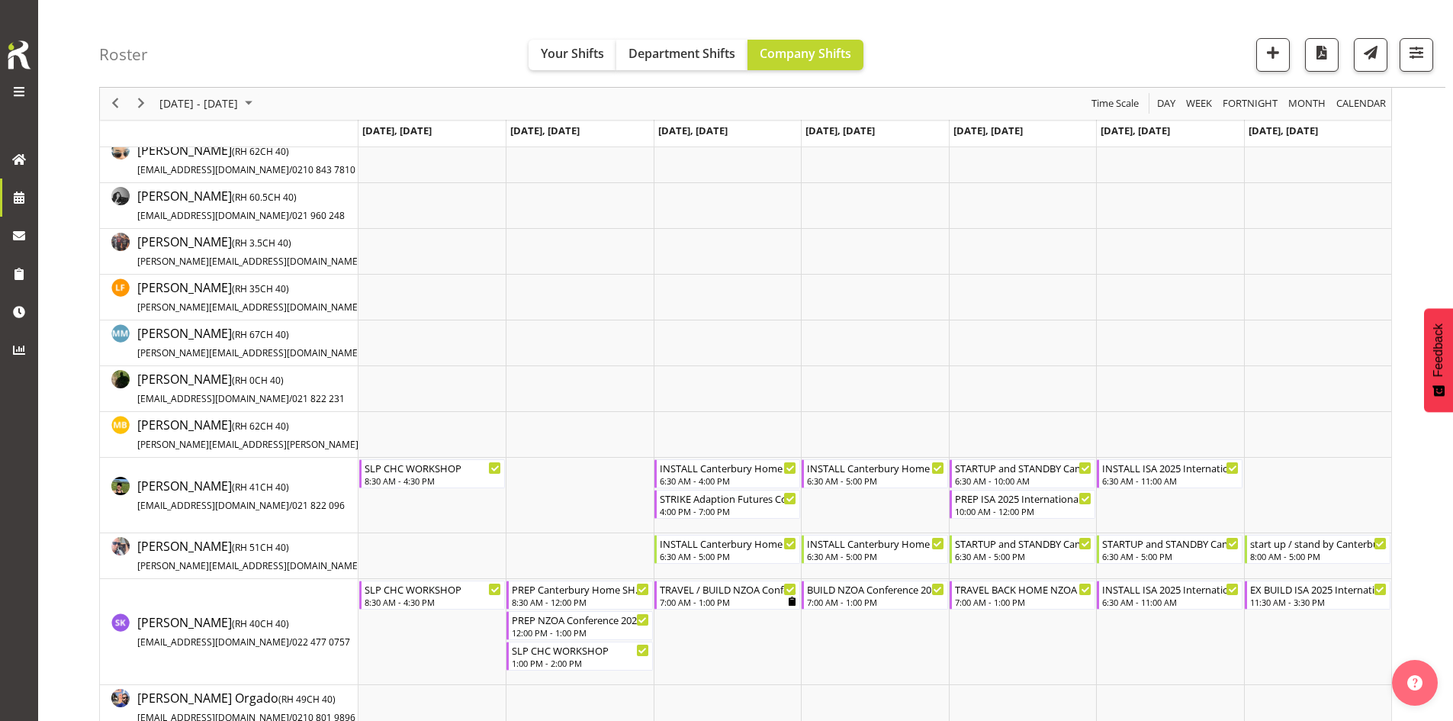
click at [214, 86] on div "Roster Your Shifts Department Shifts Company Shifts 1 Locations Clear CARLTON E…" at bounding box center [772, 44] width 1346 height 88
click at [217, 101] on span "[DATE] - [DATE]" at bounding box center [199, 104] width 82 height 19
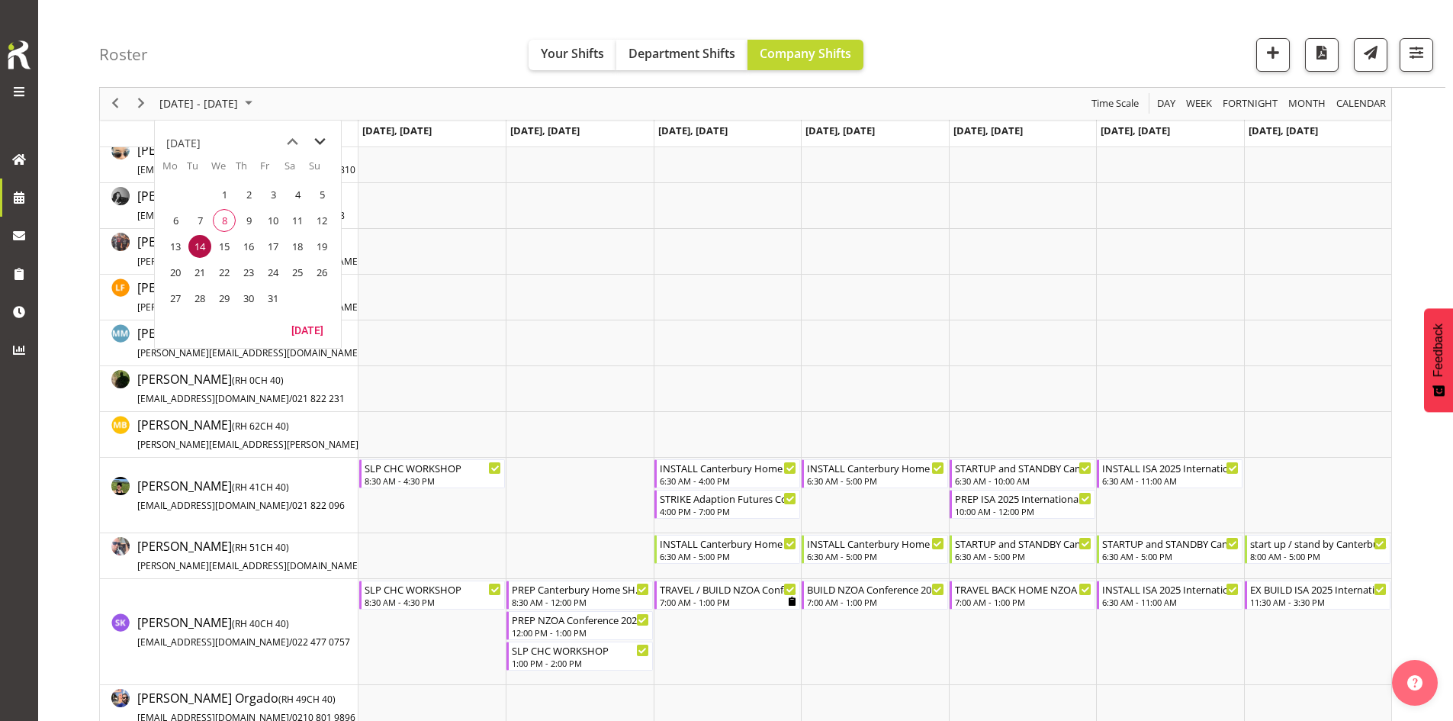
click at [321, 137] on span "next month" at bounding box center [320, 141] width 27 height 27
click at [320, 218] on span "9" at bounding box center [321, 220] width 23 height 23
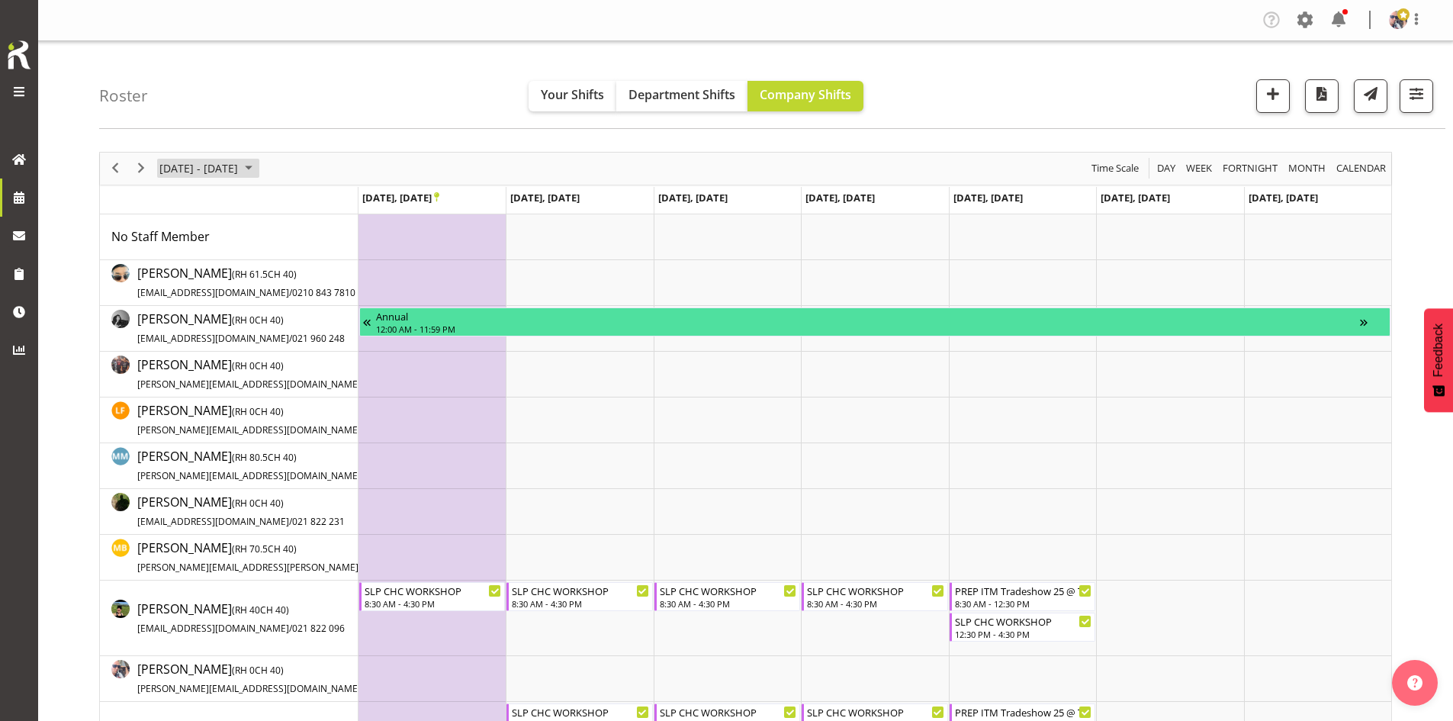
click at [239, 172] on span "[DATE] - [DATE]" at bounding box center [199, 168] width 82 height 19
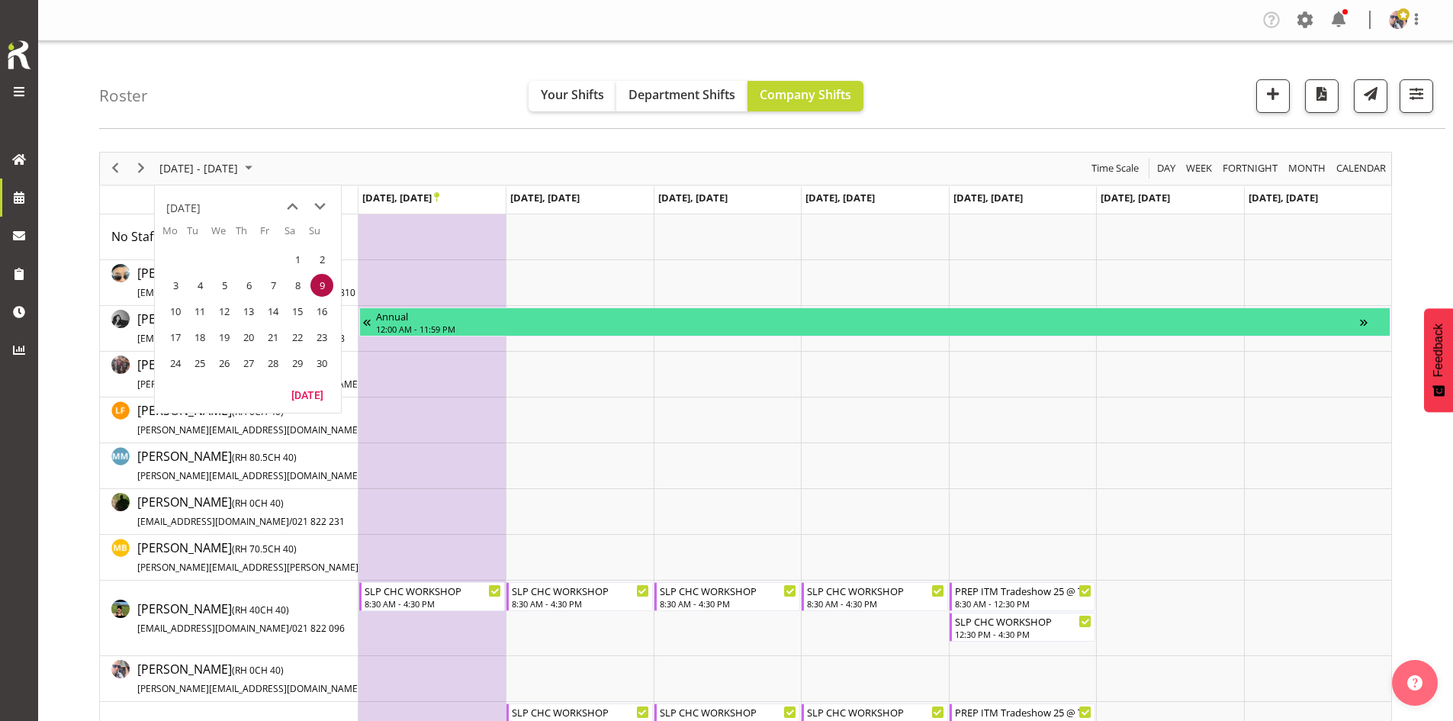
click at [302, 379] on table "Mo Tu We Th Fr Sa Su 27 28 29 30 31 1 2 3 4 5 6 7 8 9 10 11 12 13 14 15 16 17 1…" at bounding box center [248, 303] width 186 height 160
click at [311, 387] on button "[DATE]" at bounding box center [307, 394] width 52 height 21
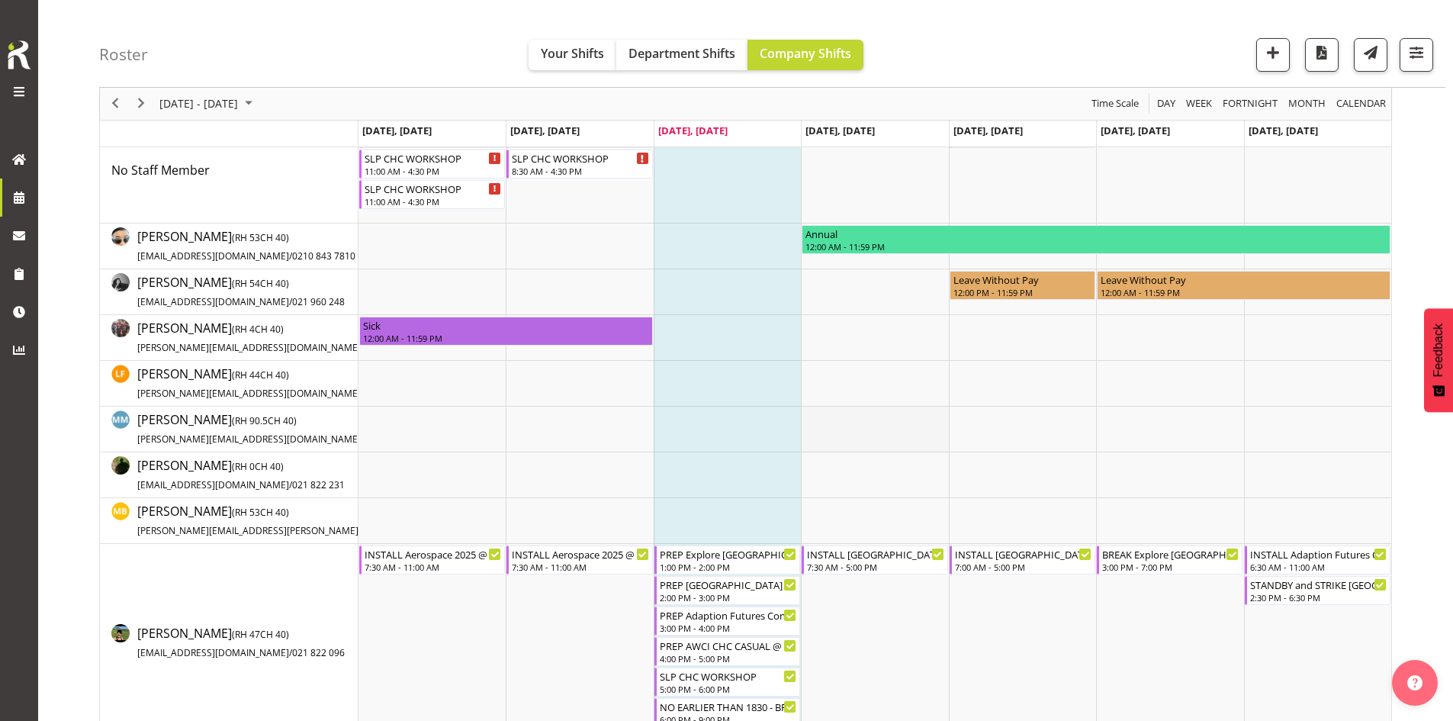
scroll to position [229, 0]
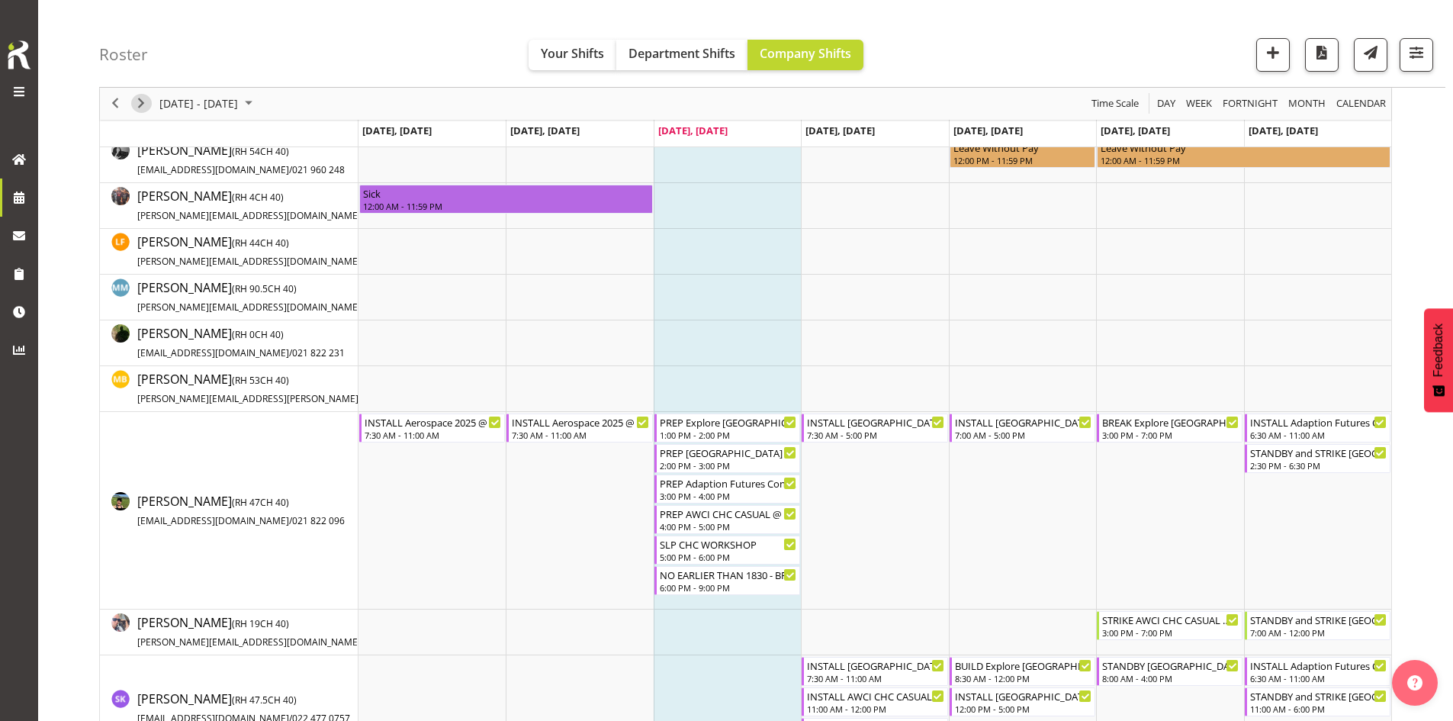
click at [143, 105] on span "Next" at bounding box center [141, 104] width 18 height 19
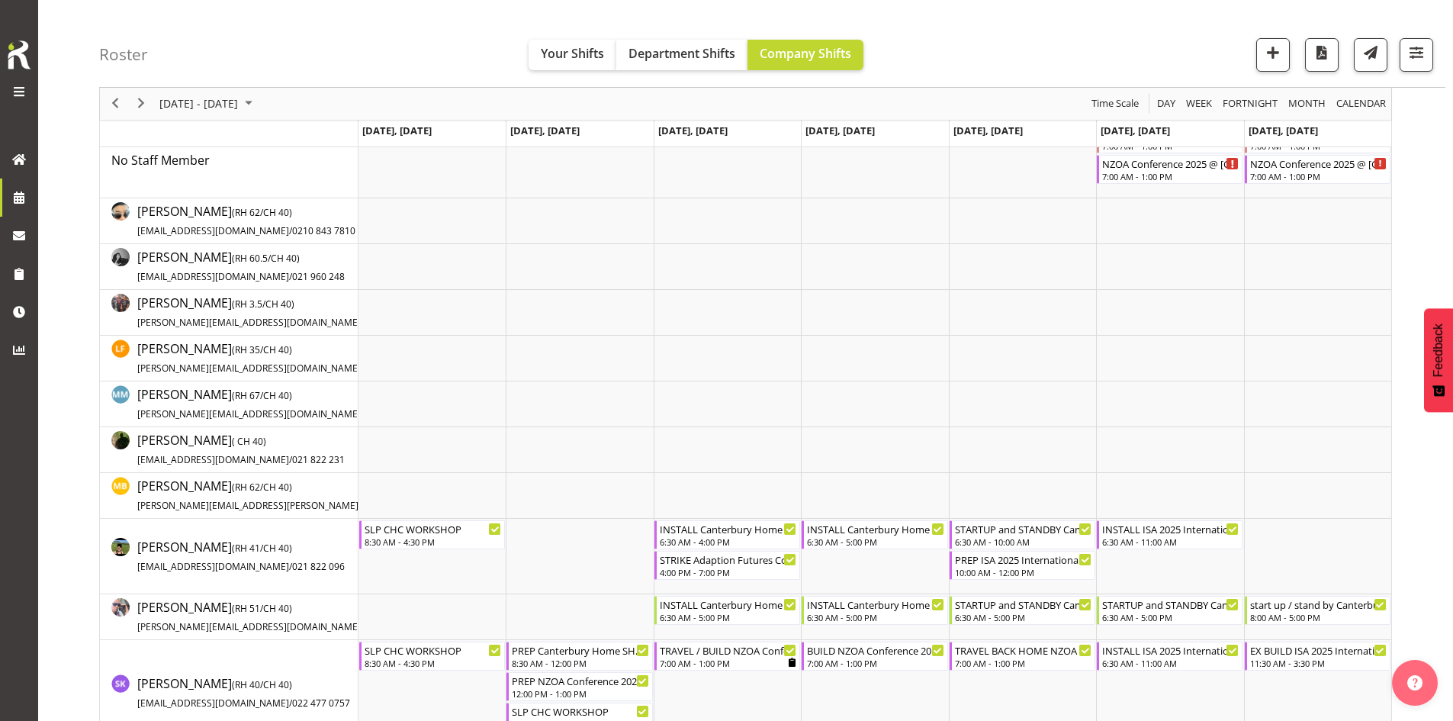
scroll to position [229, 0]
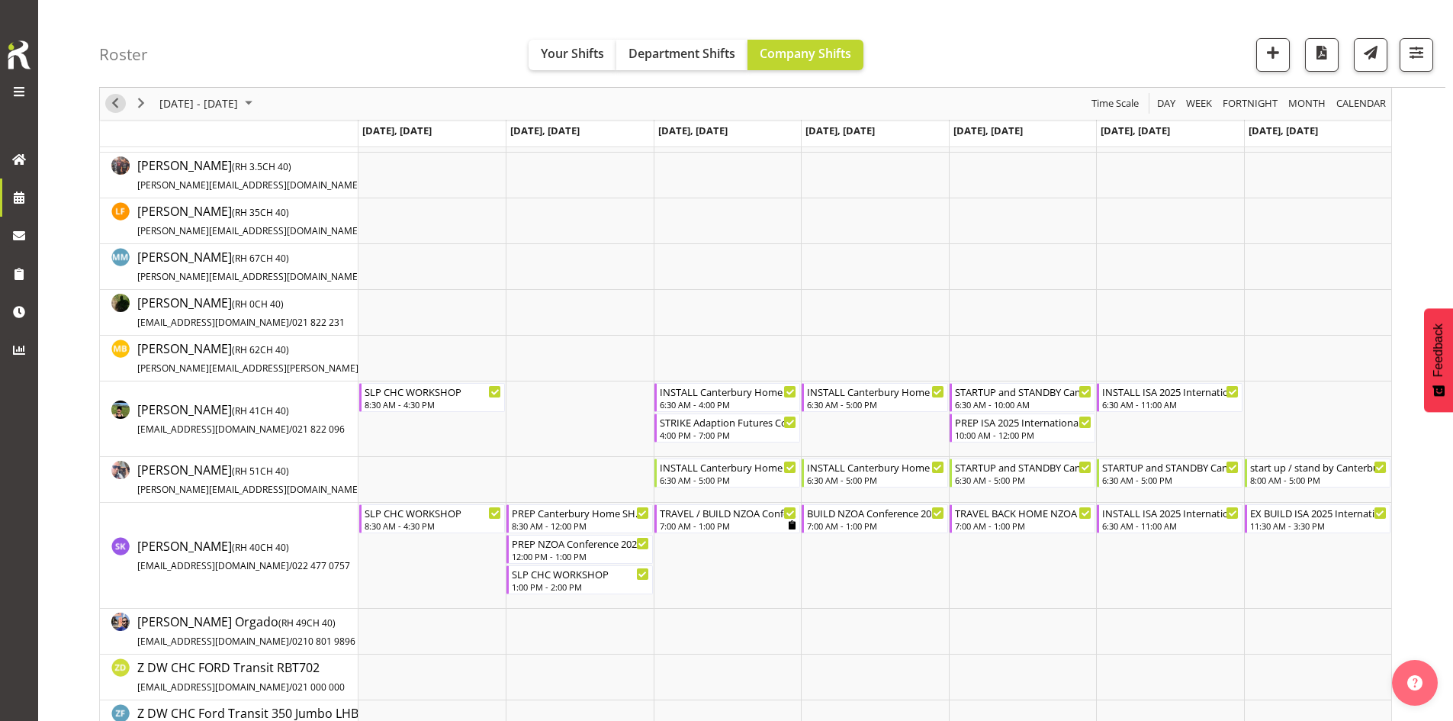
drag, startPoint x: 113, startPoint y: 112, endPoint x: 268, endPoint y: 175, distance: 167.7
click at [113, 112] on span "Previous" at bounding box center [115, 104] width 18 height 19
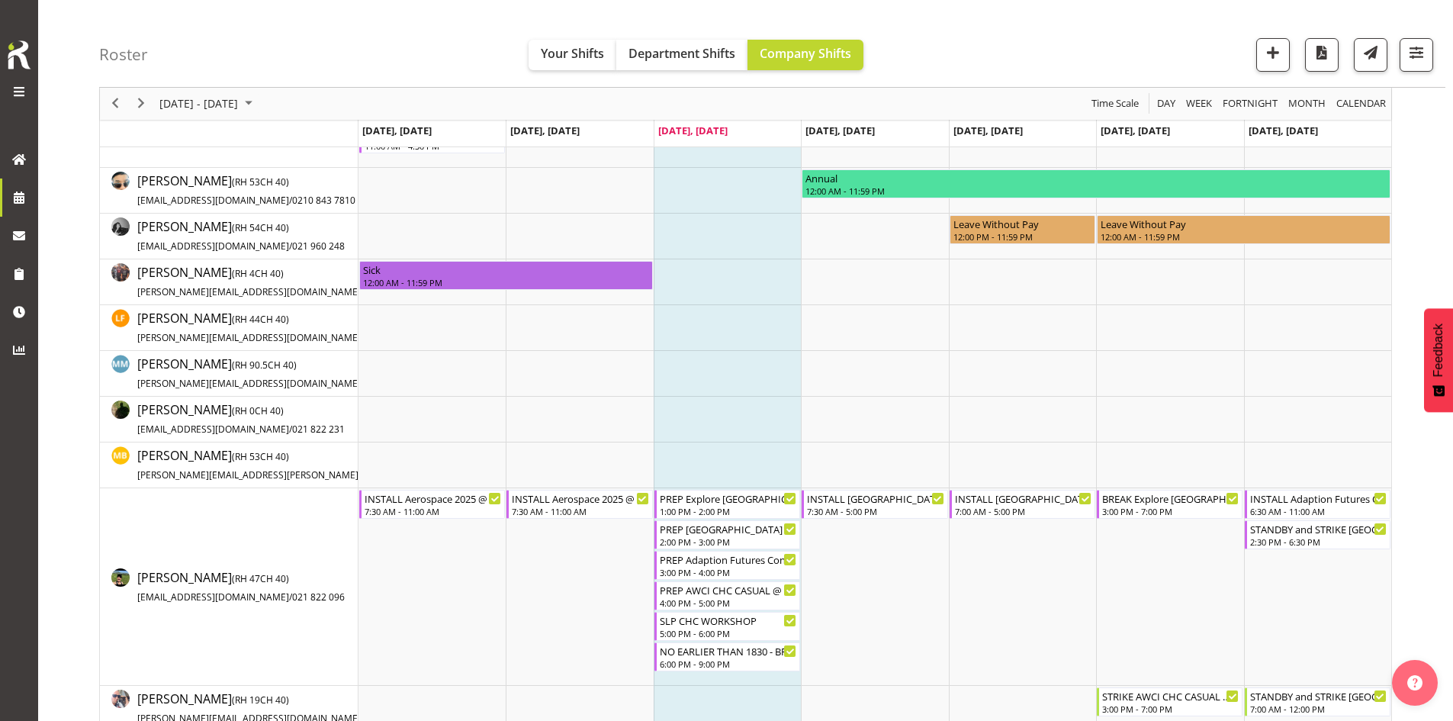
scroll to position [305, 0]
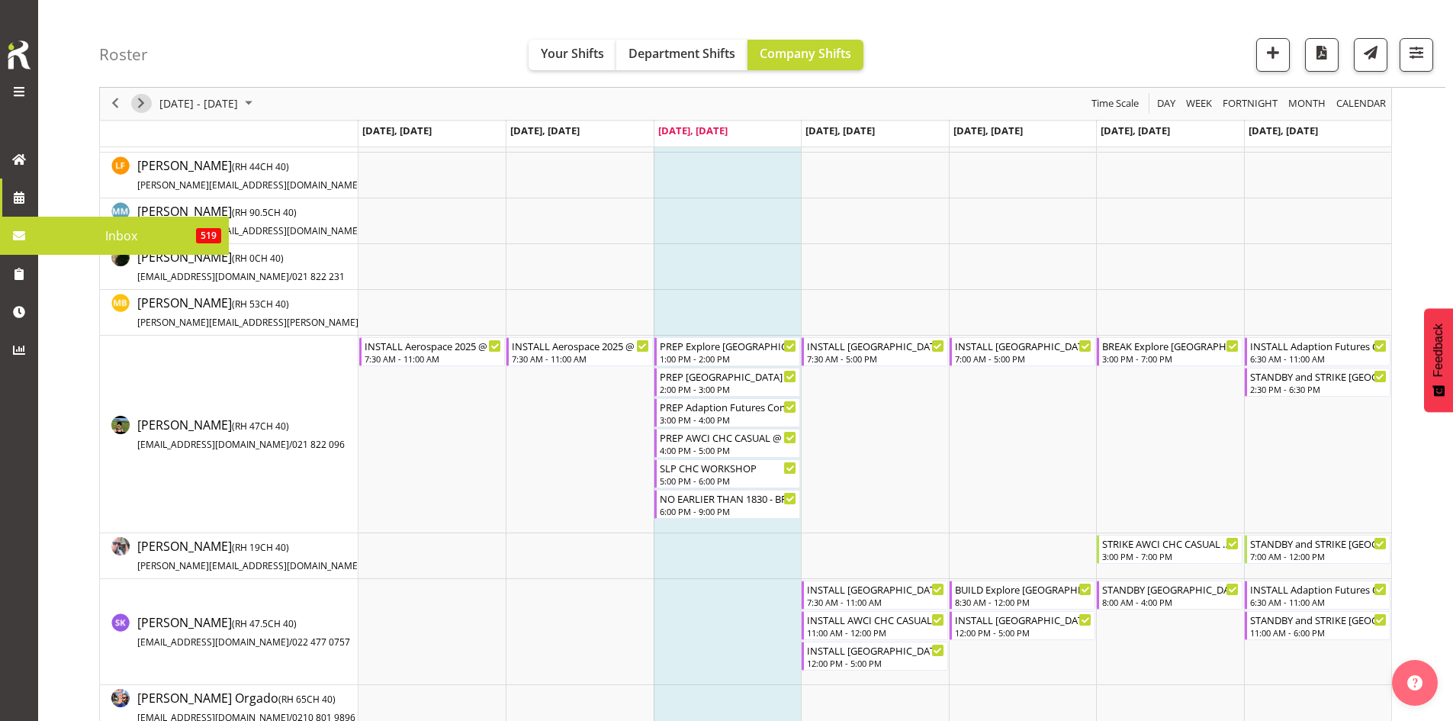
drag, startPoint x: 138, startPoint y: 103, endPoint x: 349, endPoint y: 198, distance: 230.8
click at [138, 103] on span "Next" at bounding box center [141, 104] width 18 height 19
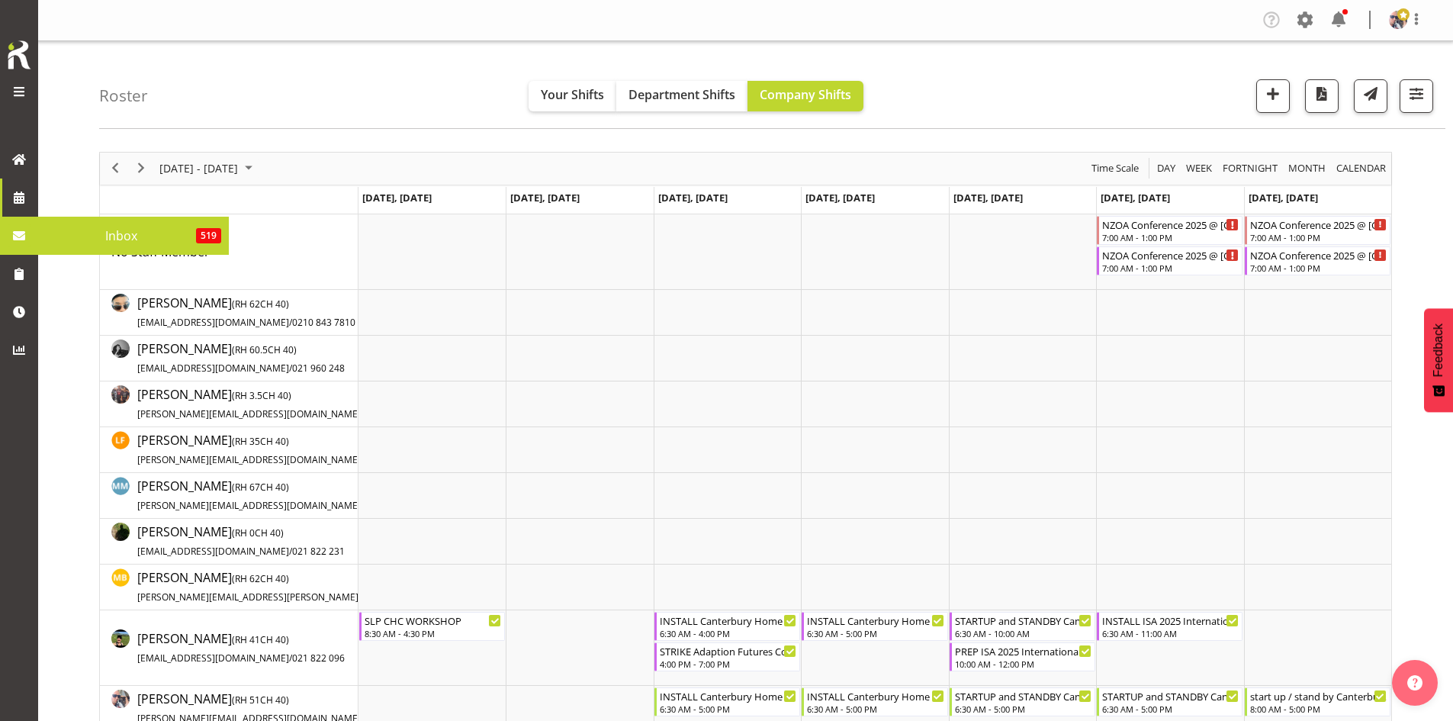
click at [10, 236] on span at bounding box center [19, 235] width 23 height 23
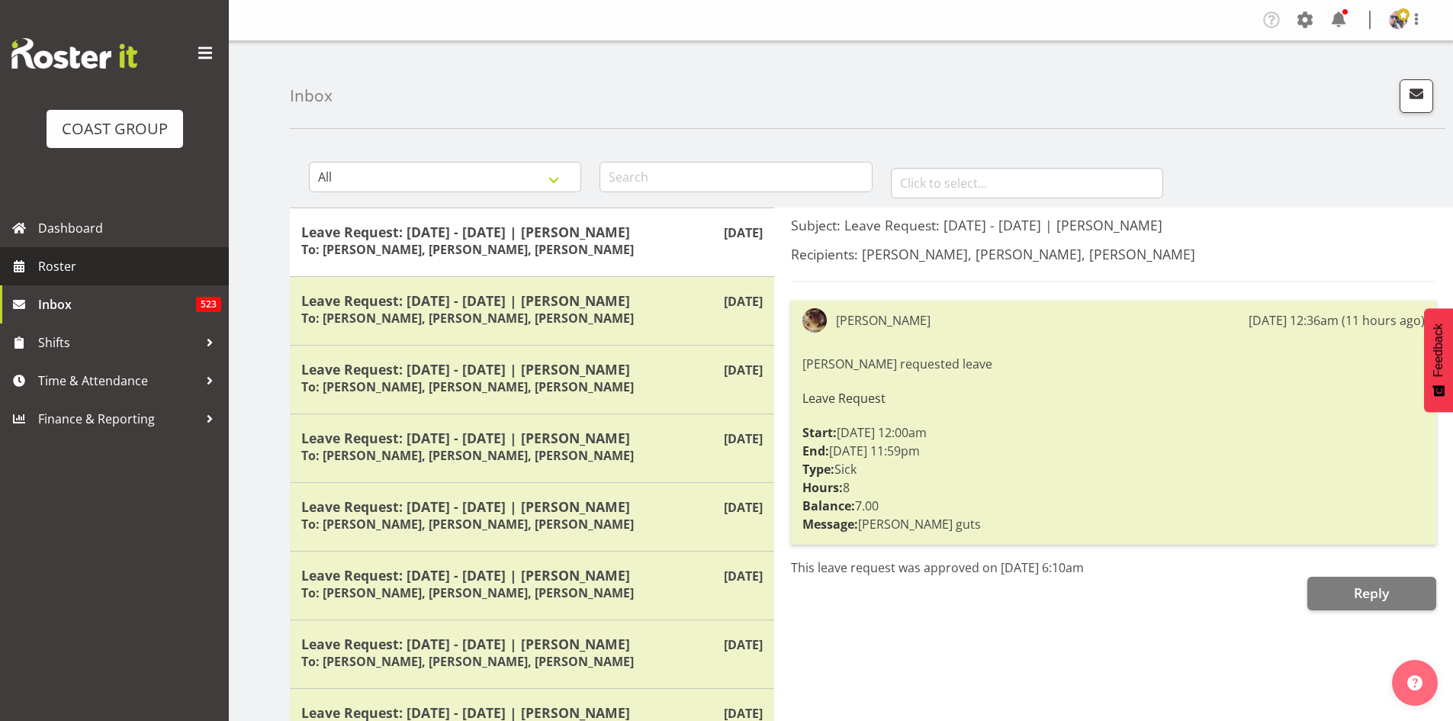
click at [123, 256] on span "Roster" at bounding box center [129, 266] width 183 height 23
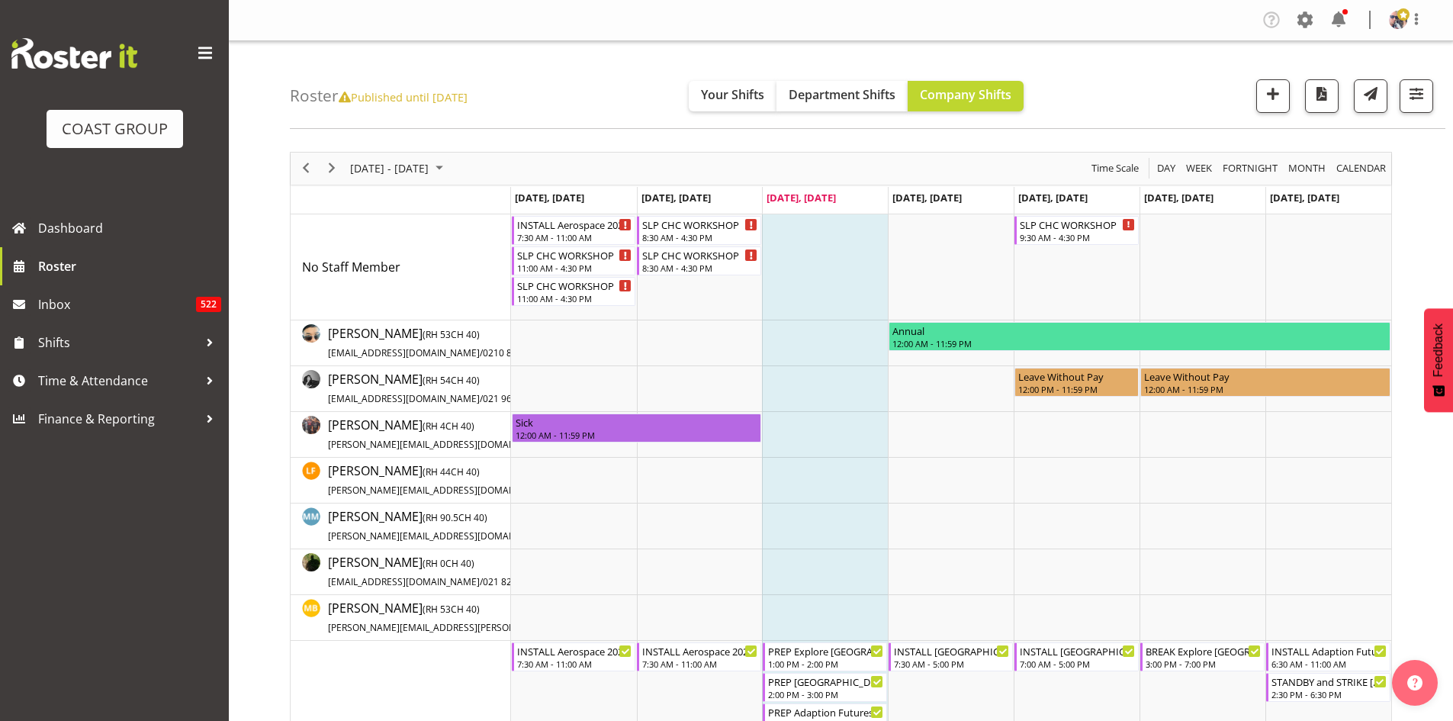
click at [204, 54] on span at bounding box center [205, 53] width 24 height 24
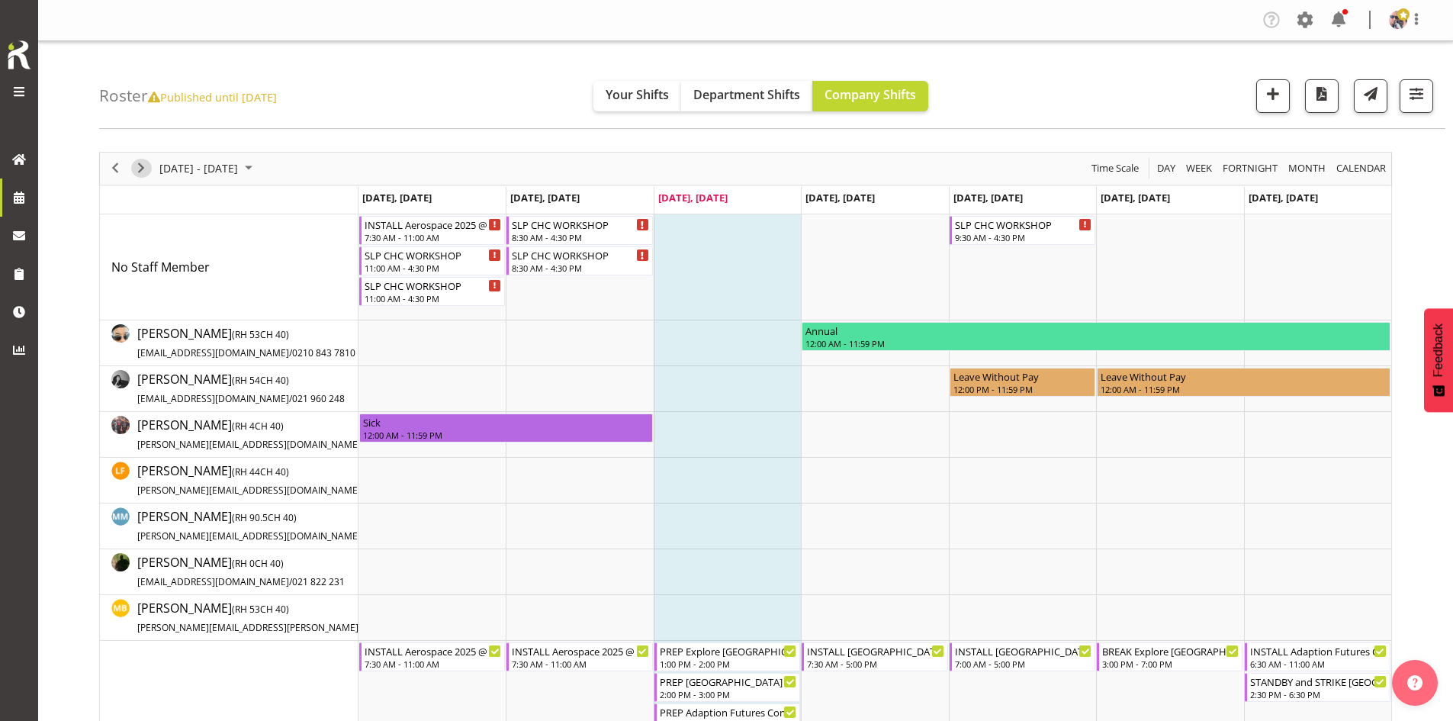
click at [135, 172] on span "Next" at bounding box center [141, 168] width 18 height 19
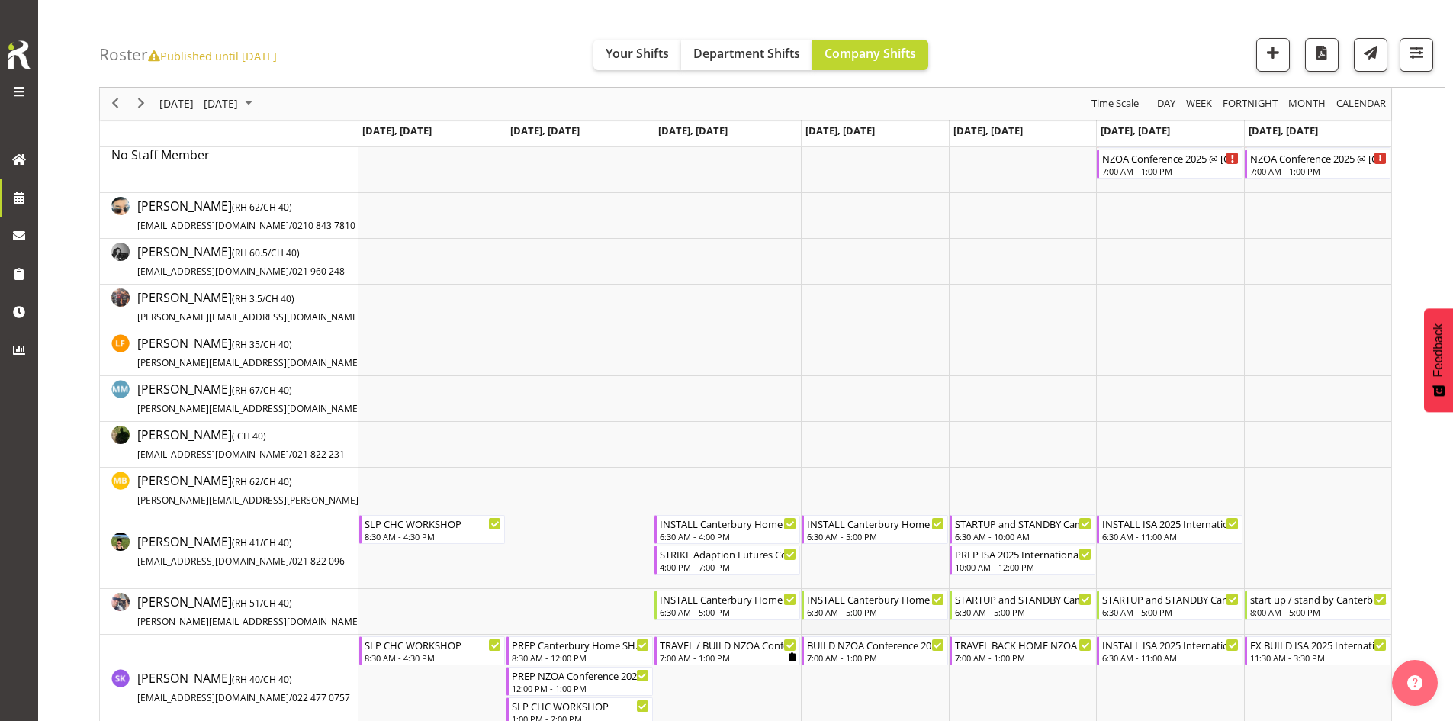
scroll to position [305, 0]
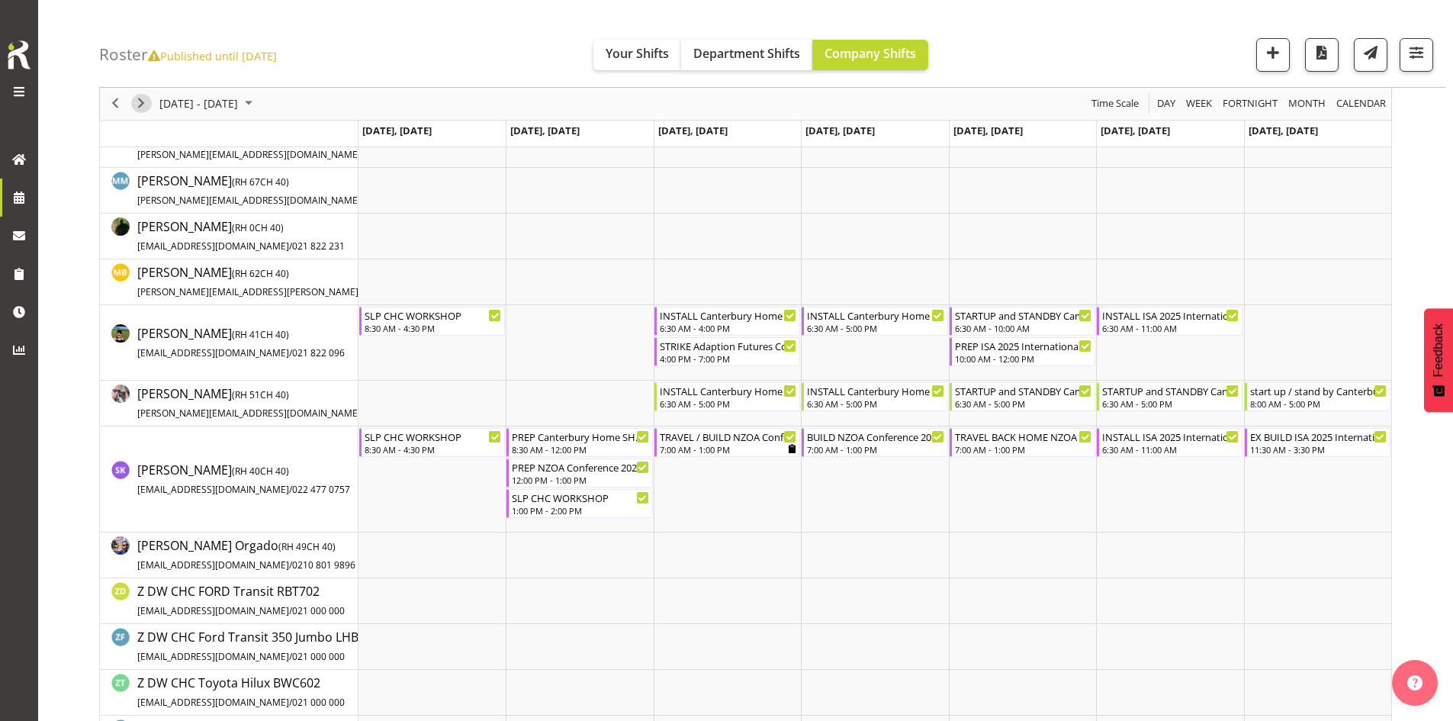
click at [137, 108] on span "Next" at bounding box center [141, 104] width 18 height 19
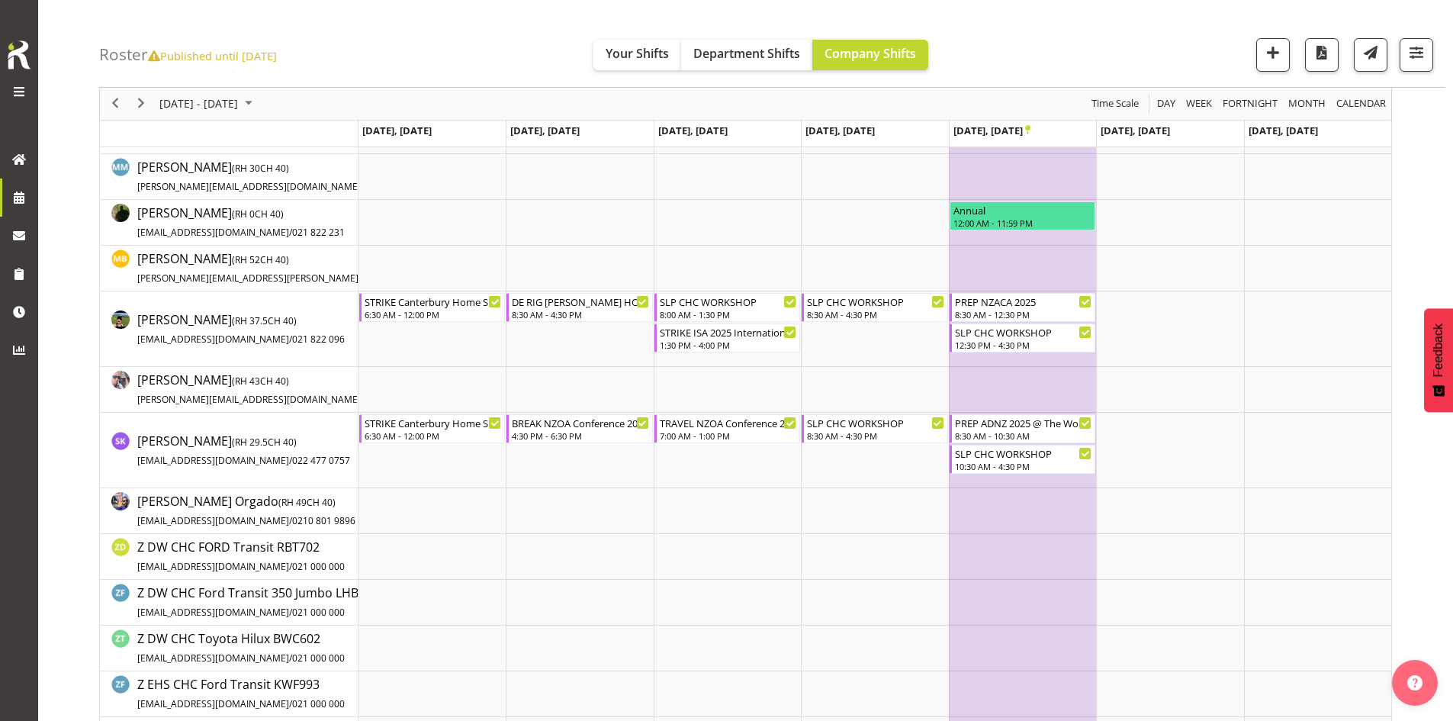
scroll to position [381, 0]
click at [119, 111] on span "Previous" at bounding box center [115, 104] width 18 height 19
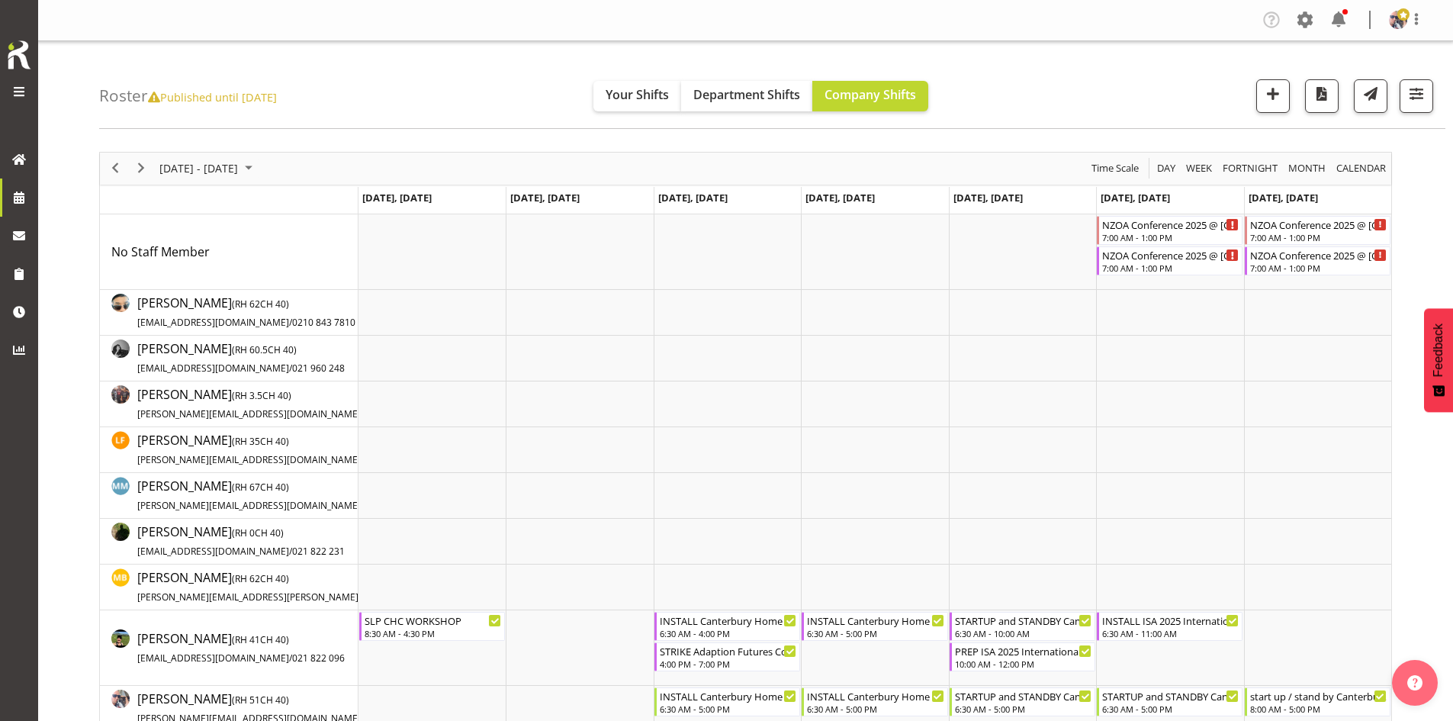
scroll to position [153, 0]
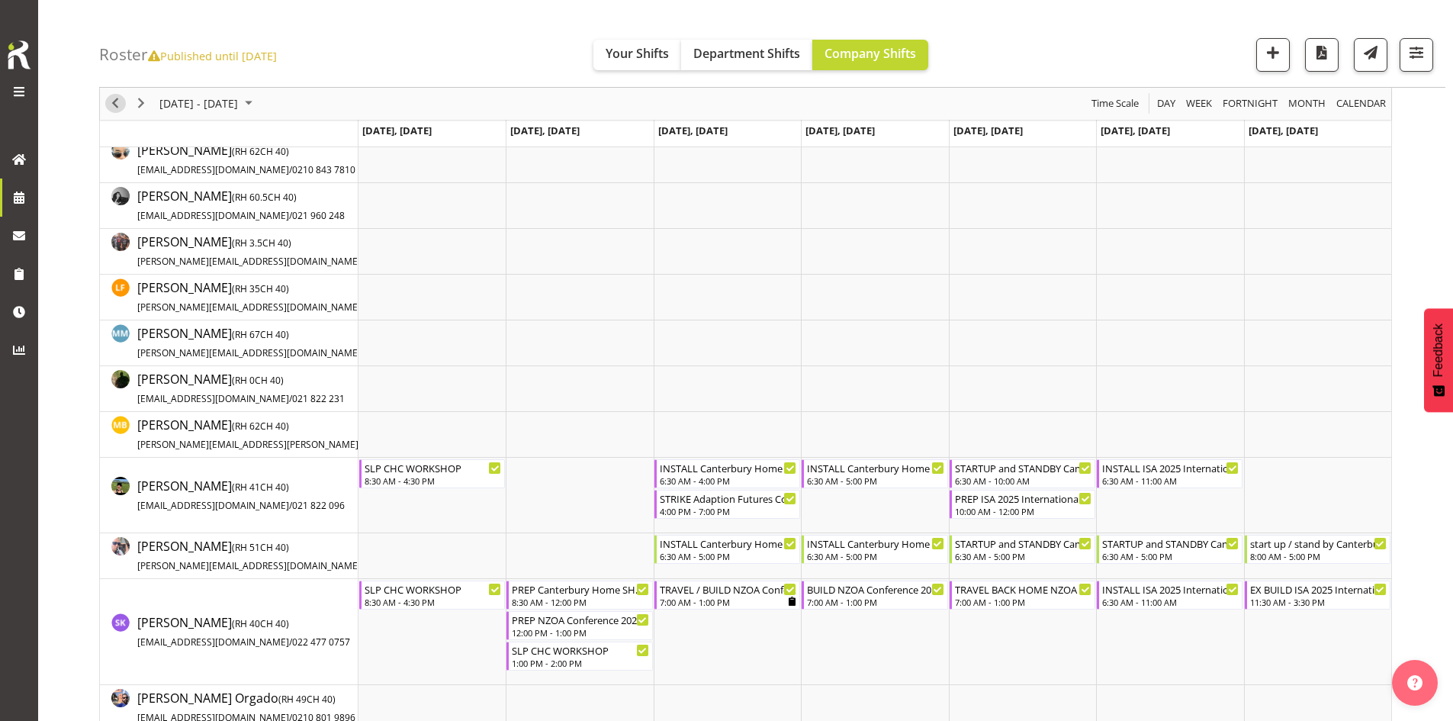
drag, startPoint x: 120, startPoint y: 101, endPoint x: 272, endPoint y: 150, distance: 160.2
click at [120, 101] on span "Previous" at bounding box center [115, 104] width 18 height 19
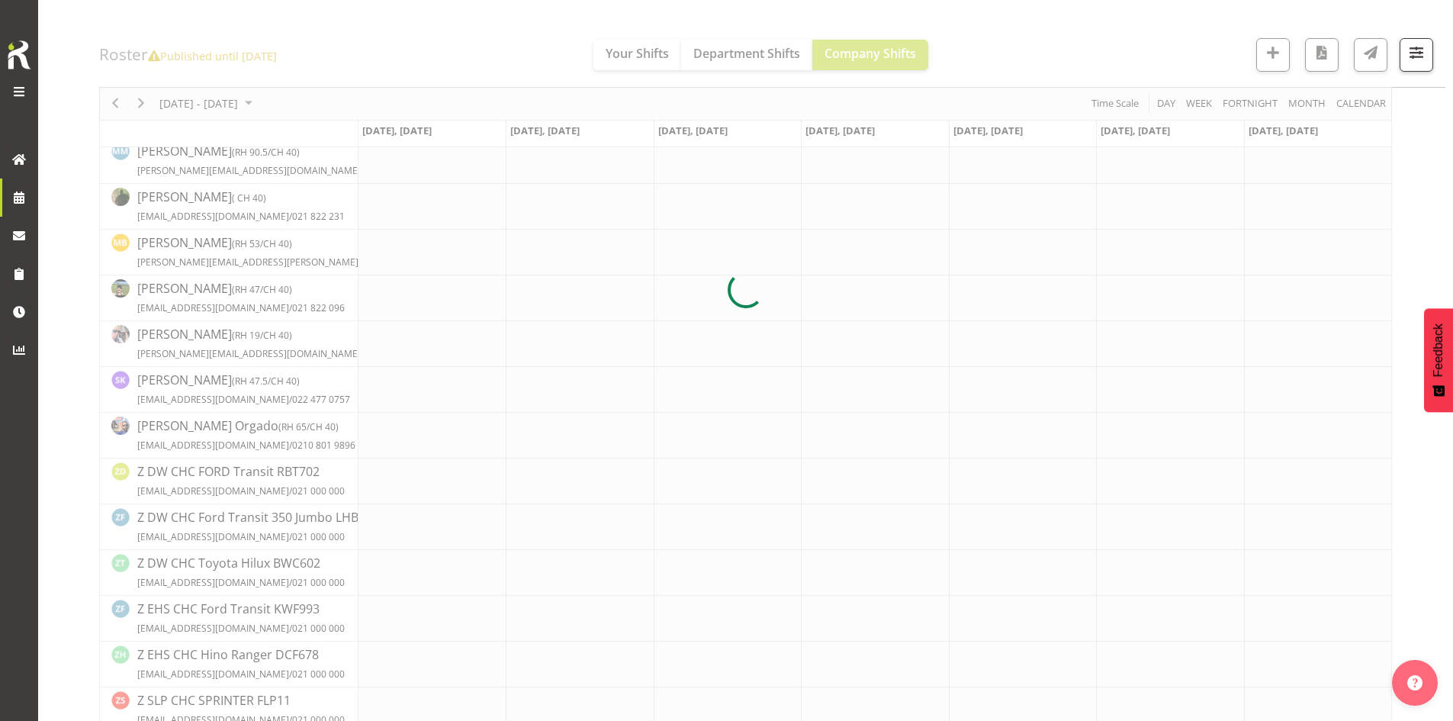
scroll to position [30, 0]
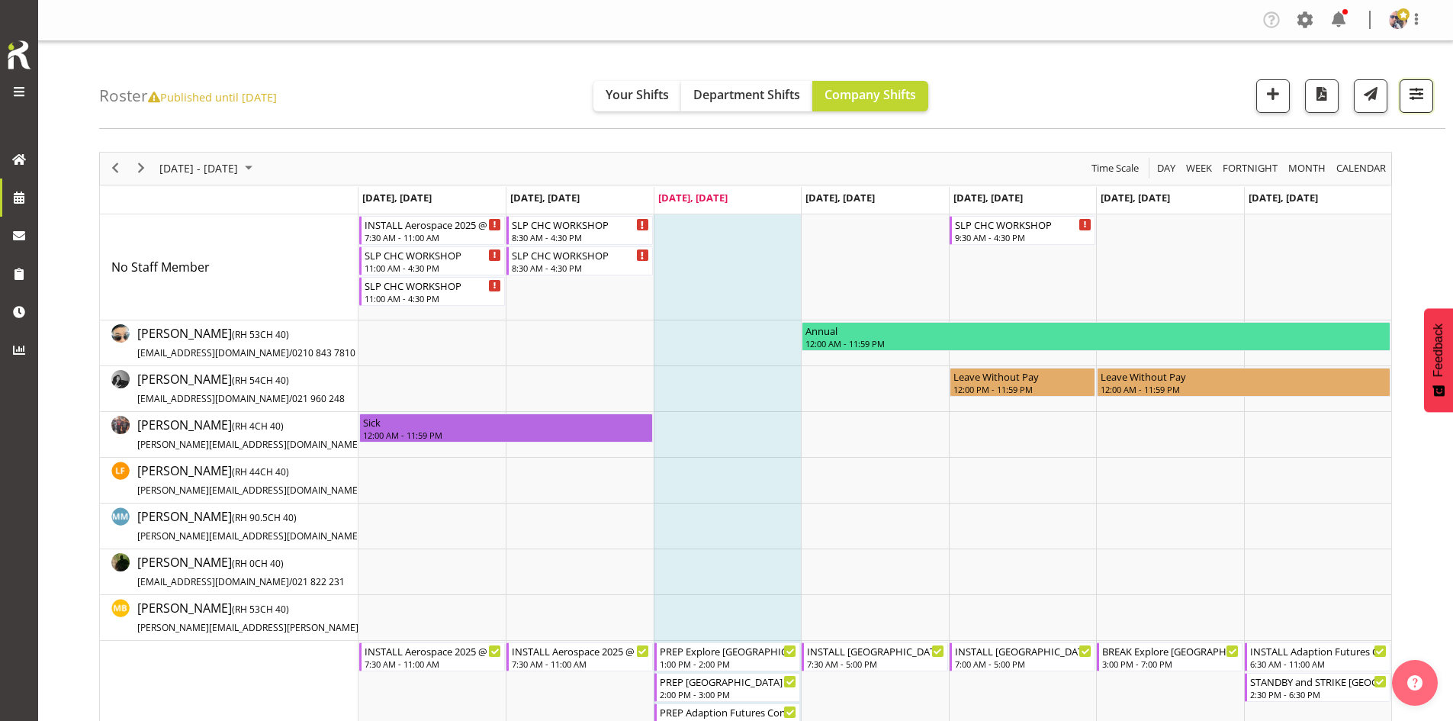
click at [1413, 91] on span "button" at bounding box center [1416, 94] width 20 height 20
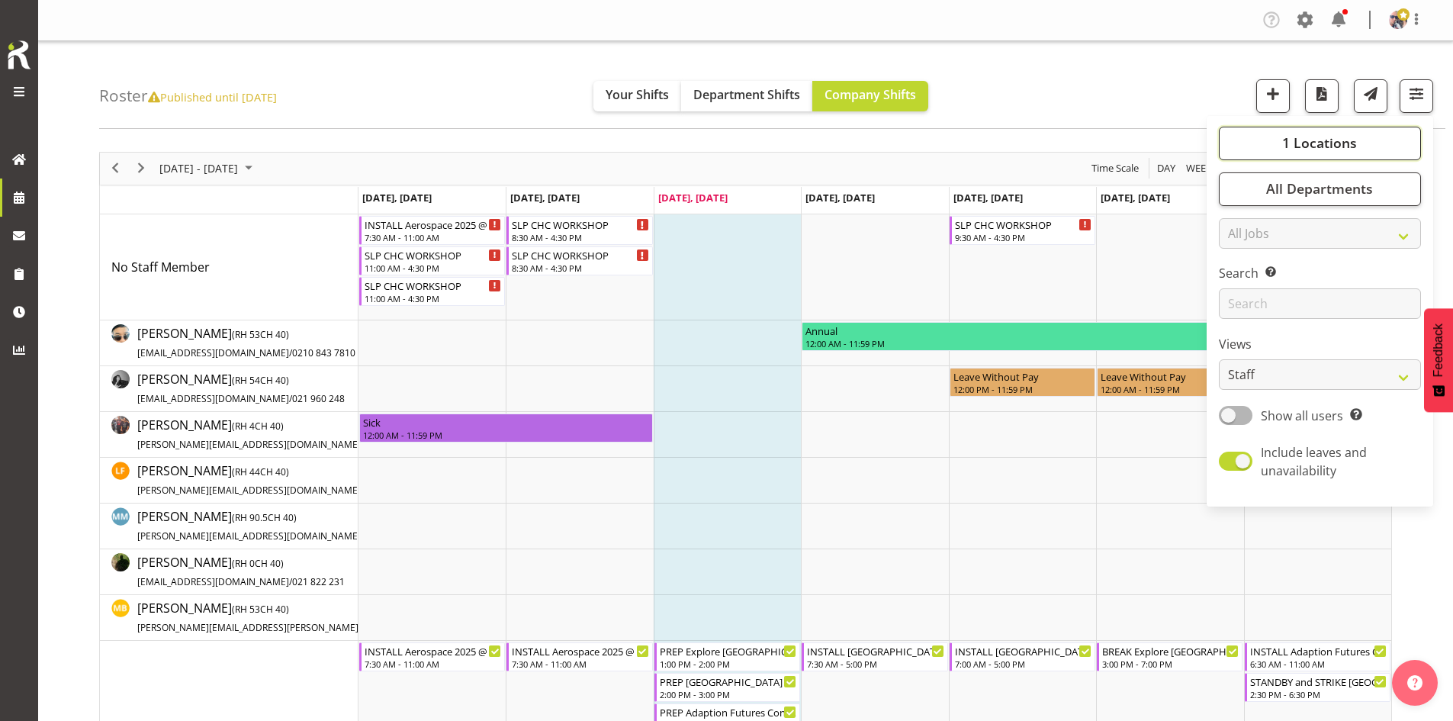
click at [1357, 143] on span "1 Locations" at bounding box center [1319, 142] width 75 height 18
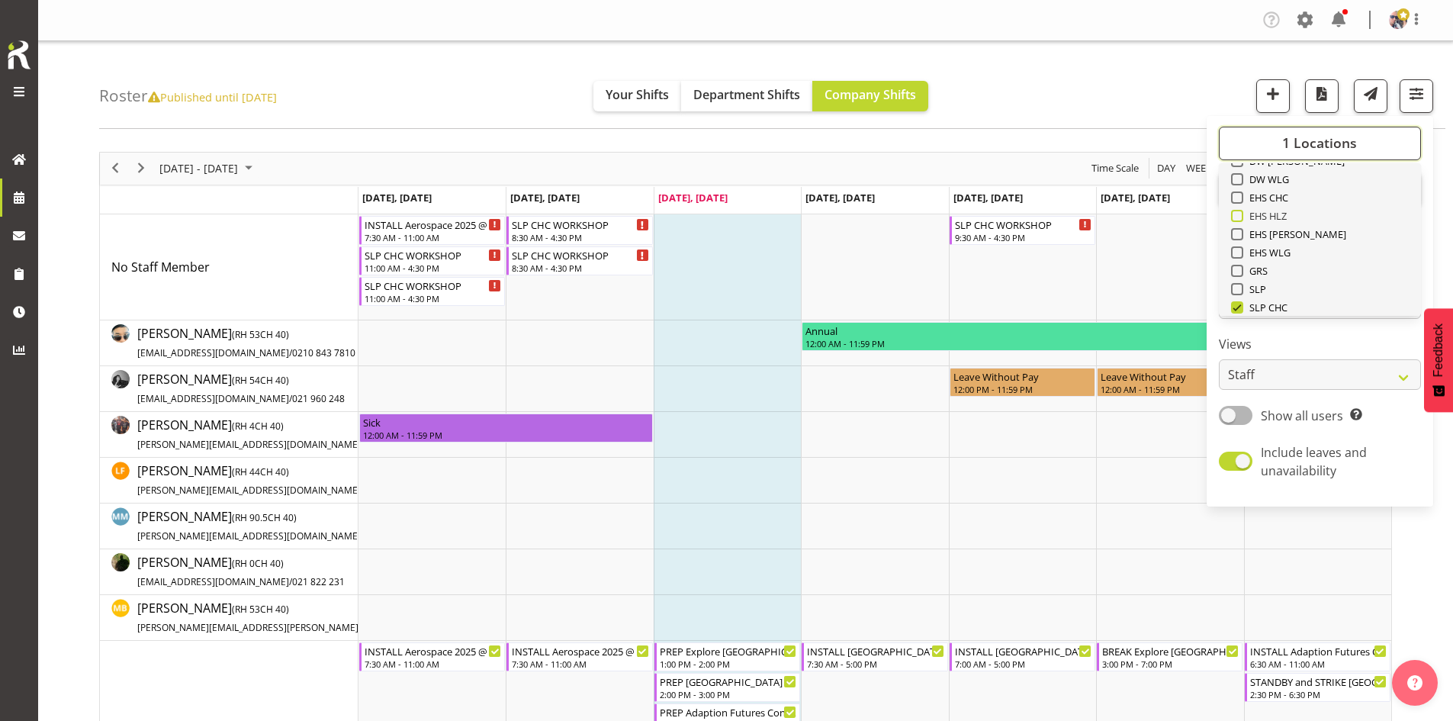
scroll to position [153, 0]
click at [1271, 264] on div "SLP" at bounding box center [1320, 268] width 178 height 18
click at [1247, 270] on span "SLP" at bounding box center [1255, 267] width 24 height 12
click at [1241, 270] on input "SLP" at bounding box center [1236, 267] width 10 height 10
checkbox input "true"
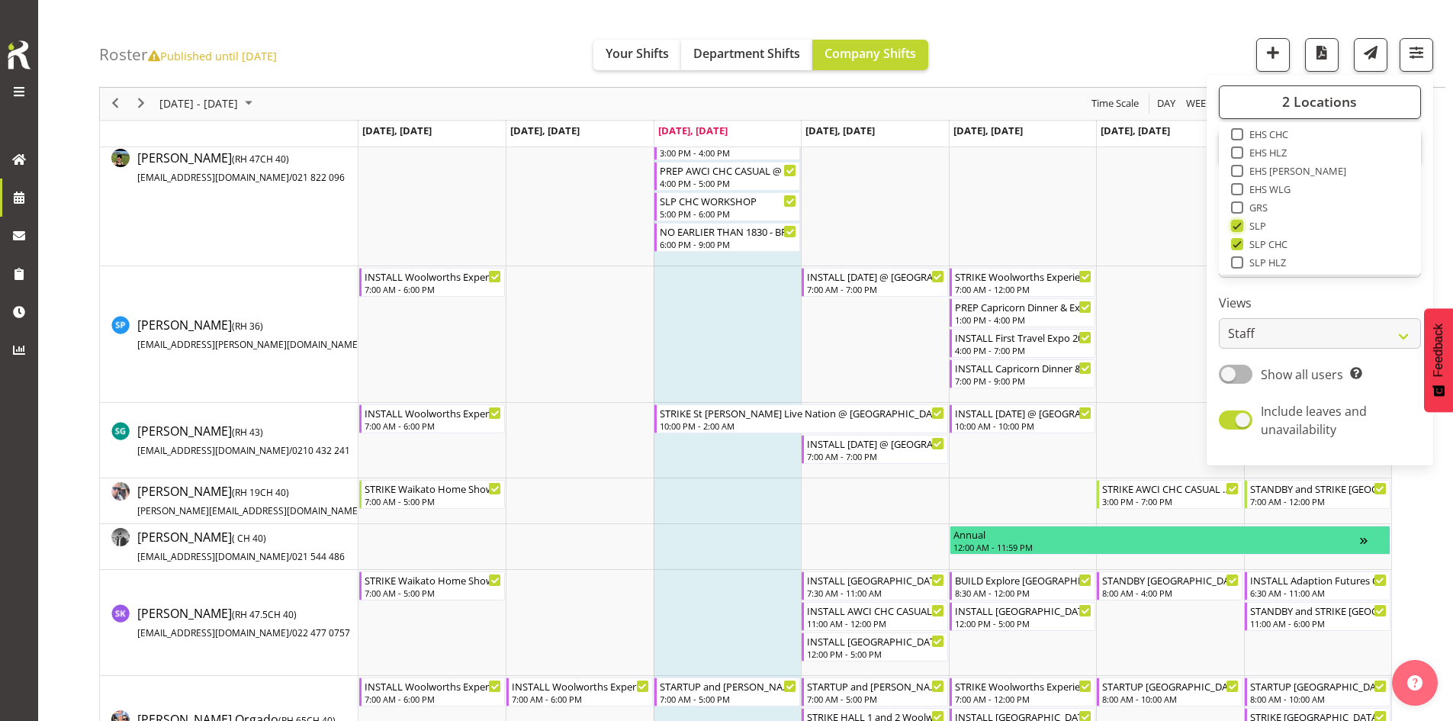
scroll to position [1983, 0]
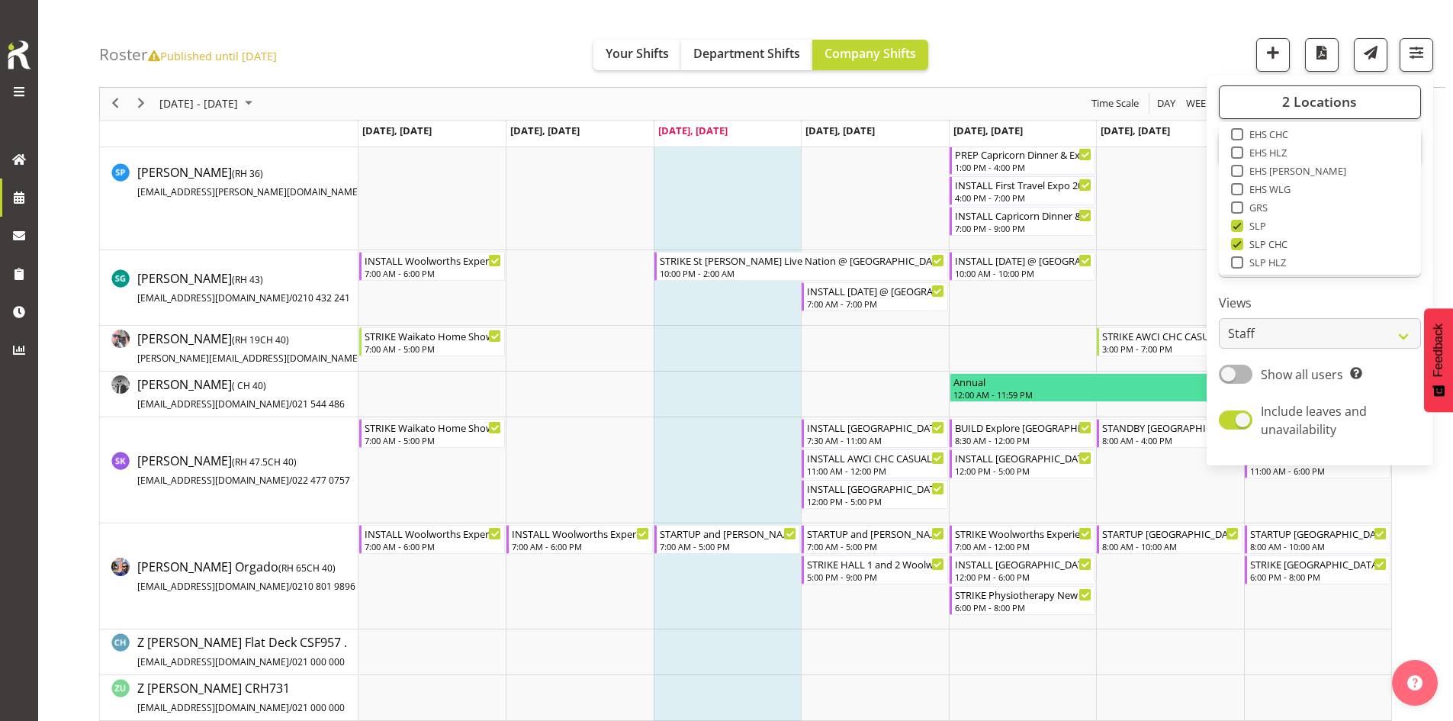
click at [1094, 32] on div "Roster Published until May 21, 2023 Your Shifts Department Shifts Company Shift…" at bounding box center [772, 44] width 1346 height 88
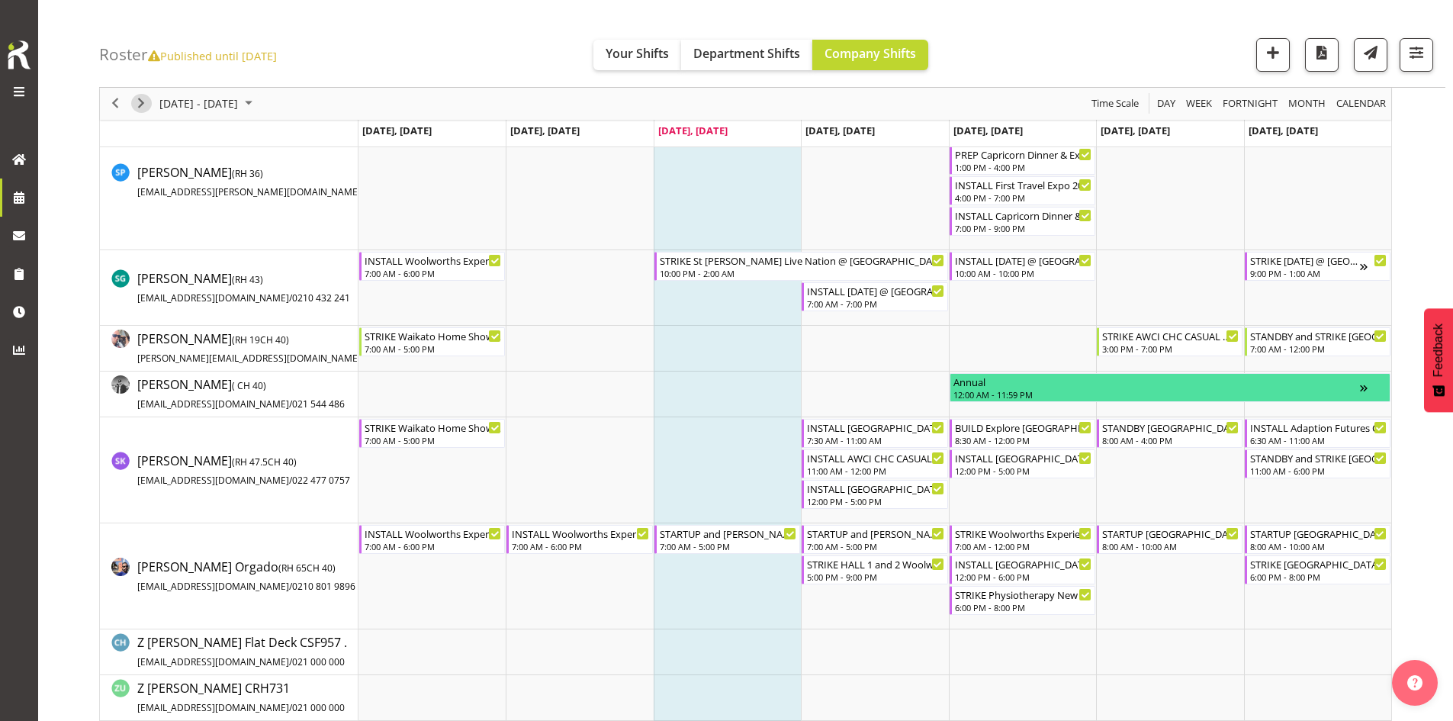
click at [142, 98] on span "Next" at bounding box center [141, 104] width 18 height 19
